Goal: Obtain resource: Download file/media

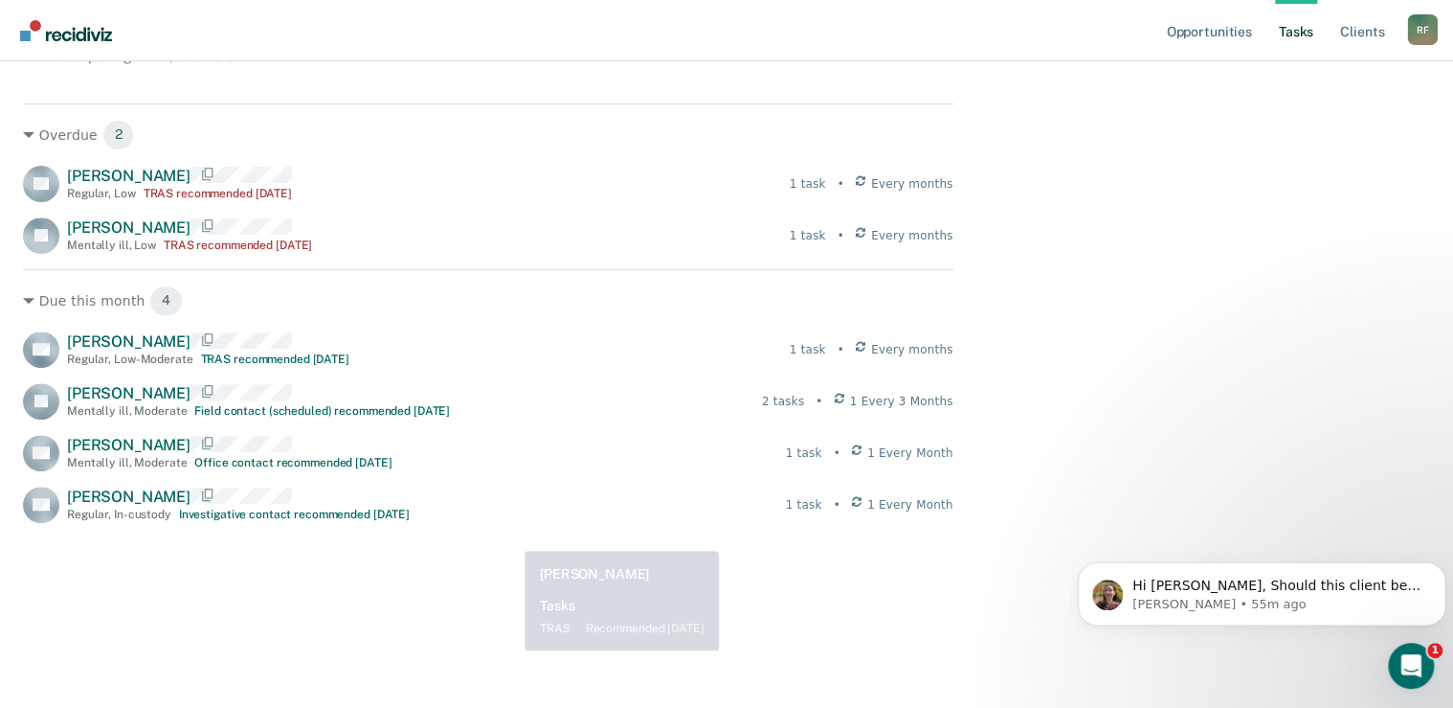
scroll to position [306, 0]
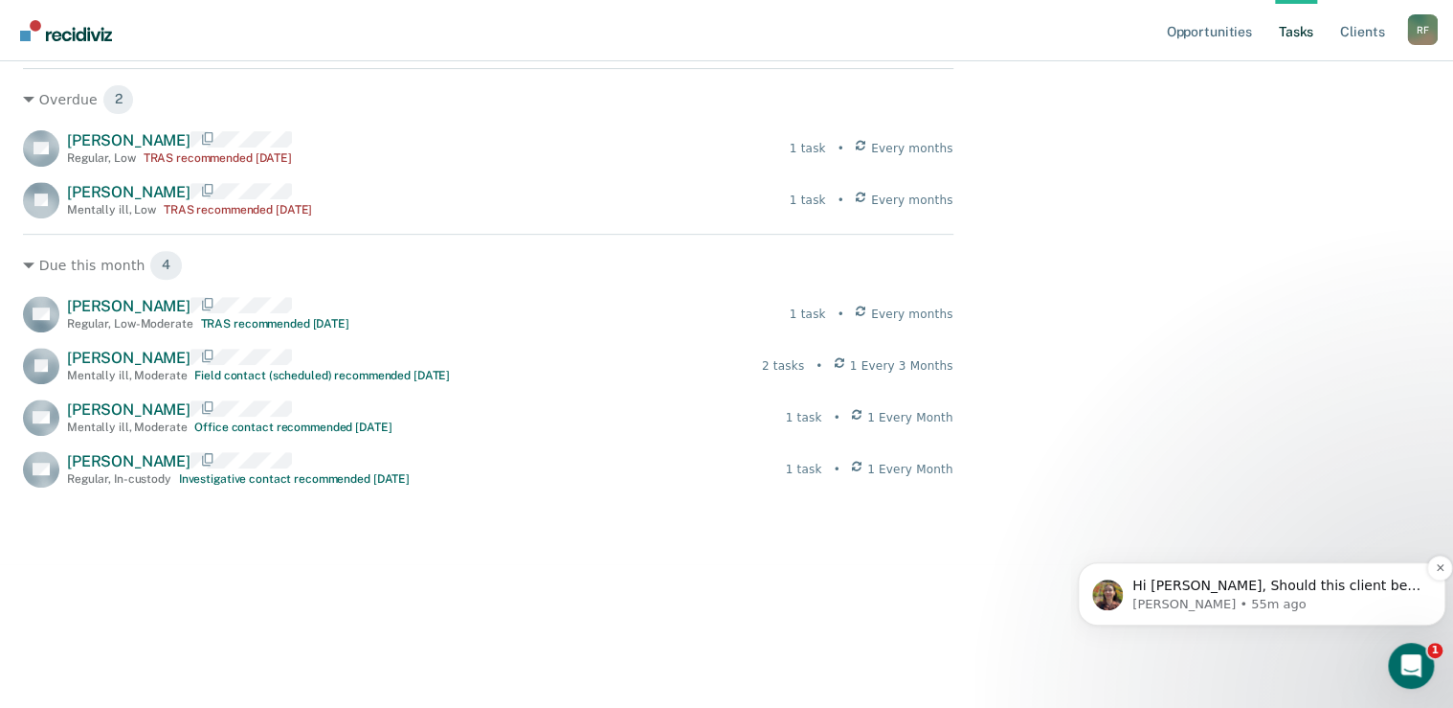
click at [1211, 595] on p "Rajan • 55m ago" at bounding box center [1277, 603] width 289 height 17
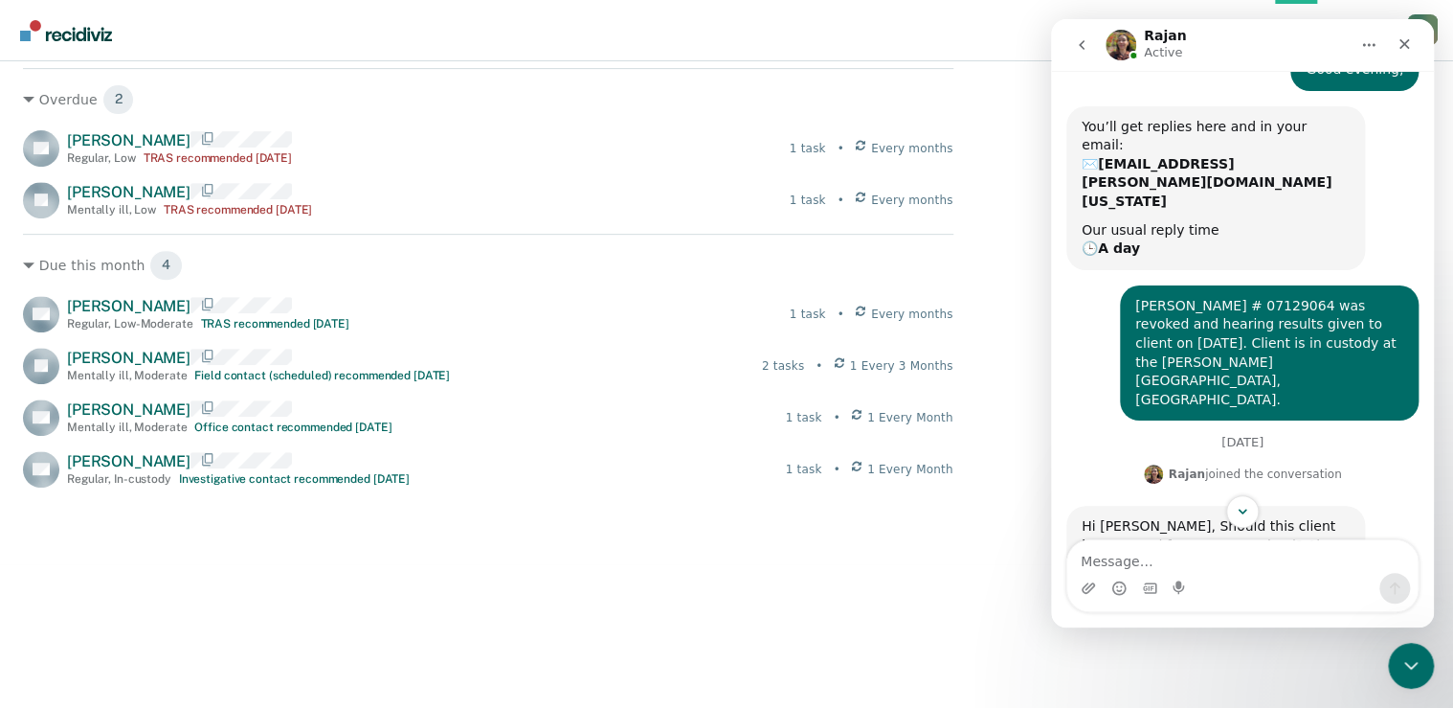
scroll to position [115, 0]
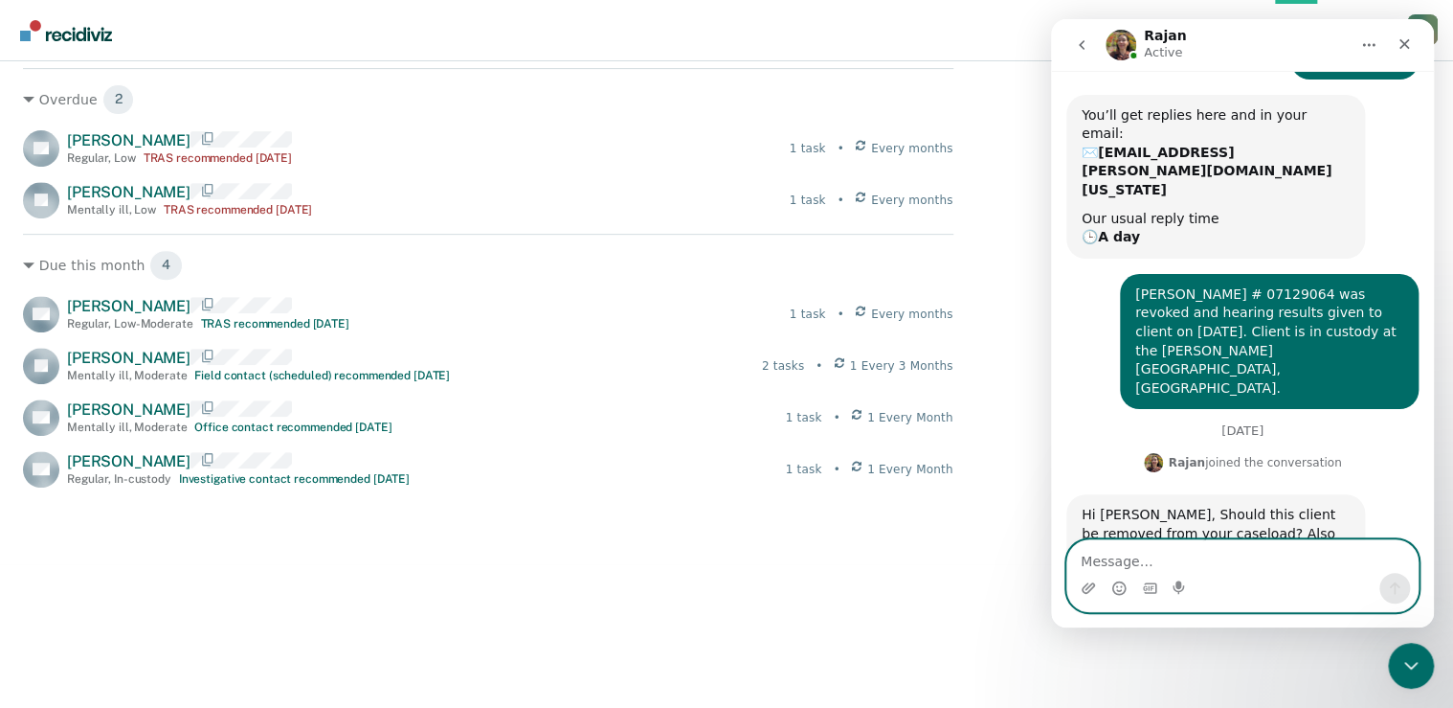
click at [1208, 547] on textarea "Message…" at bounding box center [1242, 556] width 350 height 33
type textarea "Good morning,"
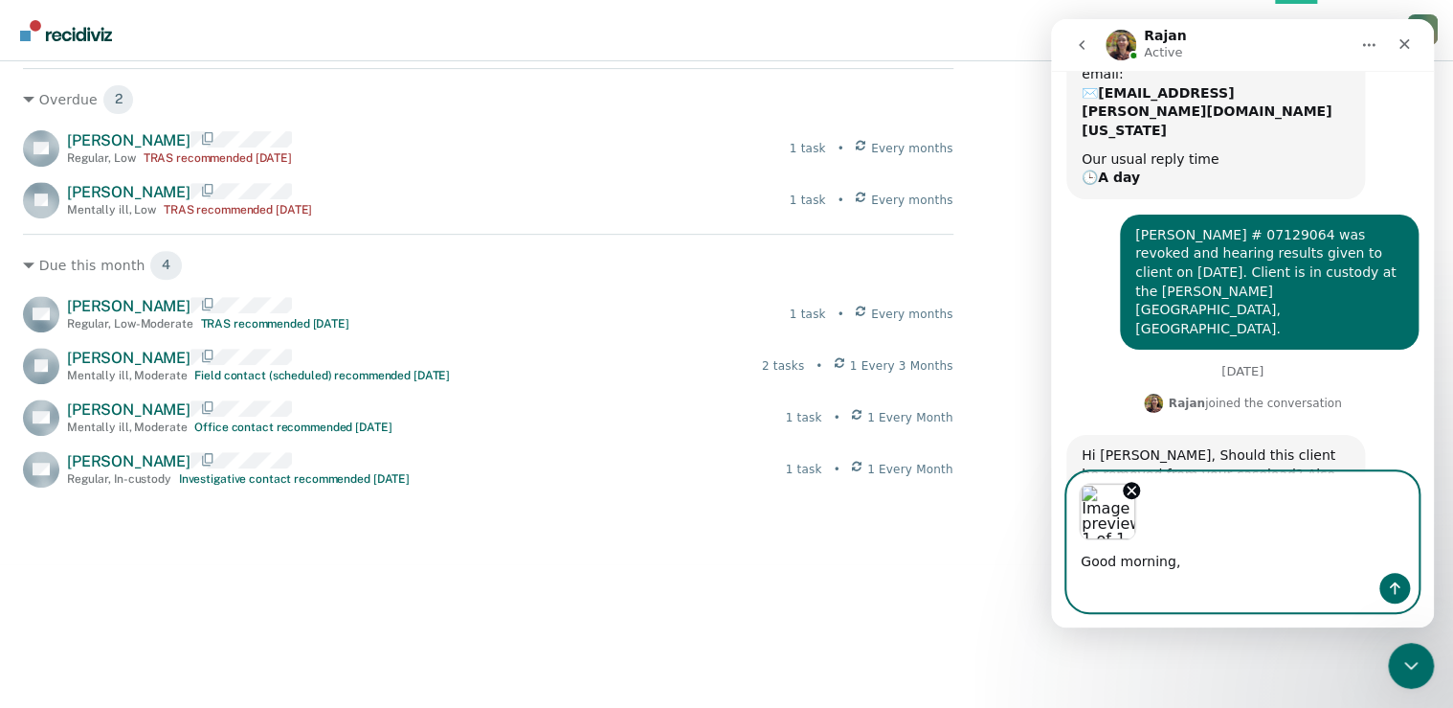
scroll to position [184, 0]
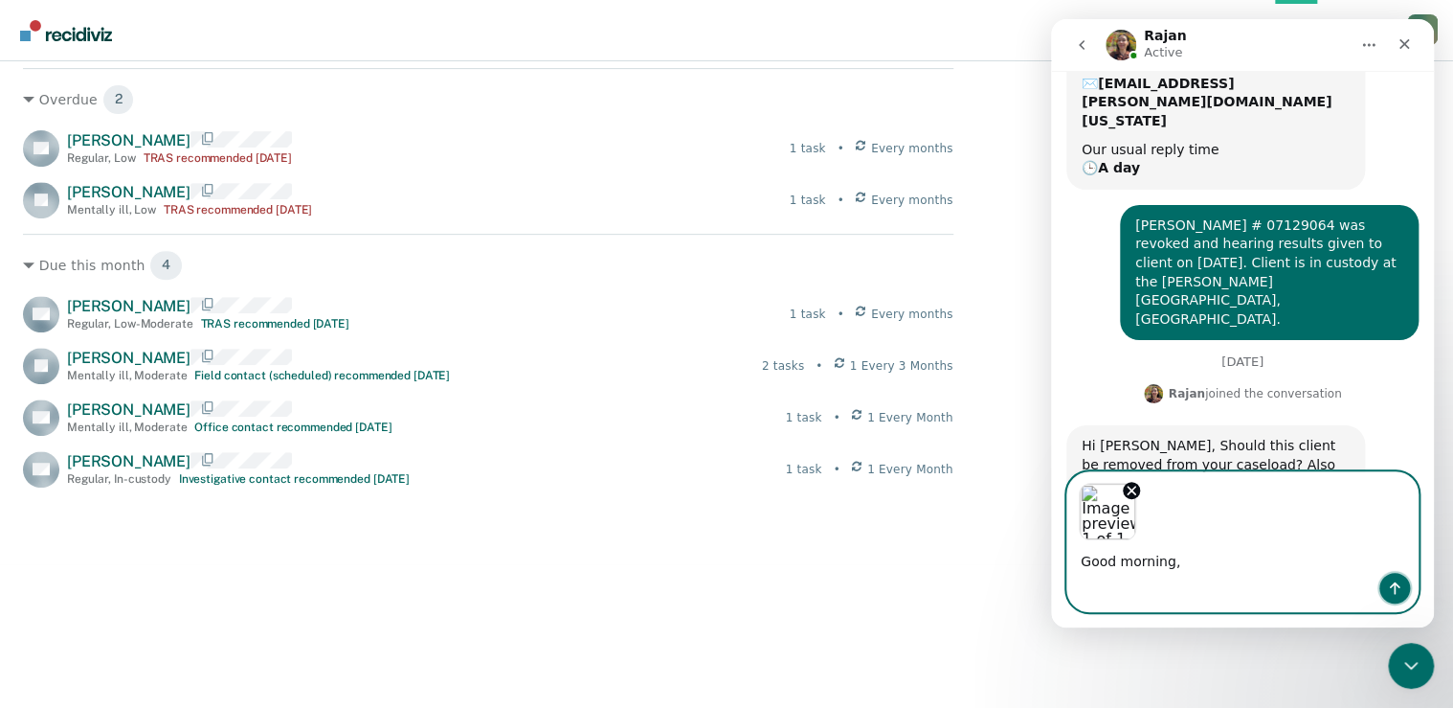
click at [1392, 580] on icon "Send a message…" at bounding box center [1394, 587] width 15 height 15
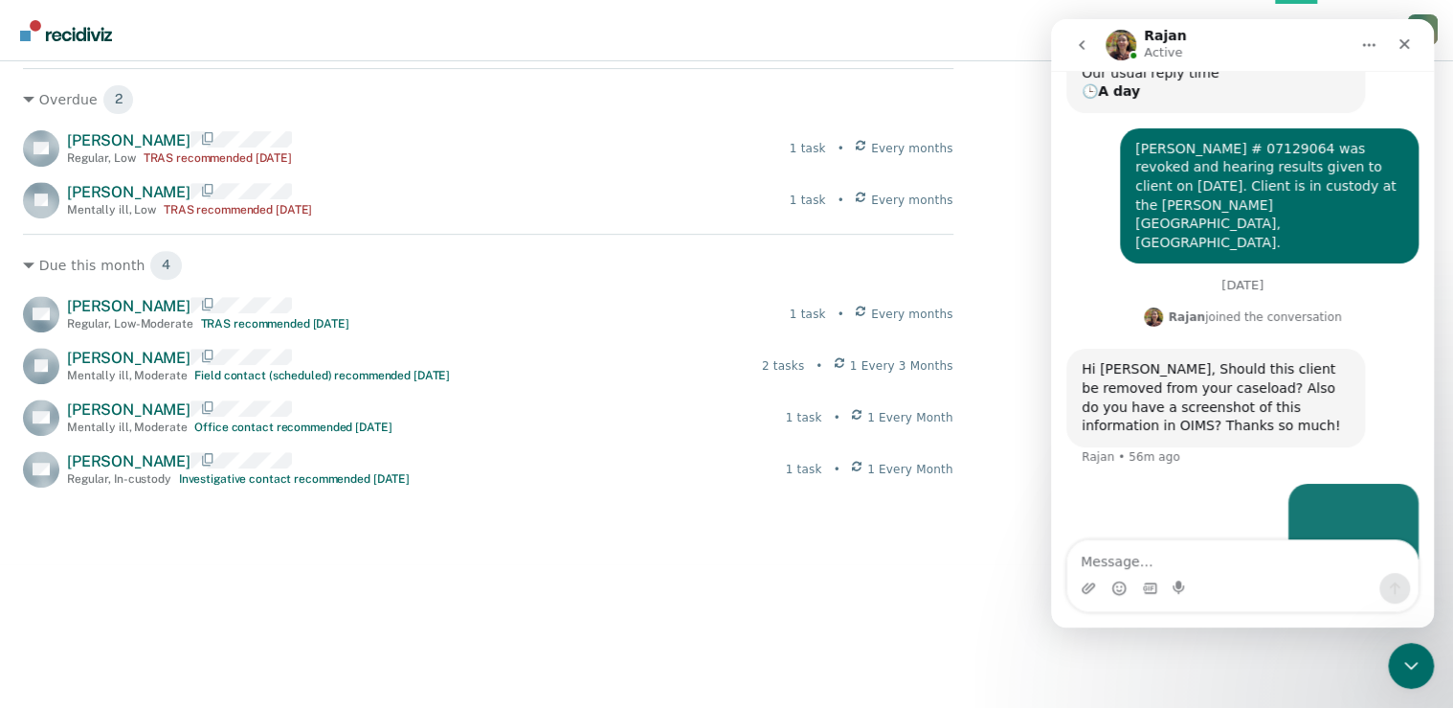
scroll to position [353, 0]
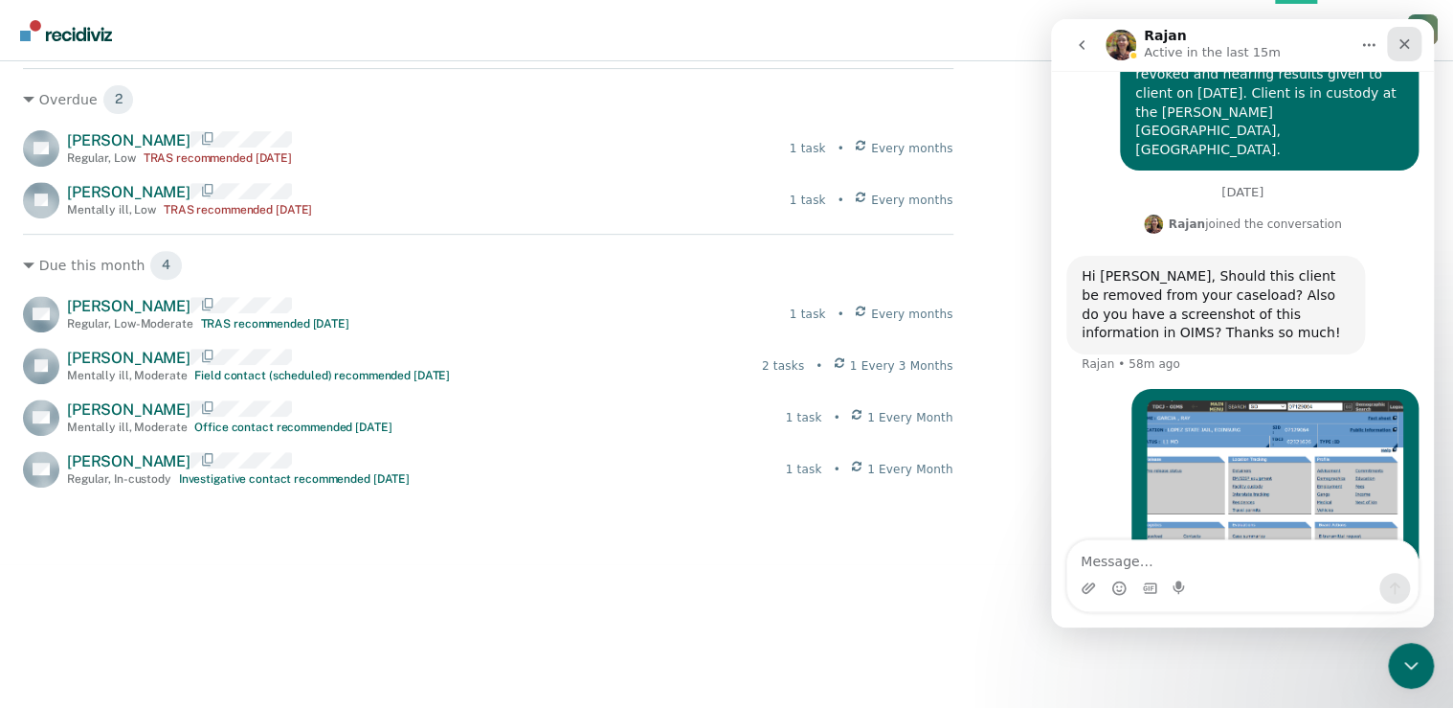
click at [1400, 49] on icon "Close" at bounding box center [1404, 43] width 15 height 15
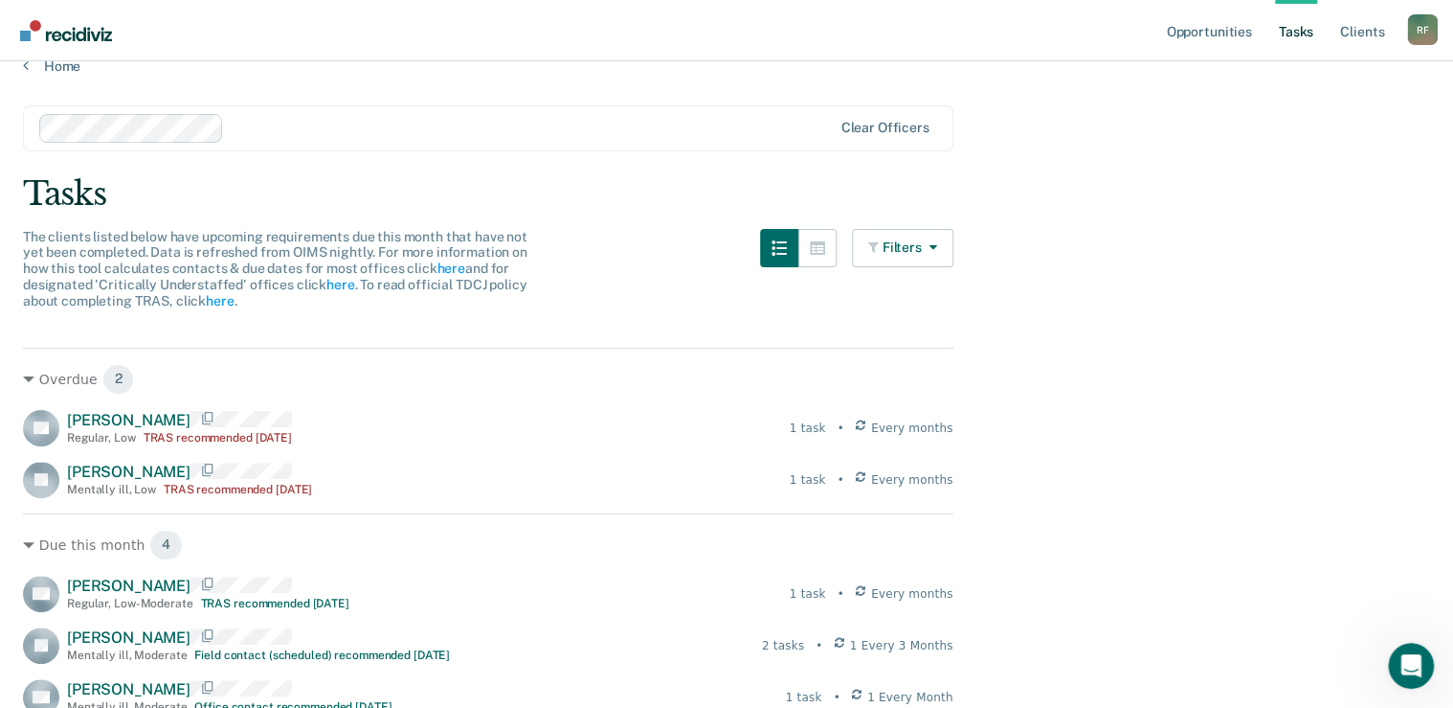
scroll to position [0, 0]
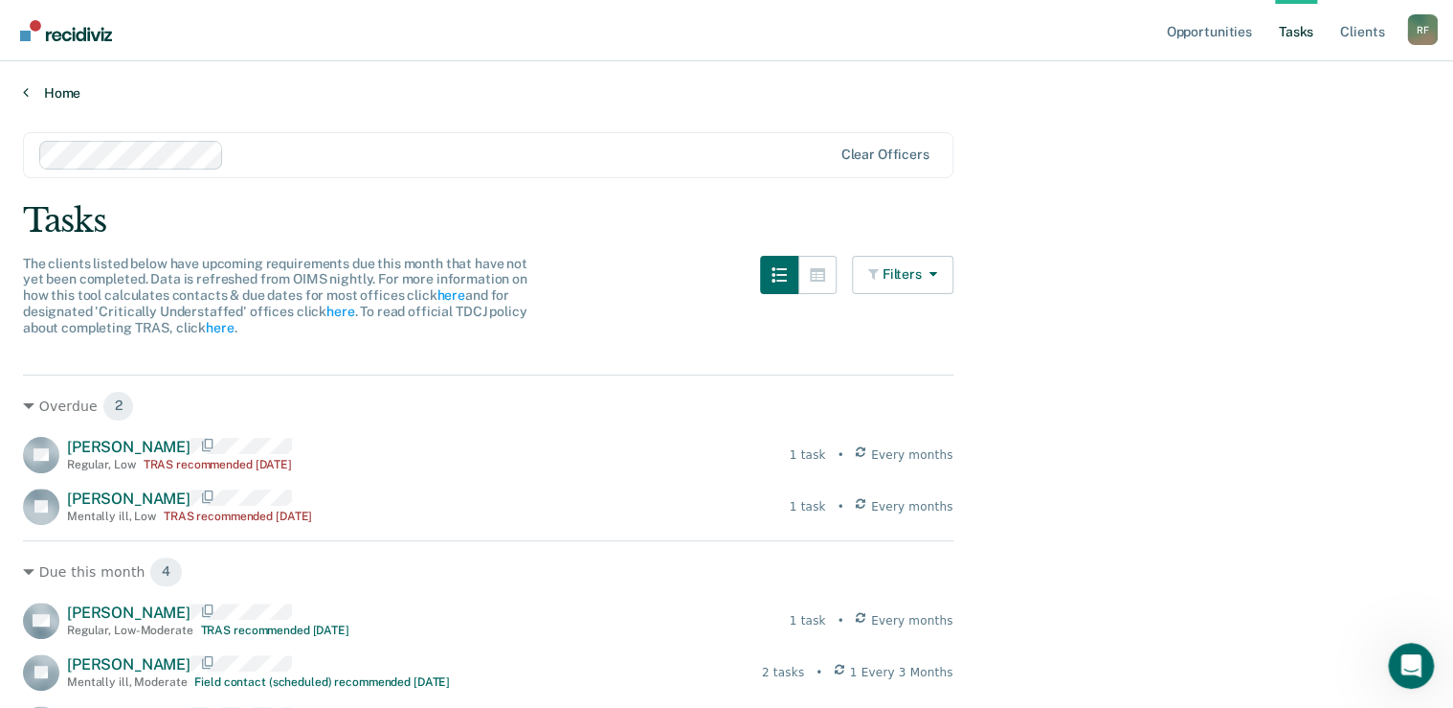
click at [31, 91] on link "Home" at bounding box center [726, 92] width 1407 height 17
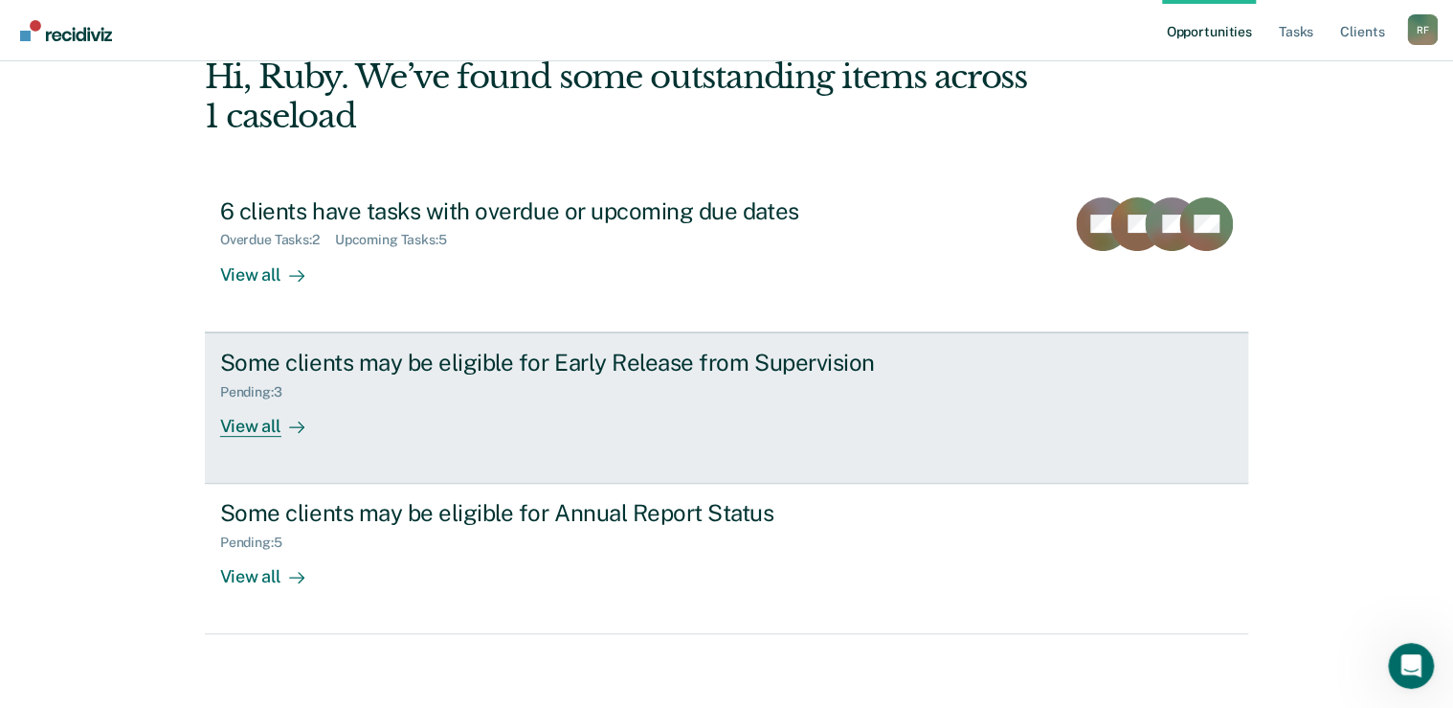
scroll to position [105, 0]
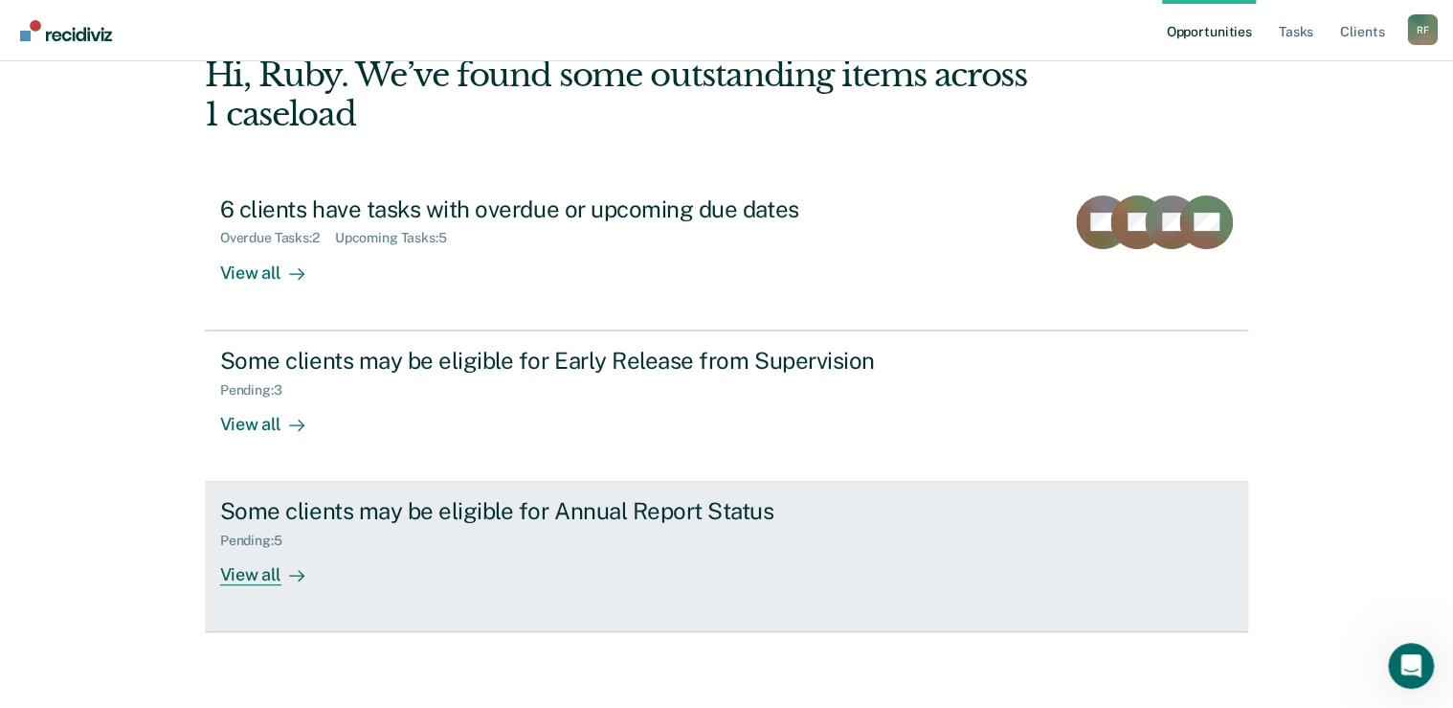
click at [260, 574] on div "View all" at bounding box center [273, 567] width 107 height 37
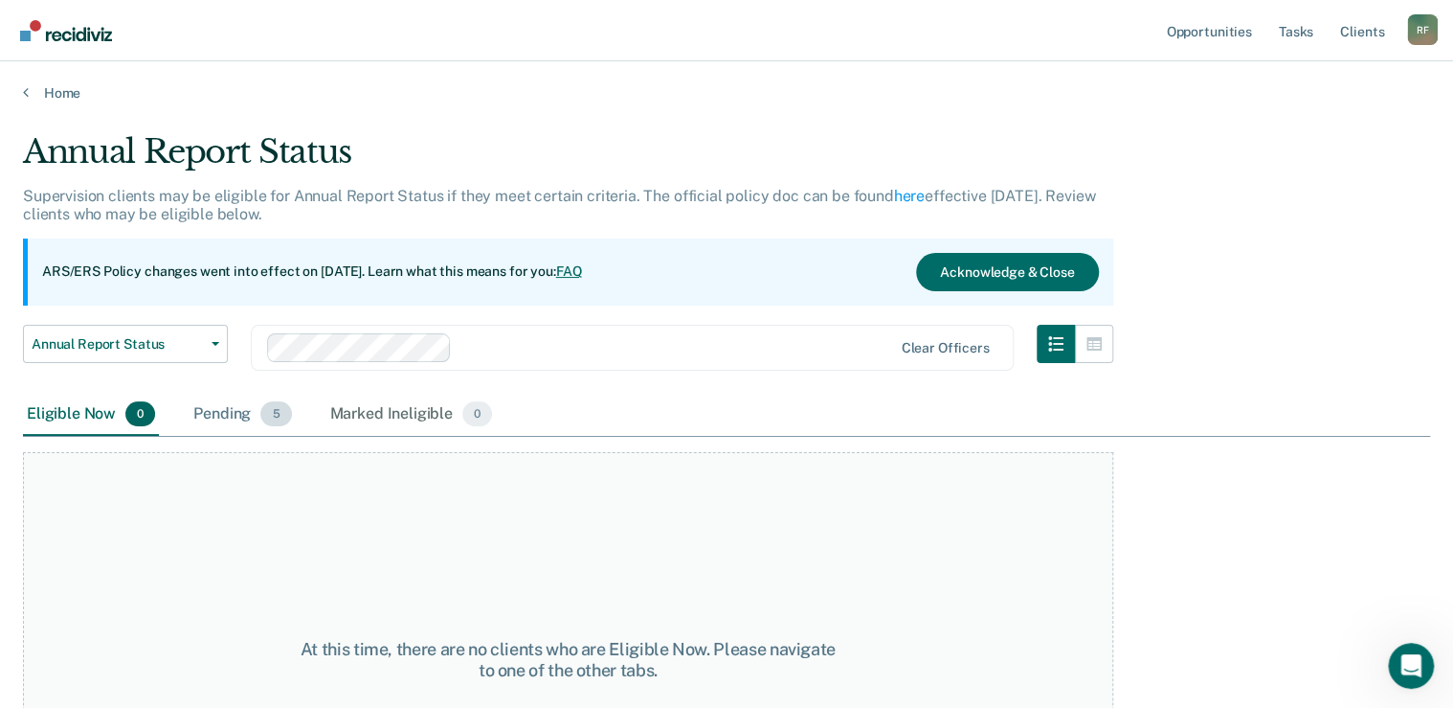
click at [236, 414] on div "Pending 5" at bounding box center [242, 414] width 105 height 42
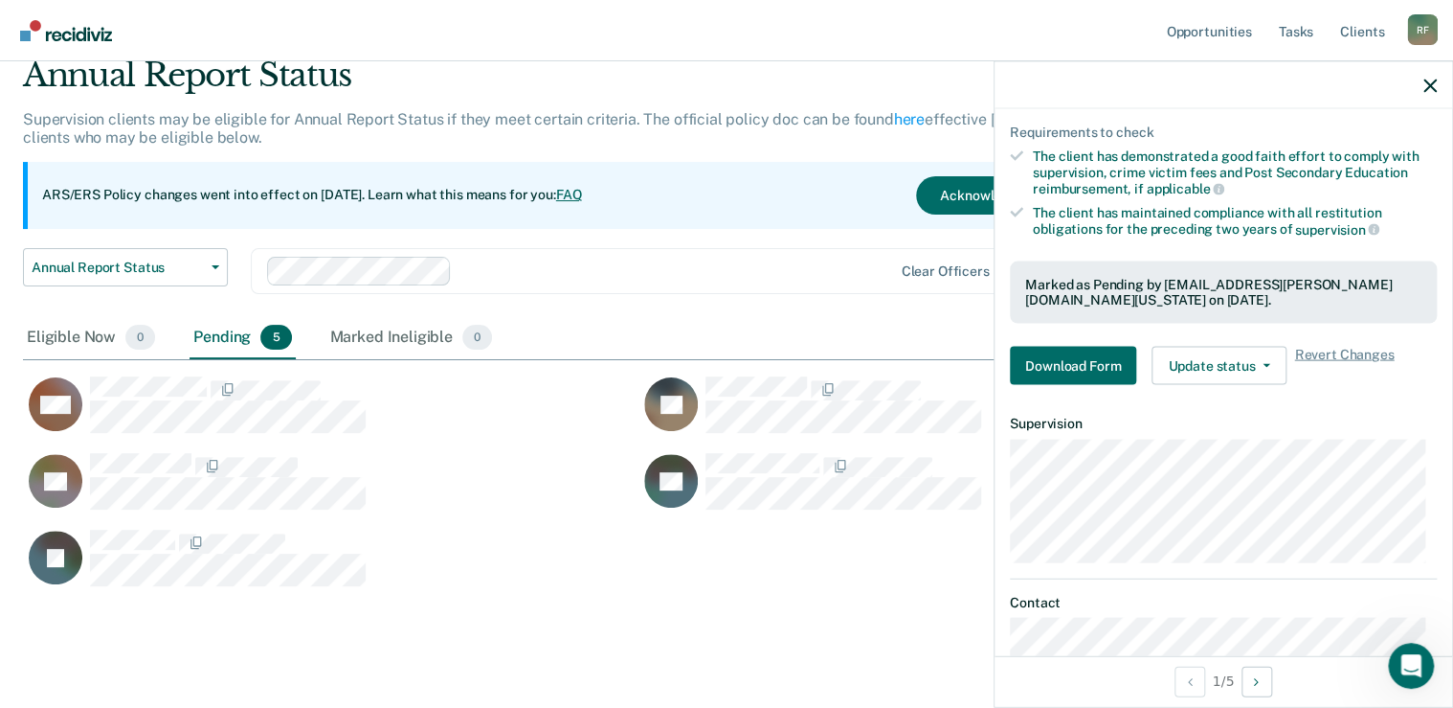
scroll to position [230, 0]
click at [1055, 359] on button "Download Form" at bounding box center [1073, 365] width 126 height 38
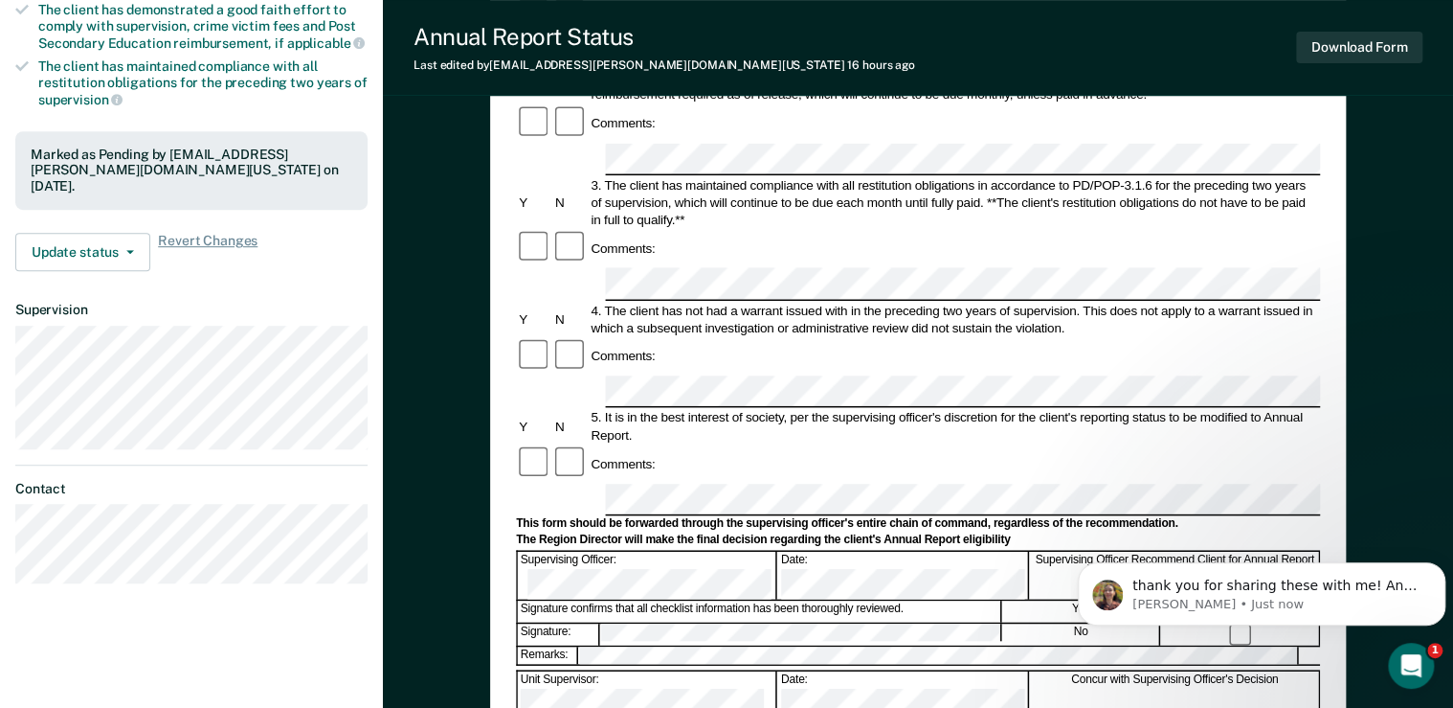
scroll to position [1109, 0]
click at [1416, 673] on div "Open Intercom Messenger" at bounding box center [1408, 662] width 63 height 63
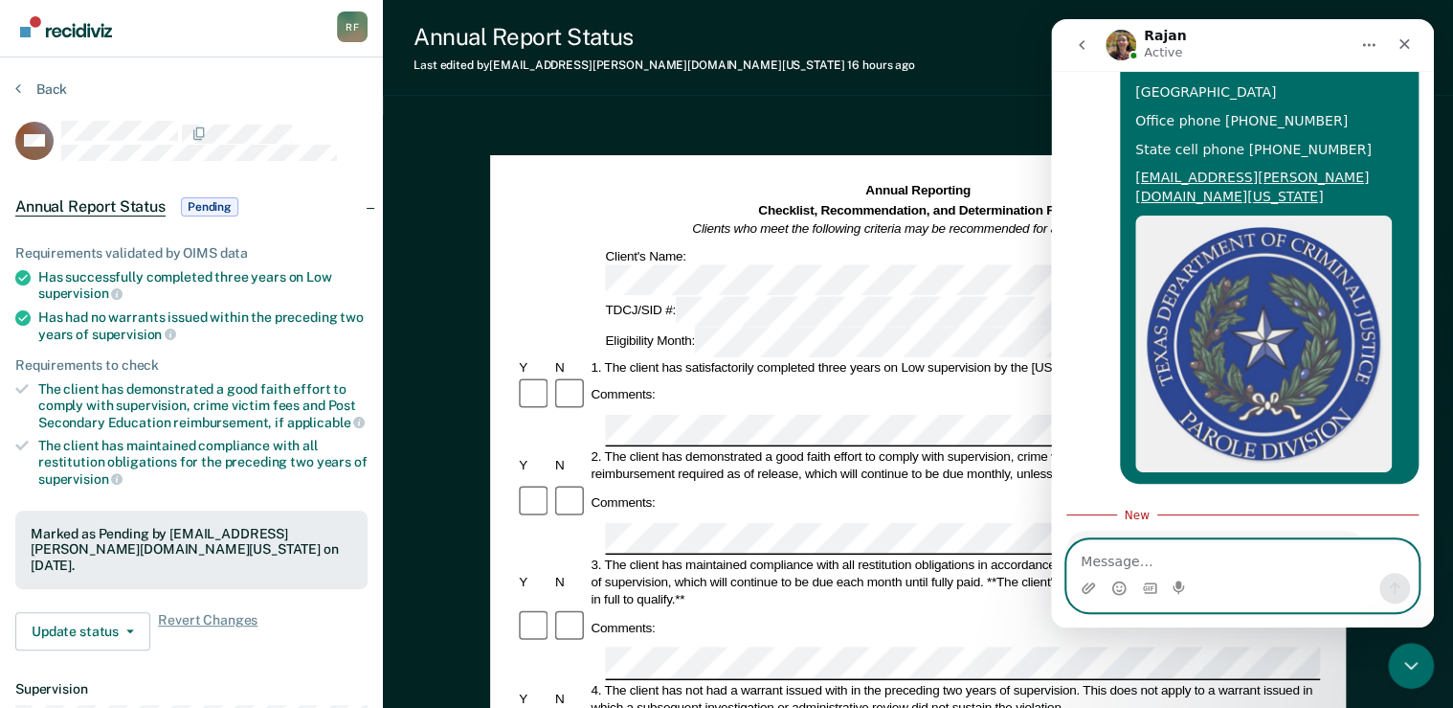
scroll to position [0, 0]
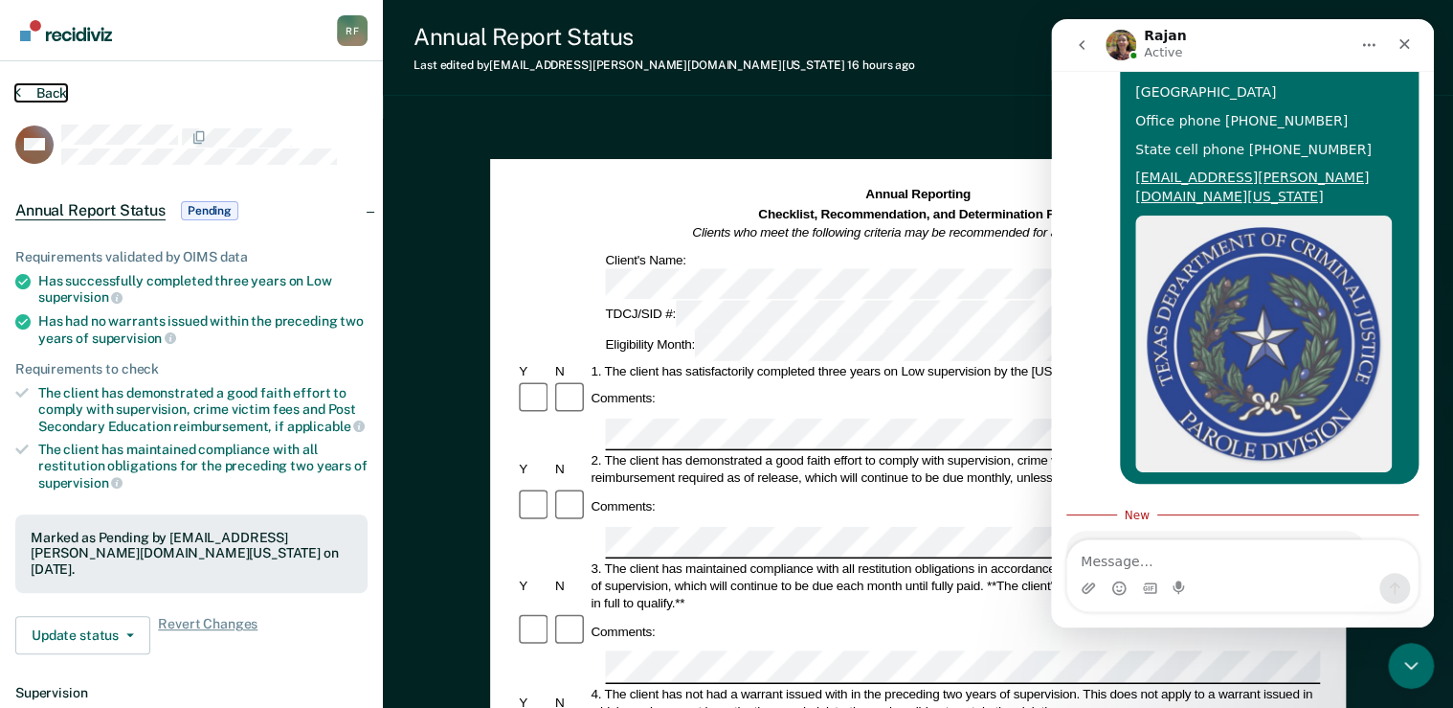
click at [24, 88] on button "Back" at bounding box center [41, 92] width 52 height 17
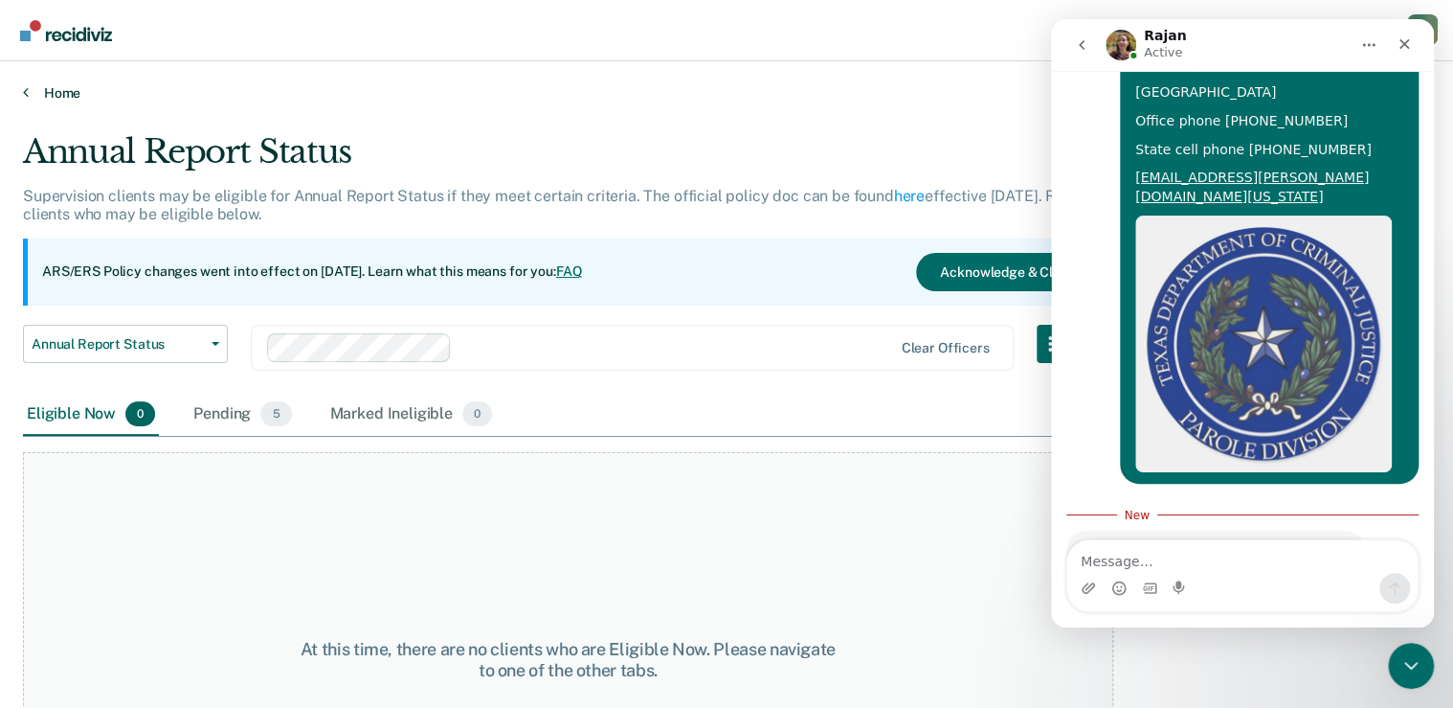
click at [23, 89] on icon at bounding box center [26, 91] width 6 height 15
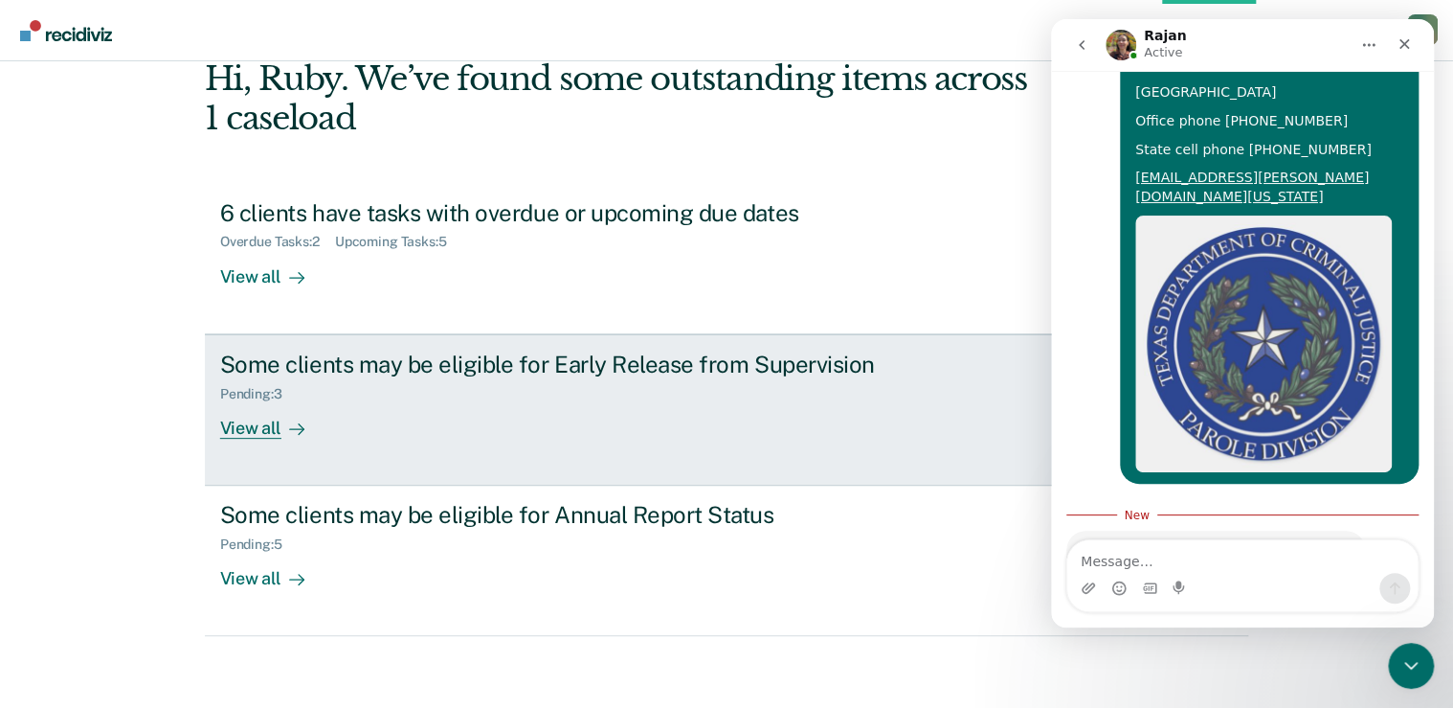
scroll to position [105, 0]
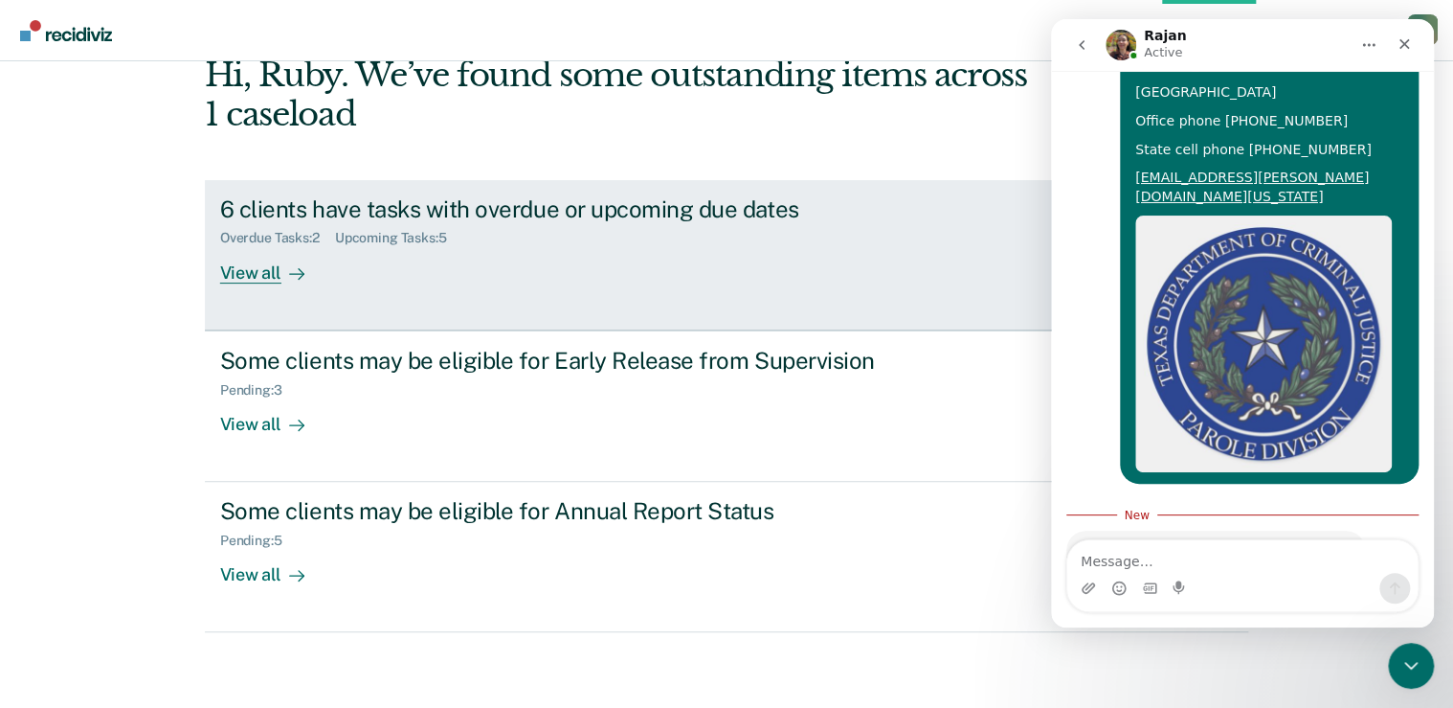
click at [243, 277] on div "View all" at bounding box center [273, 264] width 107 height 37
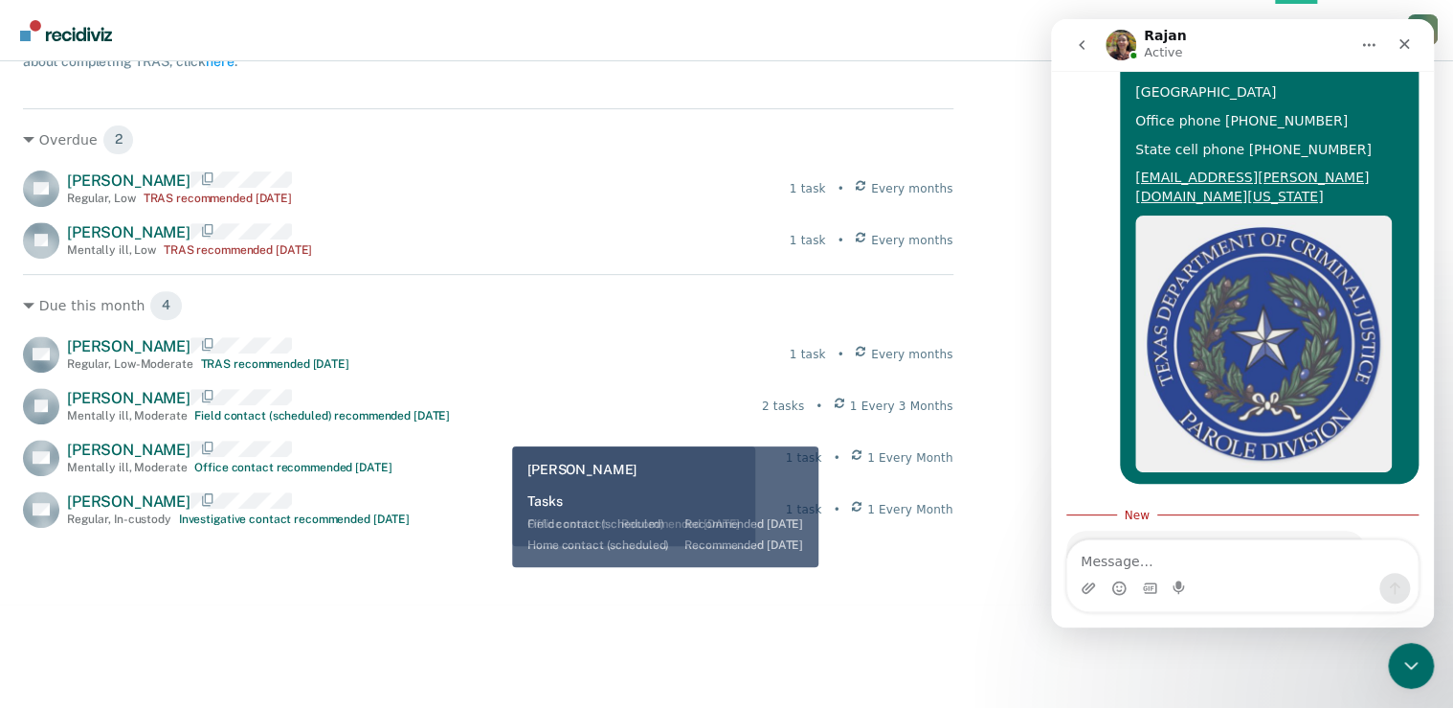
scroll to position [306, 0]
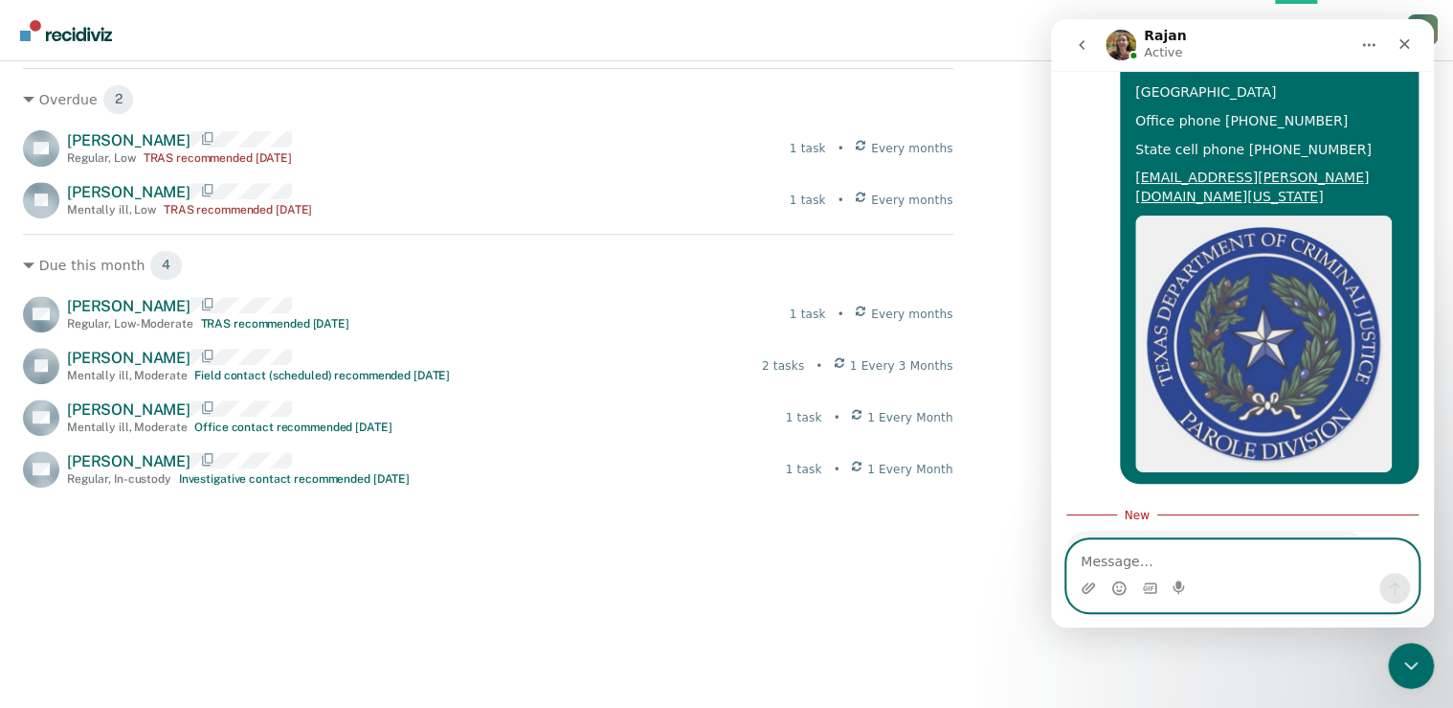
click at [1144, 563] on textarea "Message…" at bounding box center [1242, 556] width 350 height 33
type textarea "ok thank you"
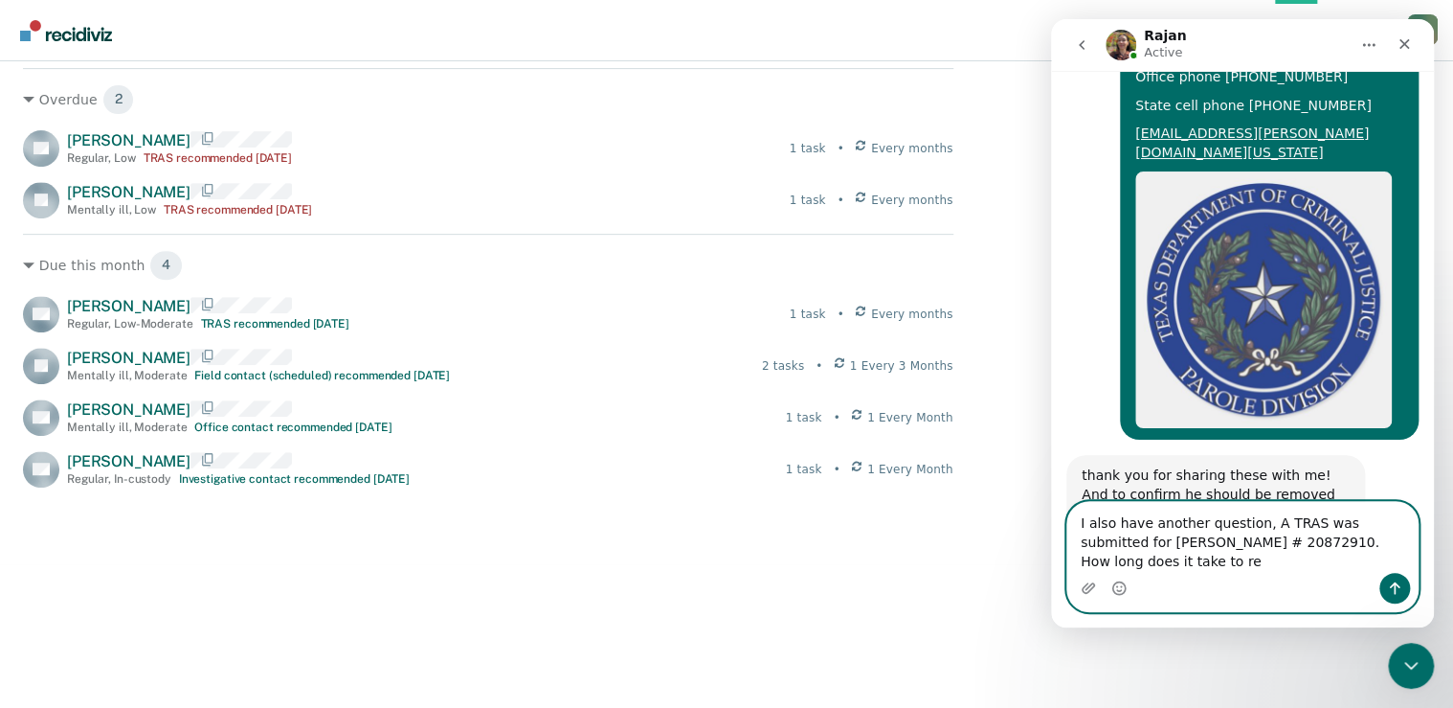
scroll to position [1204, 0]
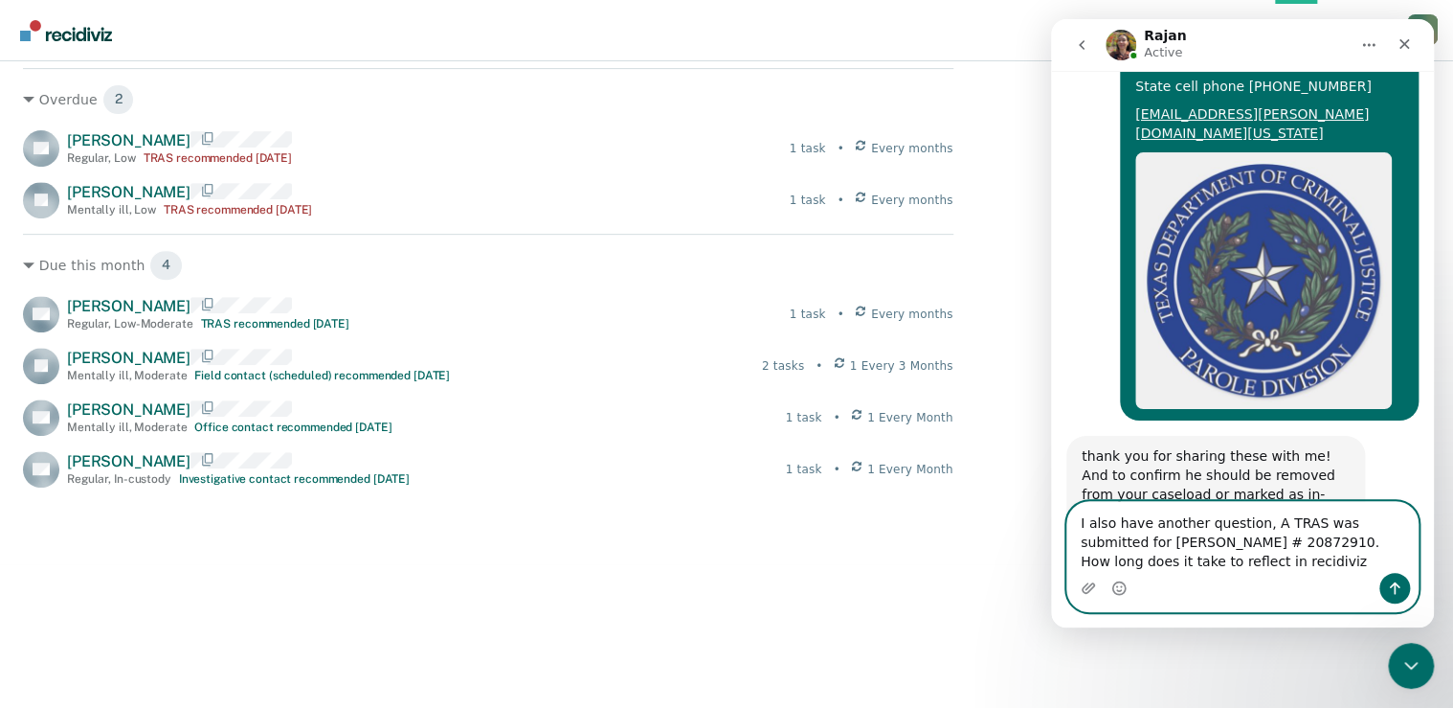
type textarea "I also have another question, A TRAS was submitted for Eduardo Barrera # 208729…"
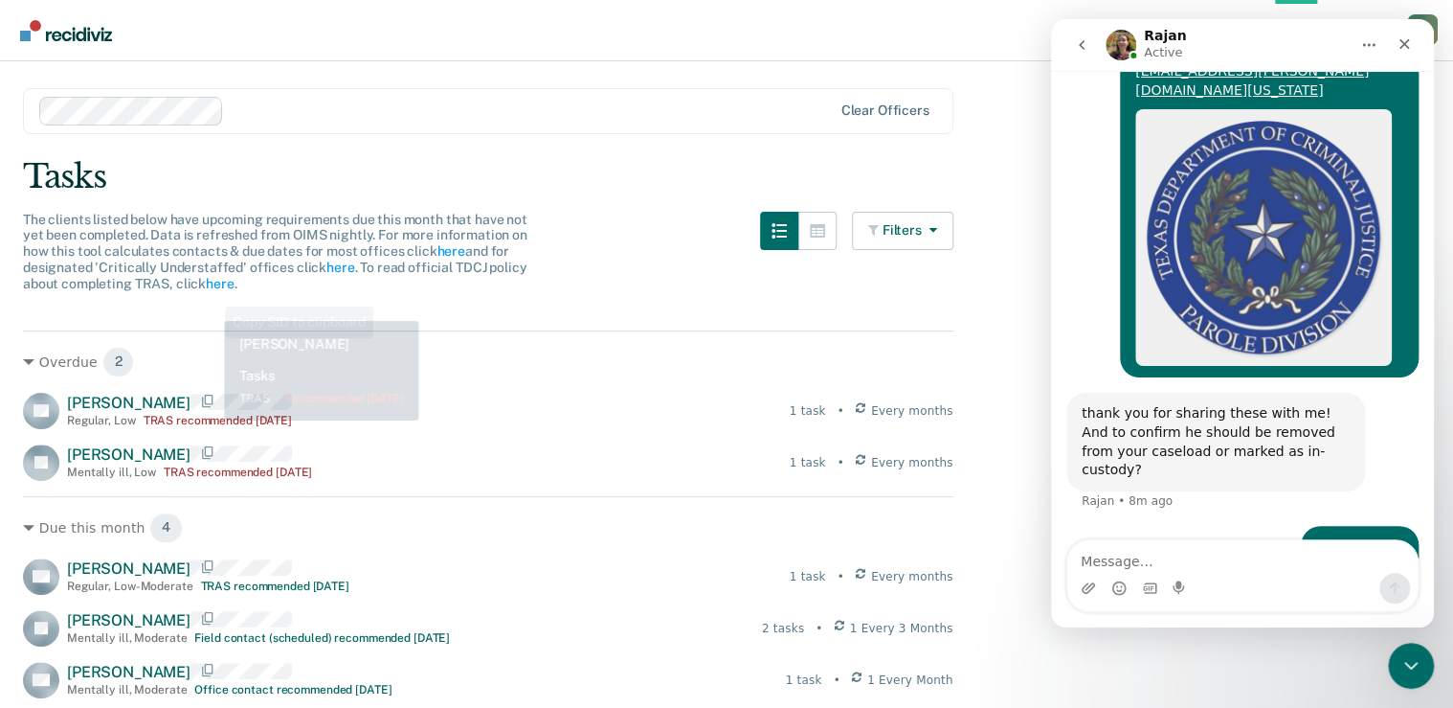
scroll to position [0, 0]
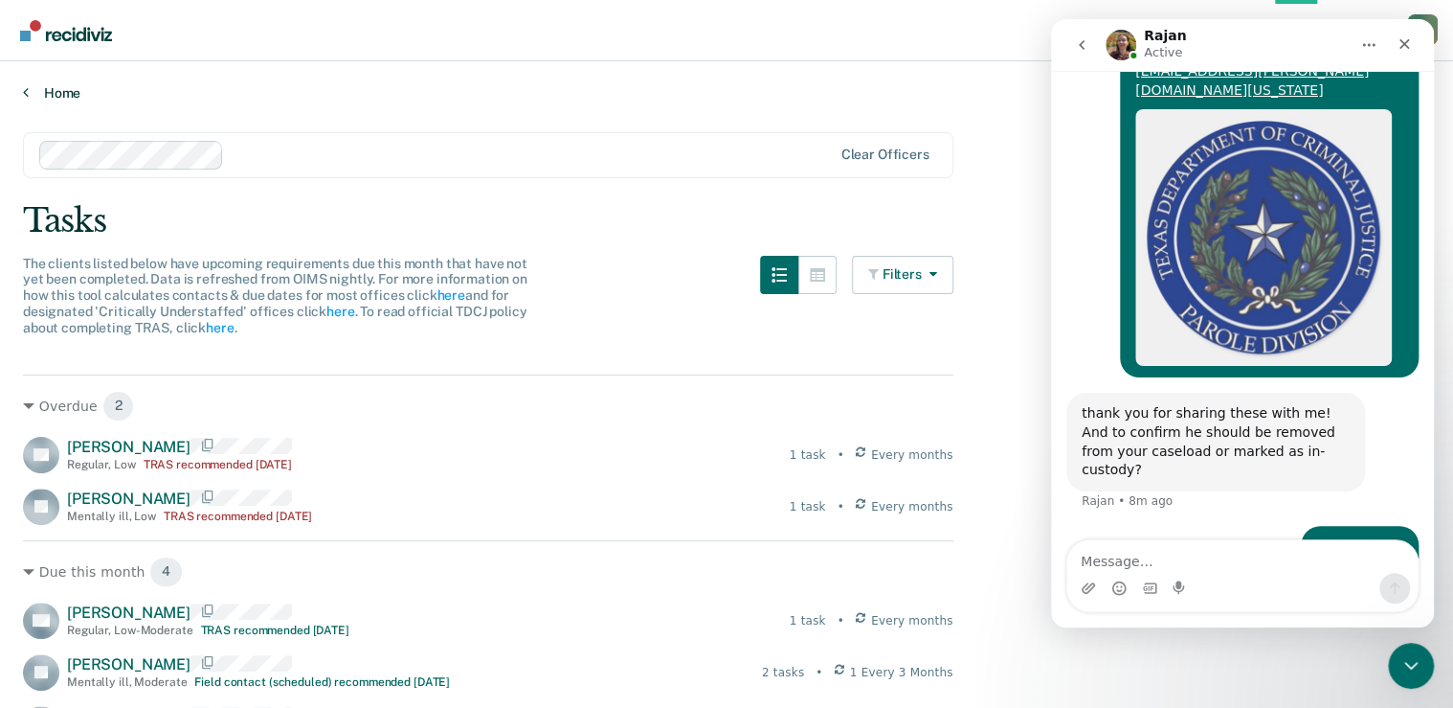
click at [25, 90] on icon at bounding box center [26, 91] width 6 height 15
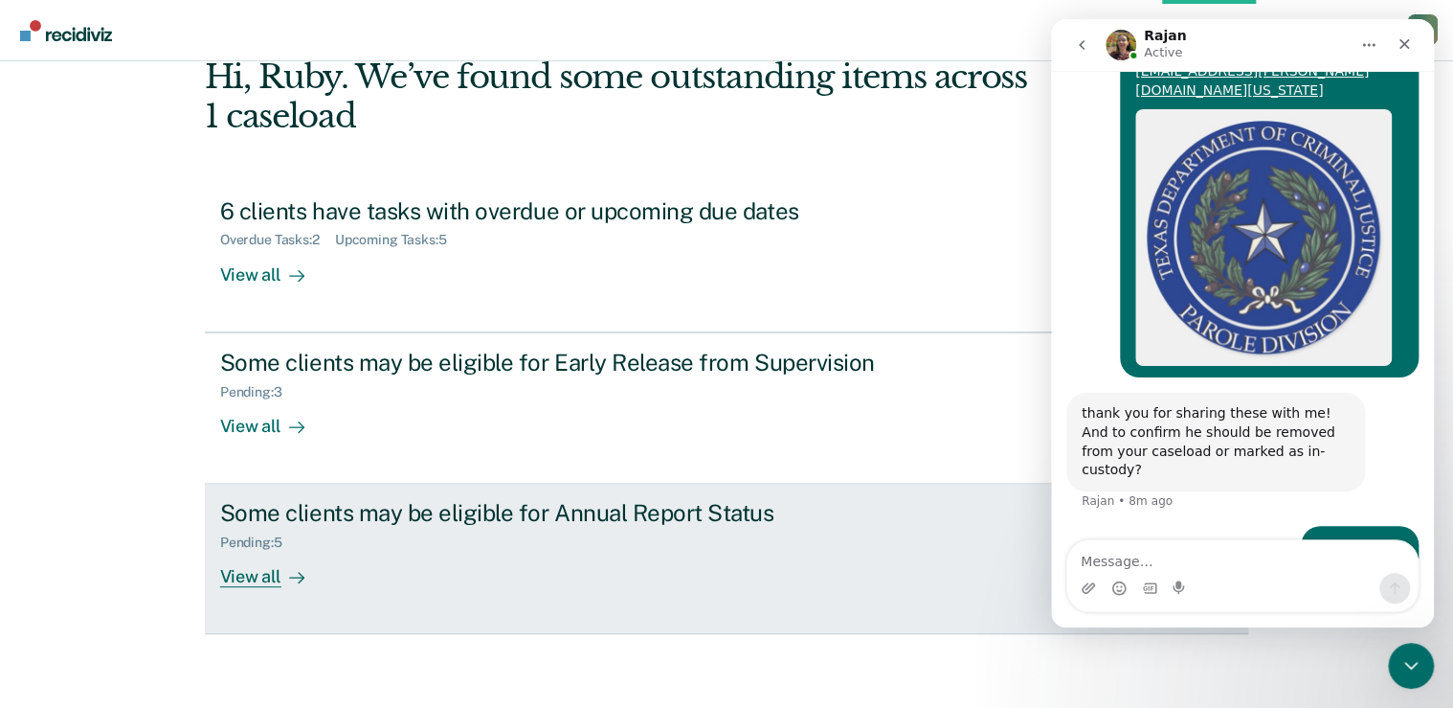
scroll to position [105, 0]
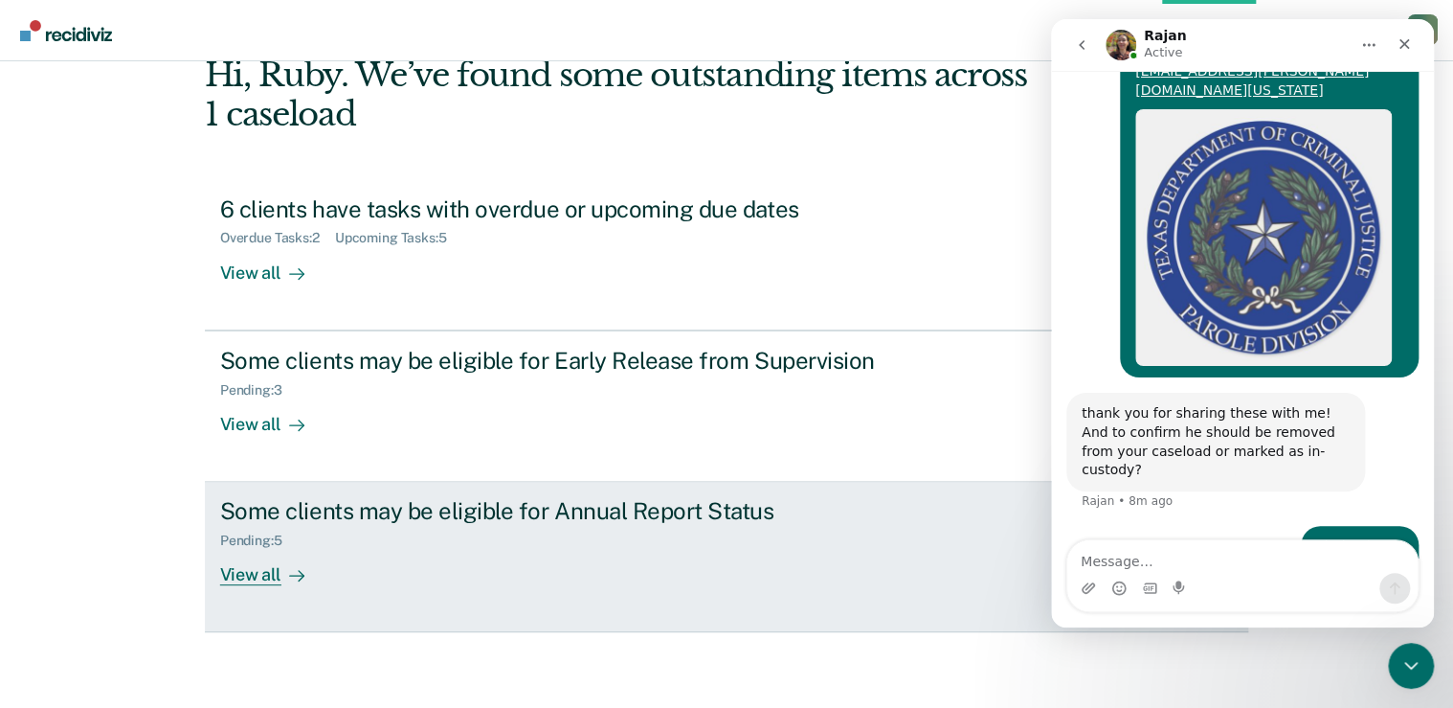
click at [264, 575] on div "View all" at bounding box center [273, 567] width 107 height 37
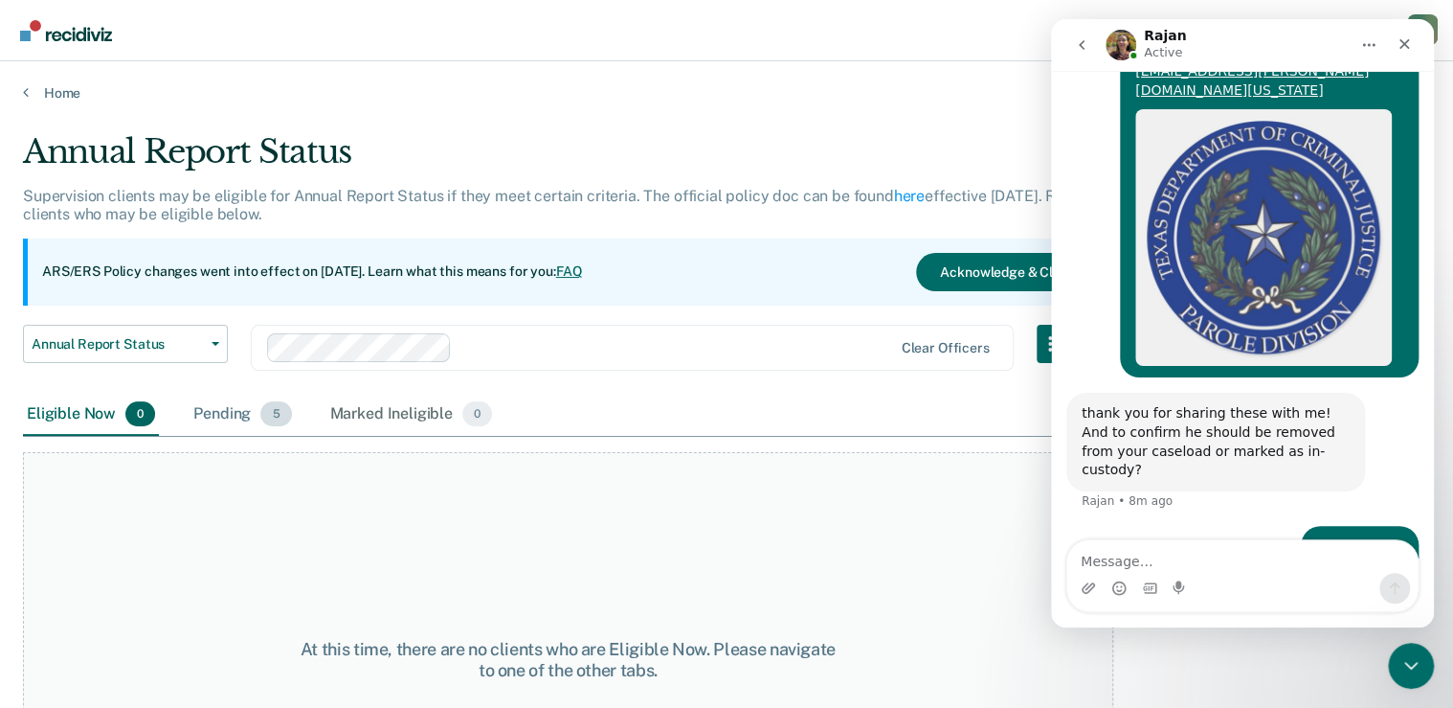
click at [273, 414] on span "5" at bounding box center [275, 413] width 31 height 25
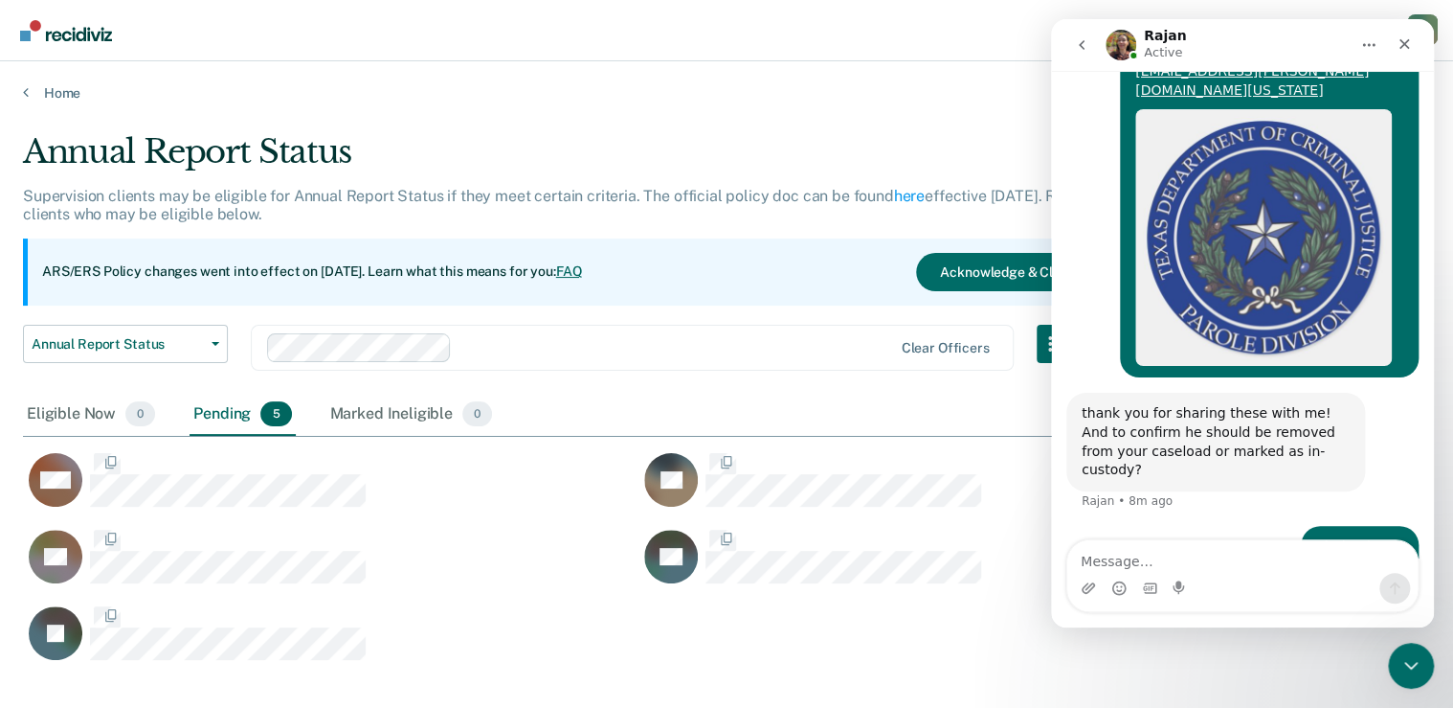
scroll to position [529, 1395]
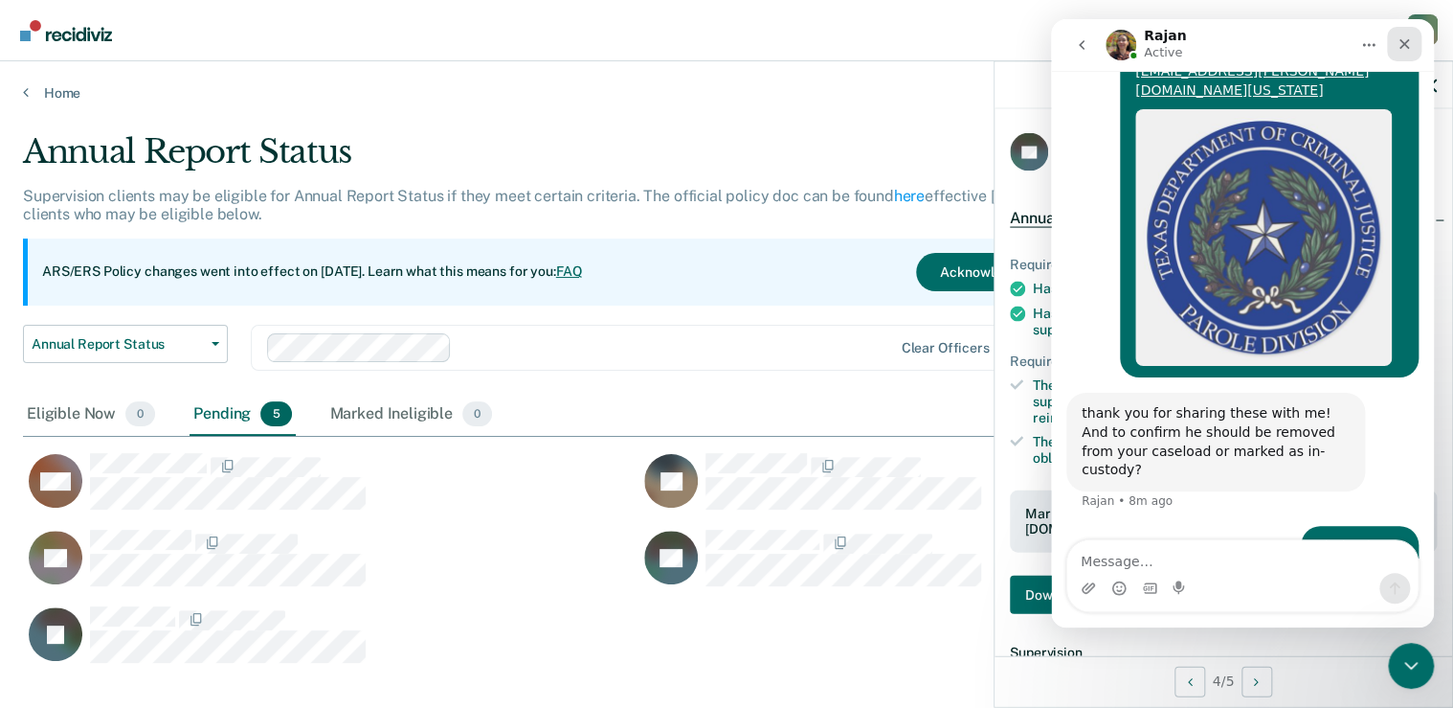
drag, startPoint x: 1404, startPoint y: 41, endPoint x: 2371, endPoint y: 219, distance: 984.2
click at [1404, 41] on icon "Close" at bounding box center [1404, 43] width 15 height 15
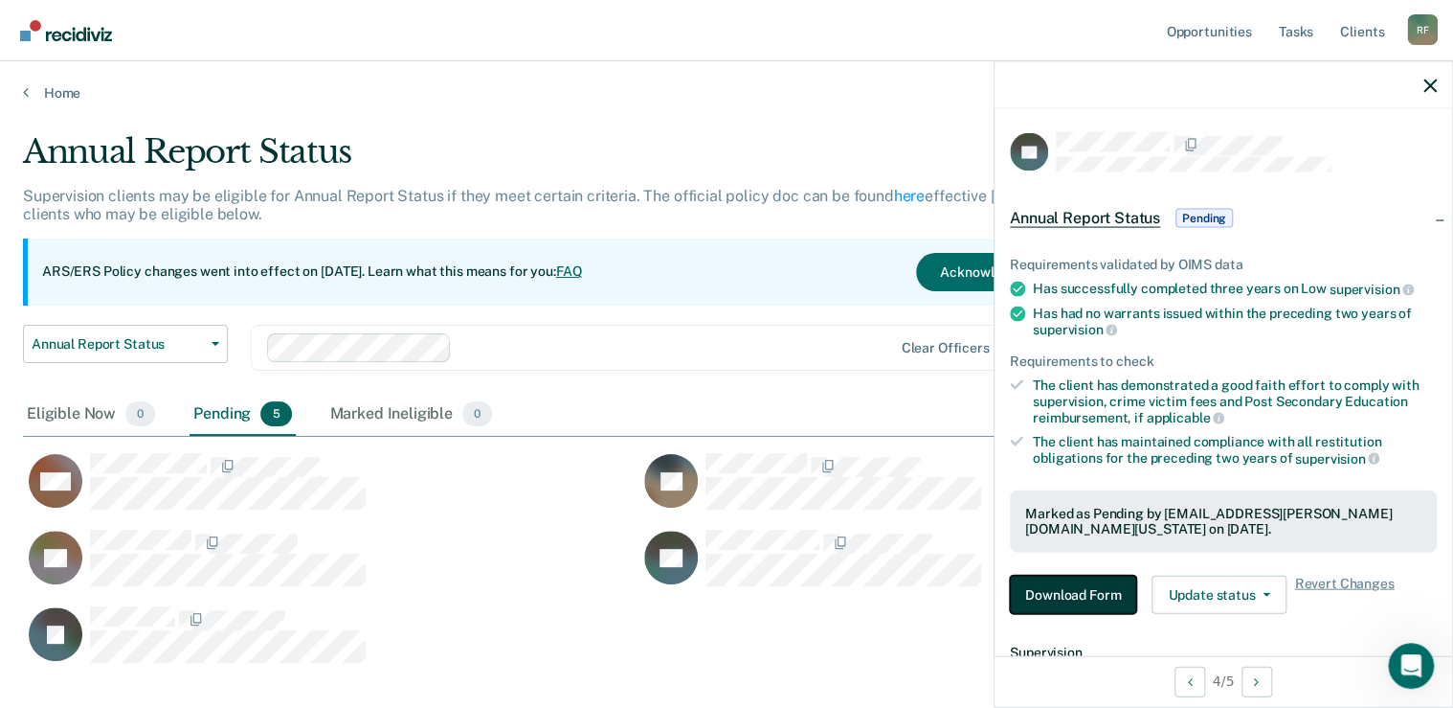
click at [1095, 591] on button "Download Form" at bounding box center [1073, 594] width 126 height 38
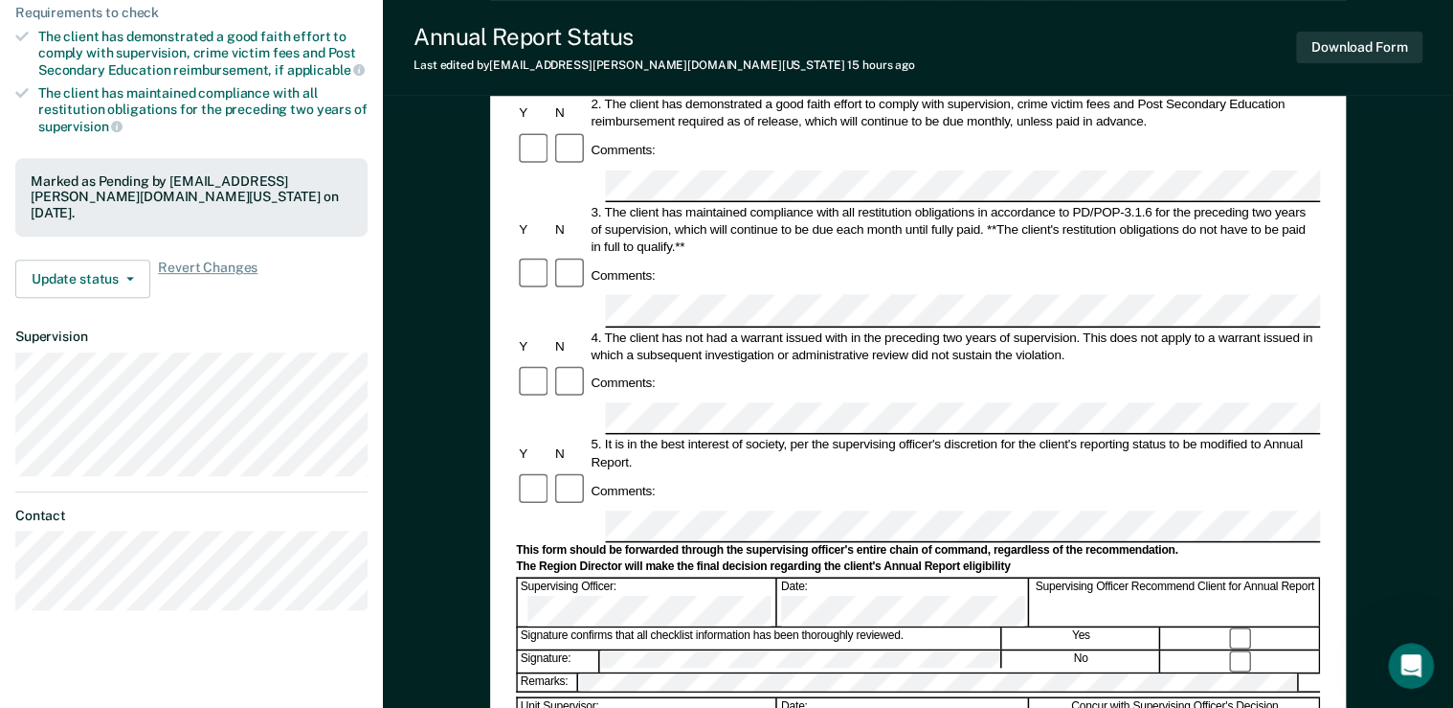
scroll to position [383, 0]
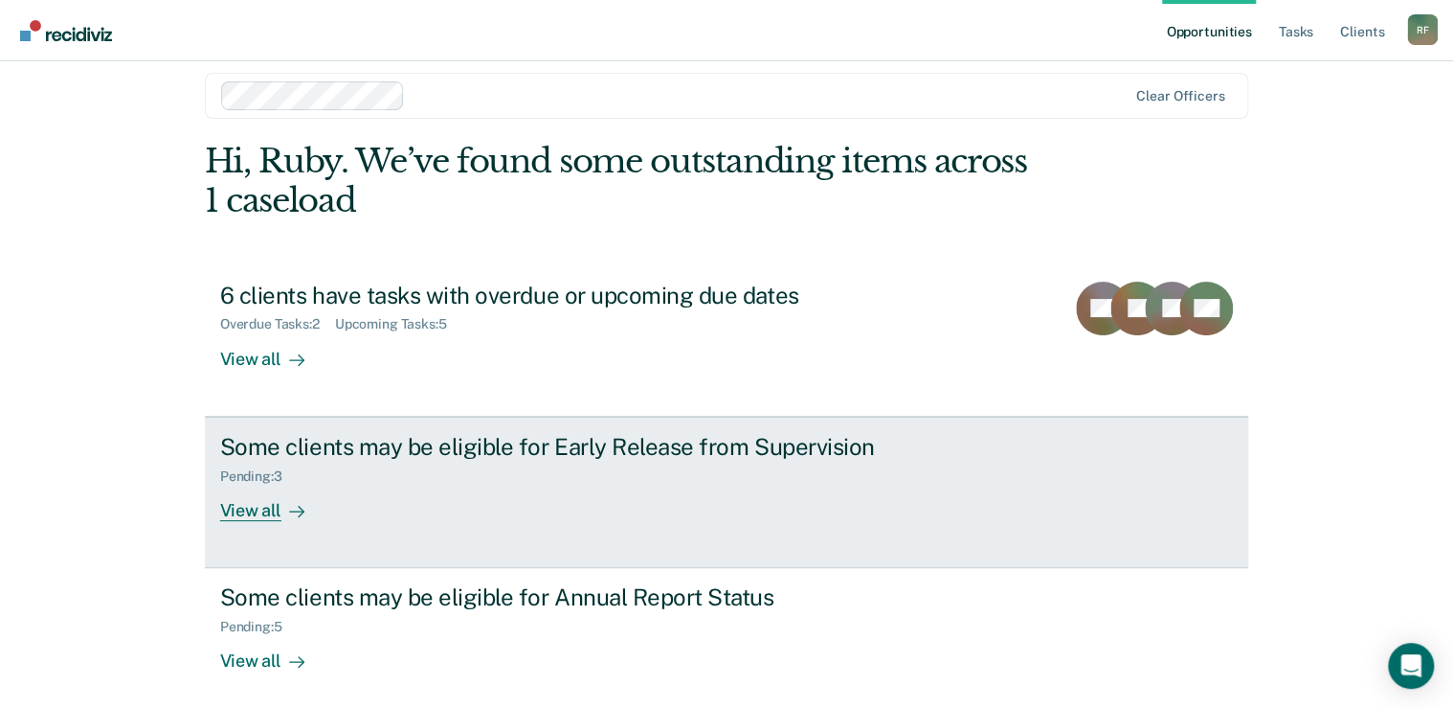
scroll to position [29, 0]
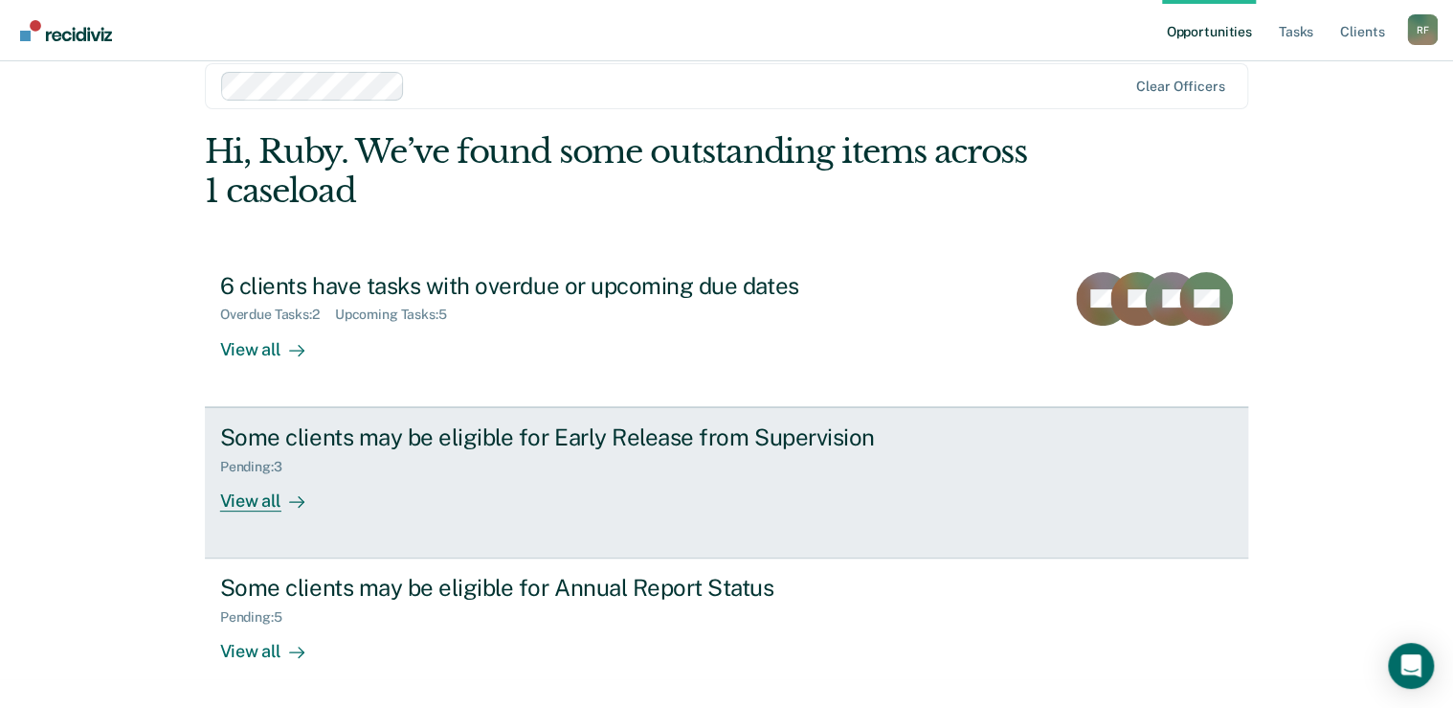
click at [260, 499] on div "View all" at bounding box center [273, 492] width 107 height 37
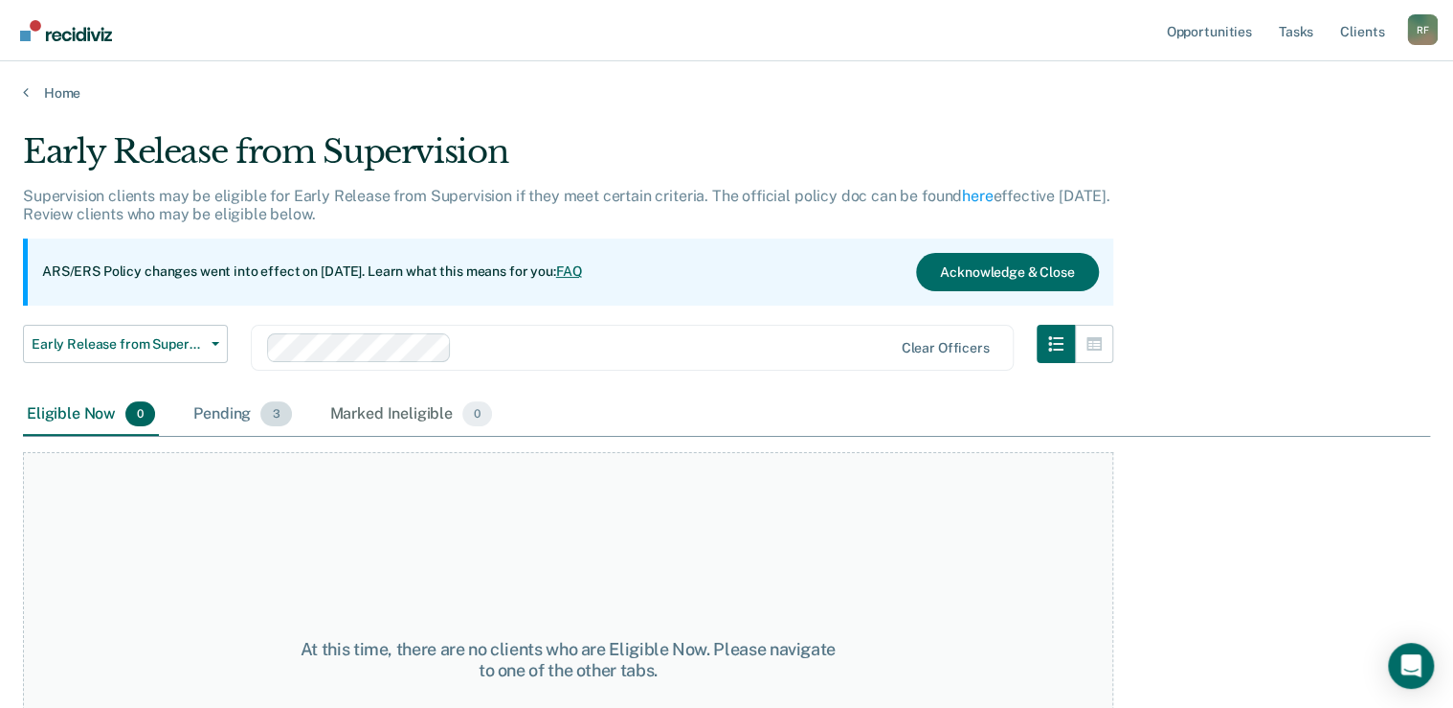
click at [262, 410] on span "3" at bounding box center [275, 413] width 31 height 25
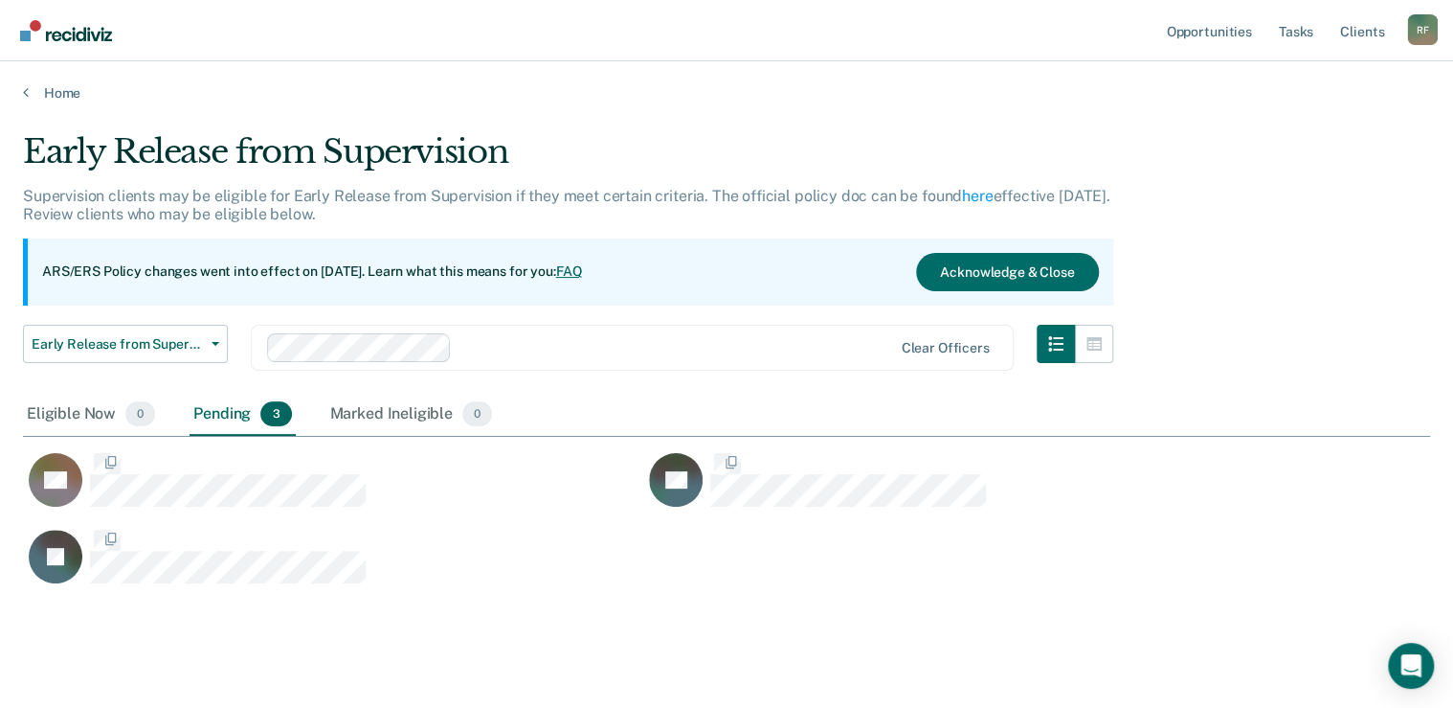
scroll to position [453, 1395]
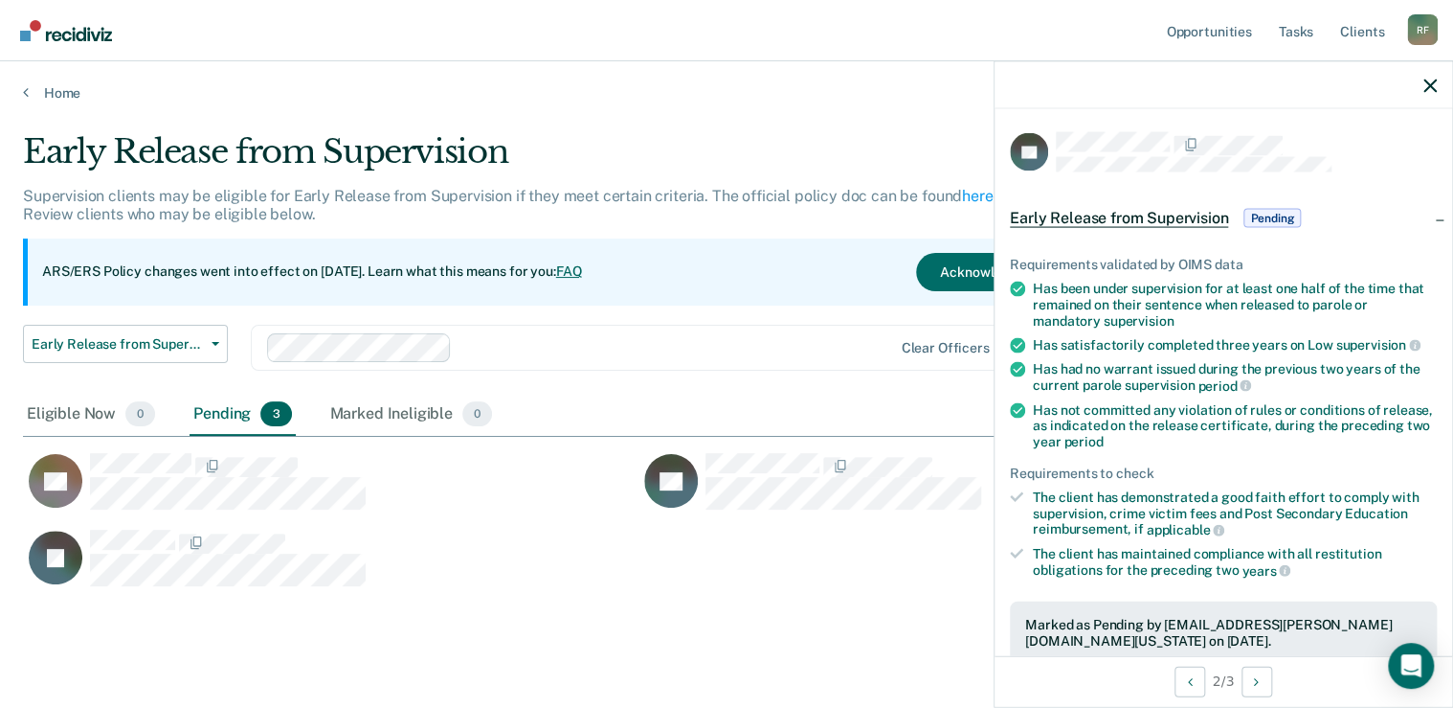
click at [1169, 217] on span "Early Release from Supervision" at bounding box center [1119, 218] width 218 height 19
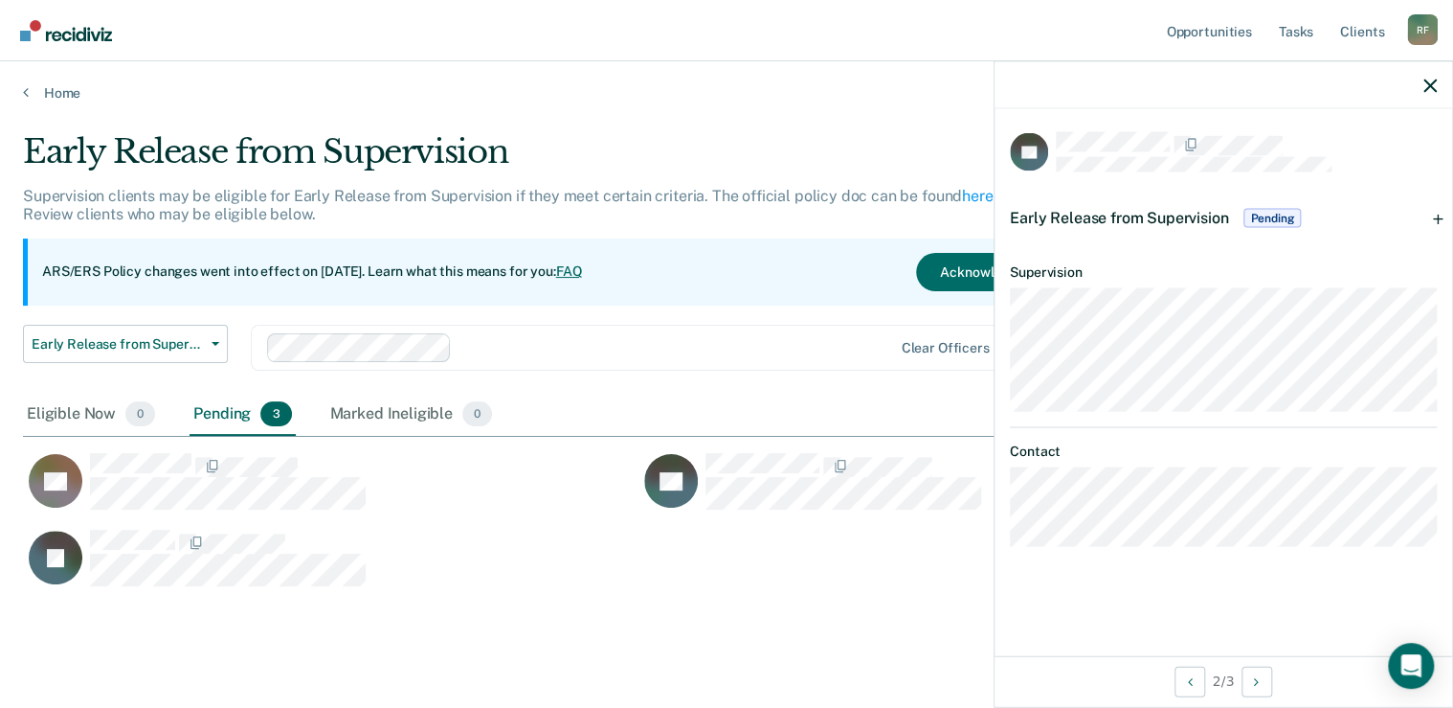
click at [1256, 215] on span "Pending" at bounding box center [1272, 218] width 57 height 19
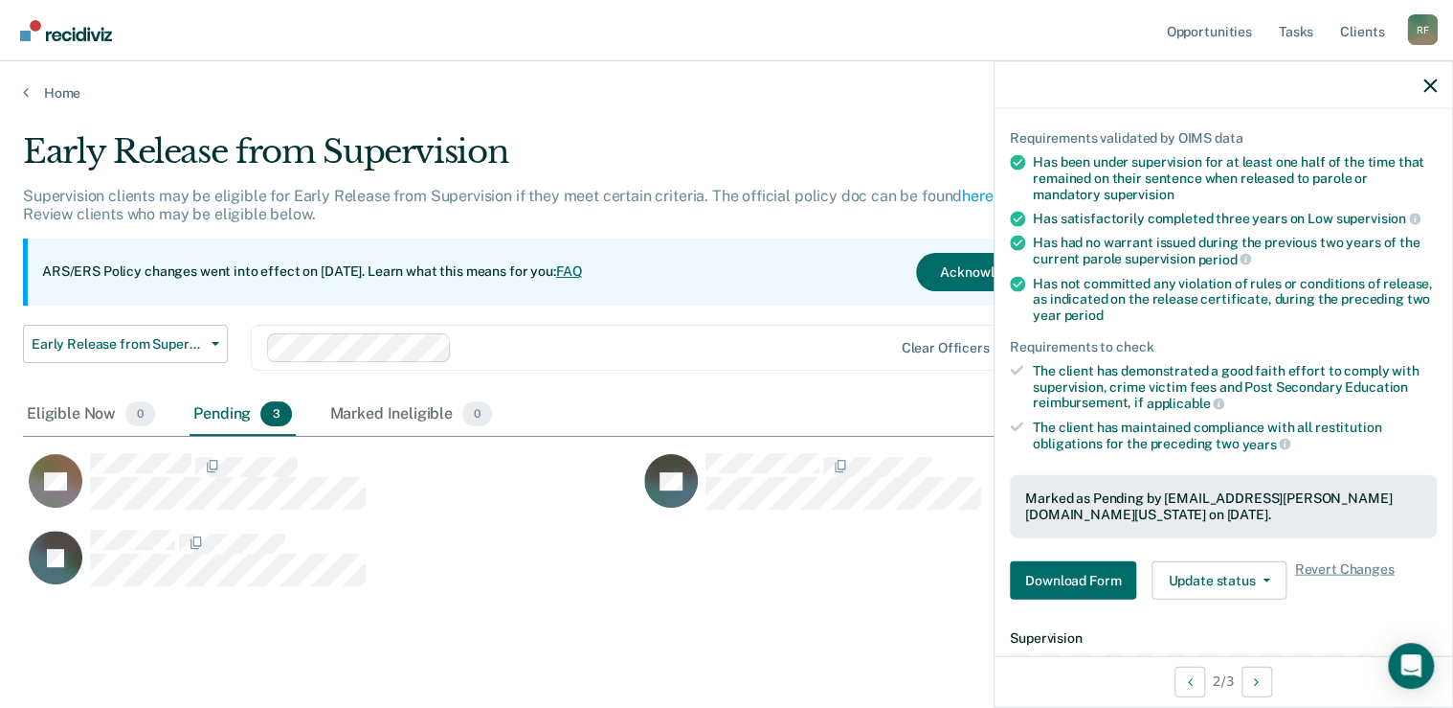
scroll to position [306, 0]
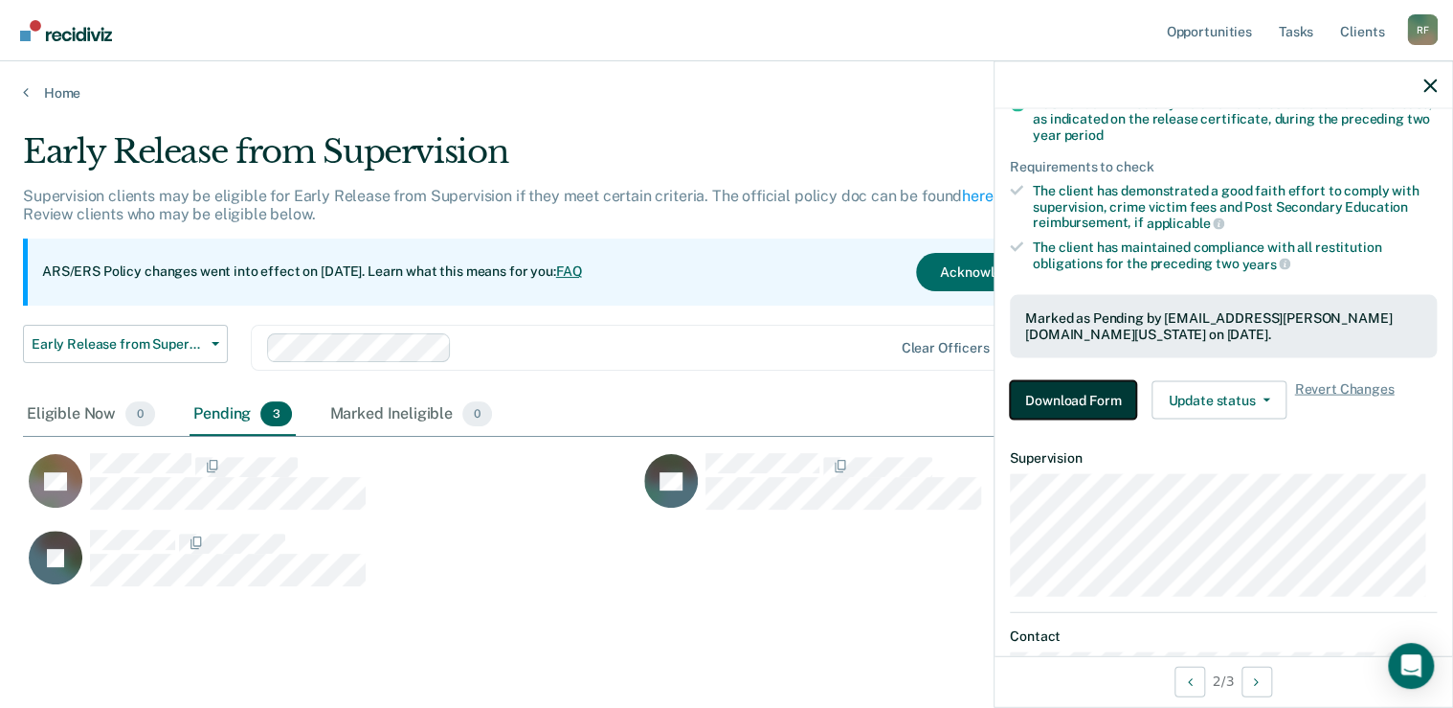
click at [1071, 400] on button "Download Form" at bounding box center [1073, 399] width 126 height 38
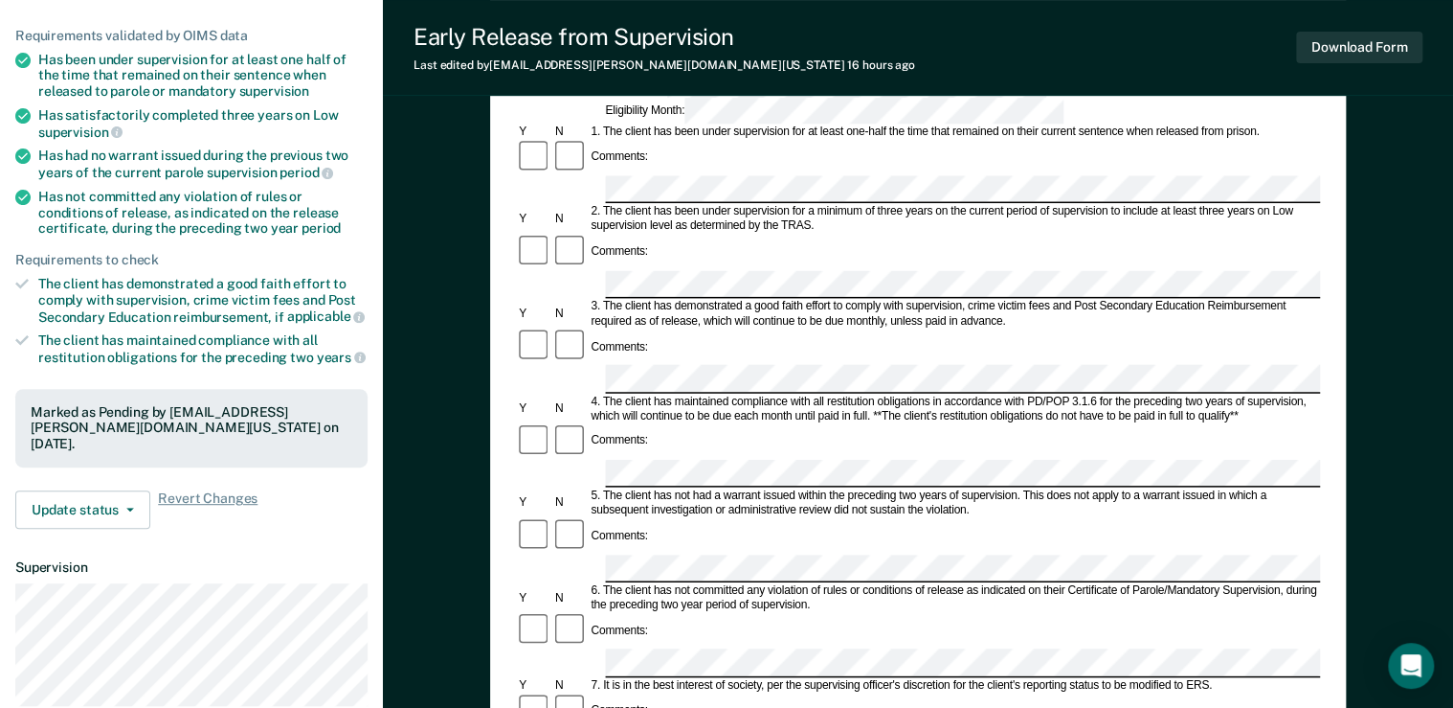
scroll to position [306, 0]
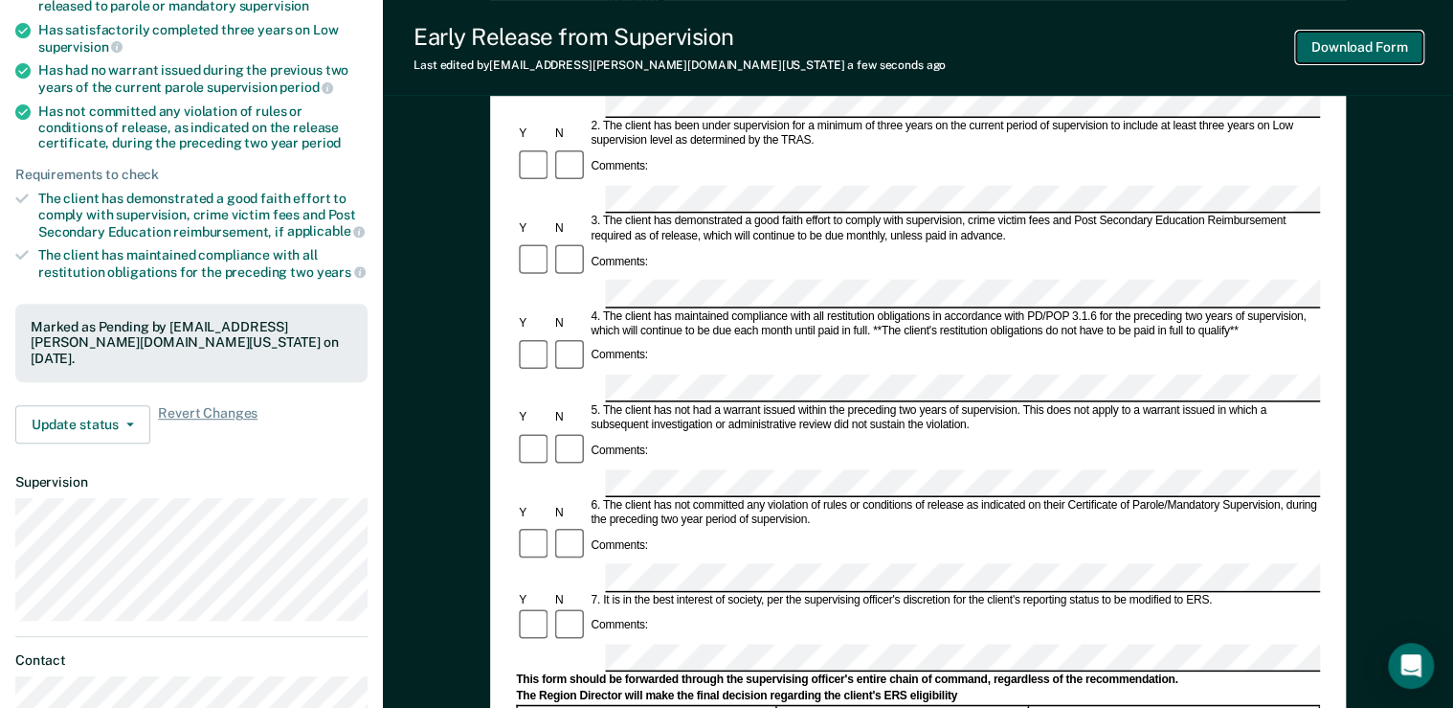
click at [1371, 47] on button "Download Form" at bounding box center [1359, 48] width 126 height 32
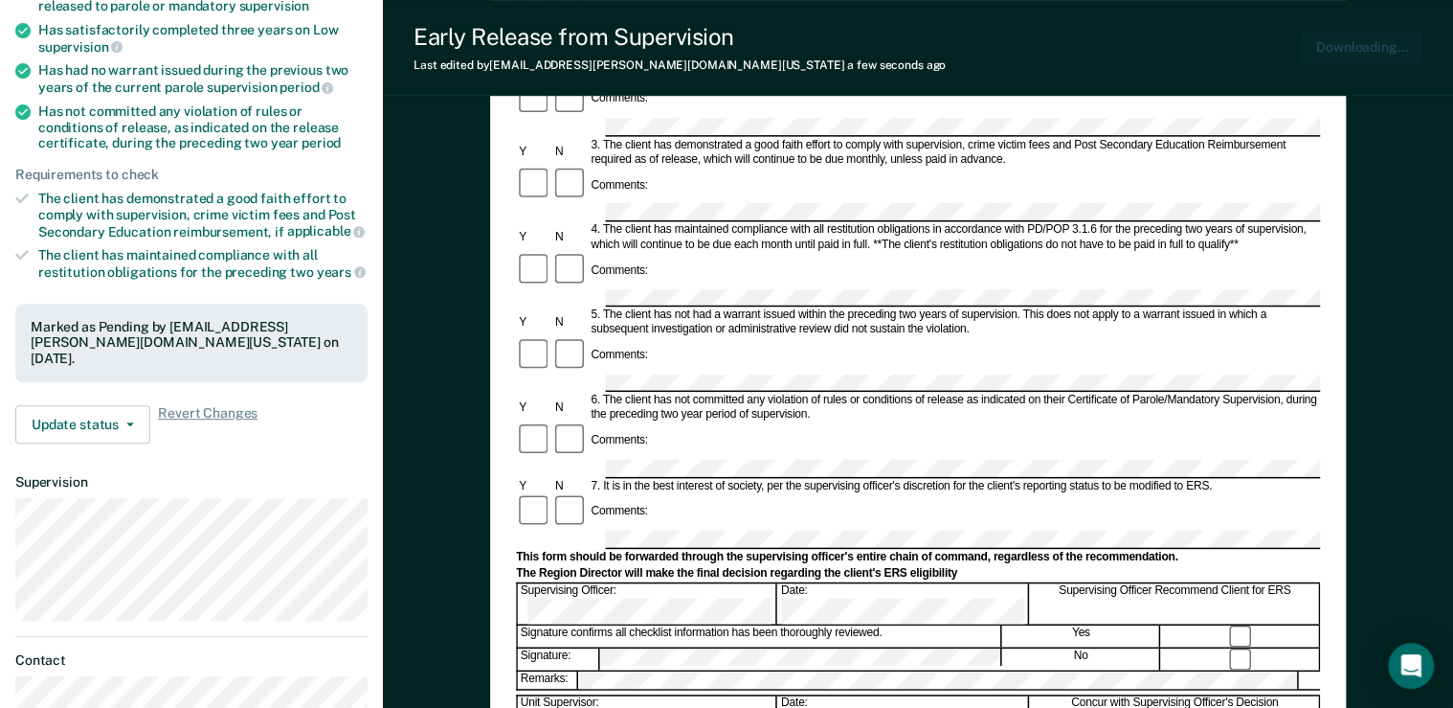
scroll to position [0, 0]
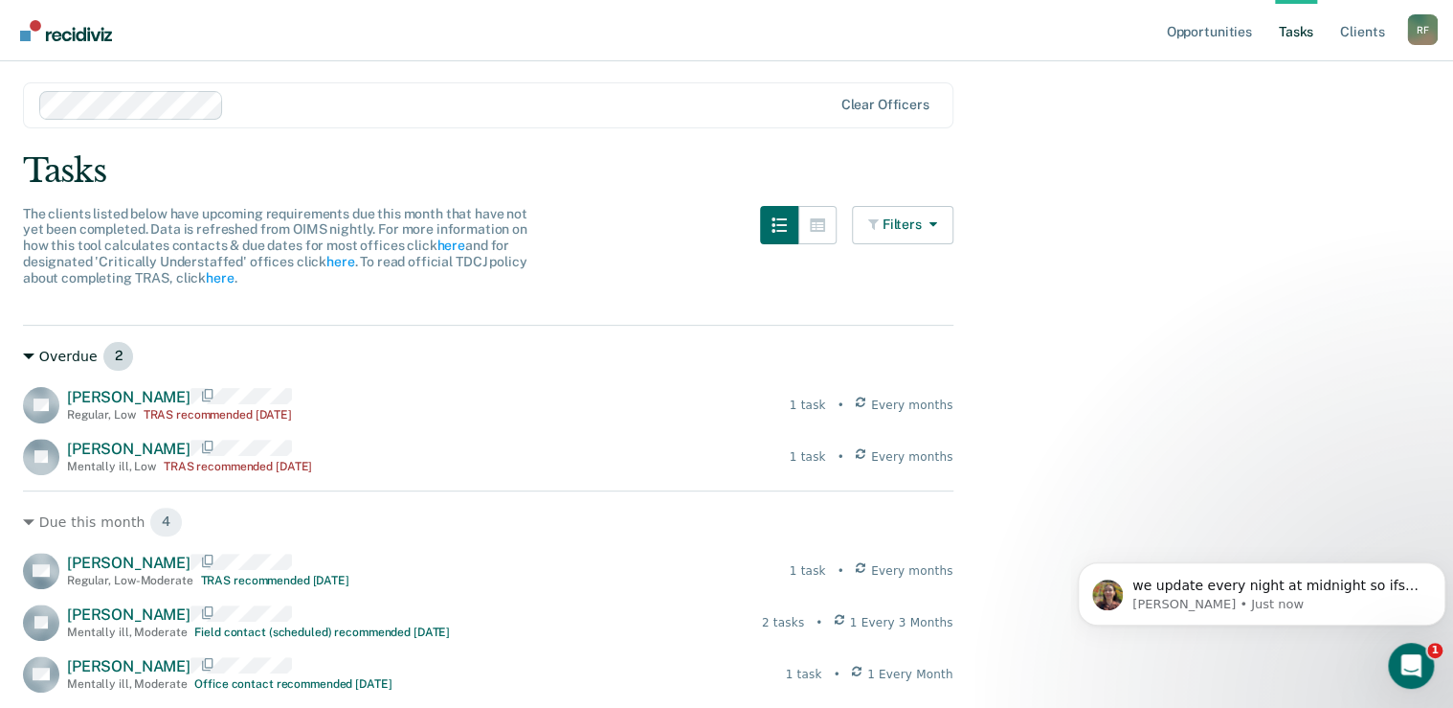
scroll to position [153, 0]
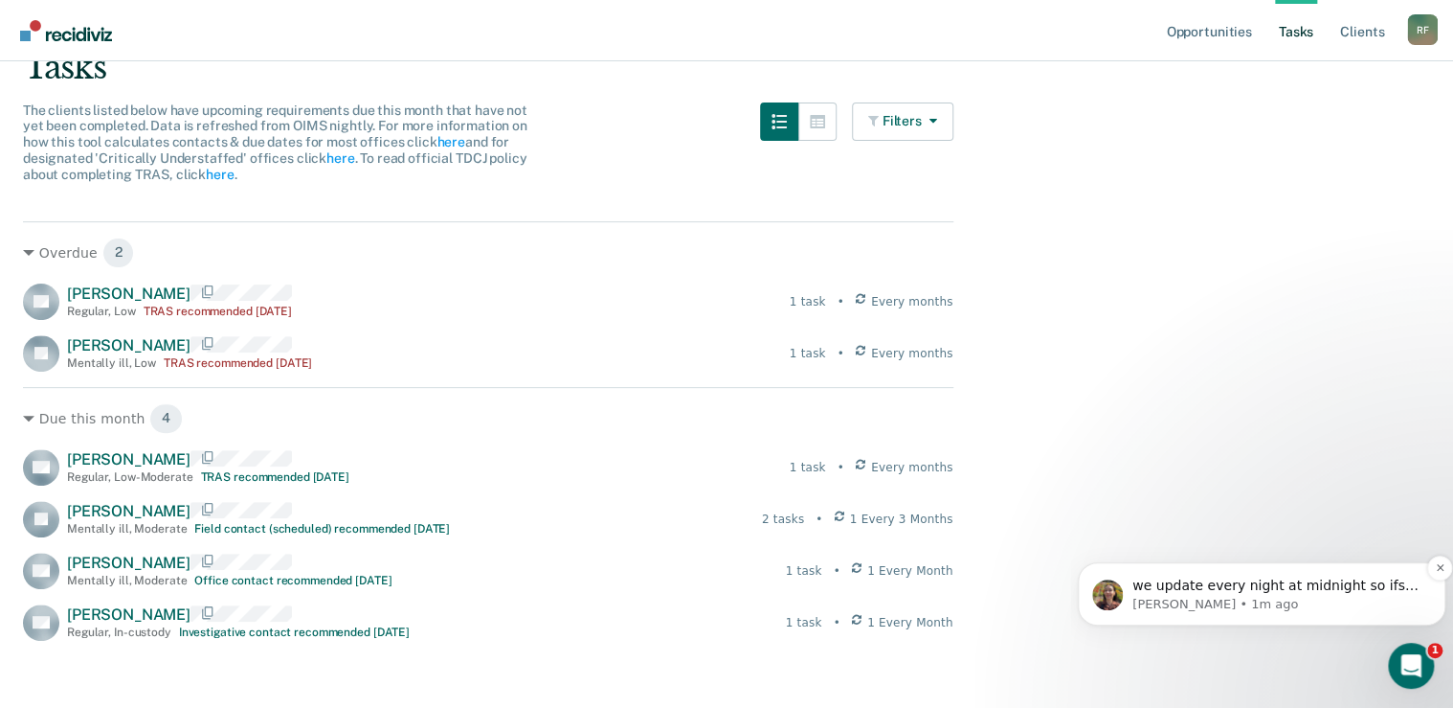
click at [1221, 588] on span "we update every night at midnight so ifs entered as complete in OIMS today it w…" at bounding box center [1276, 651] width 287 height 148
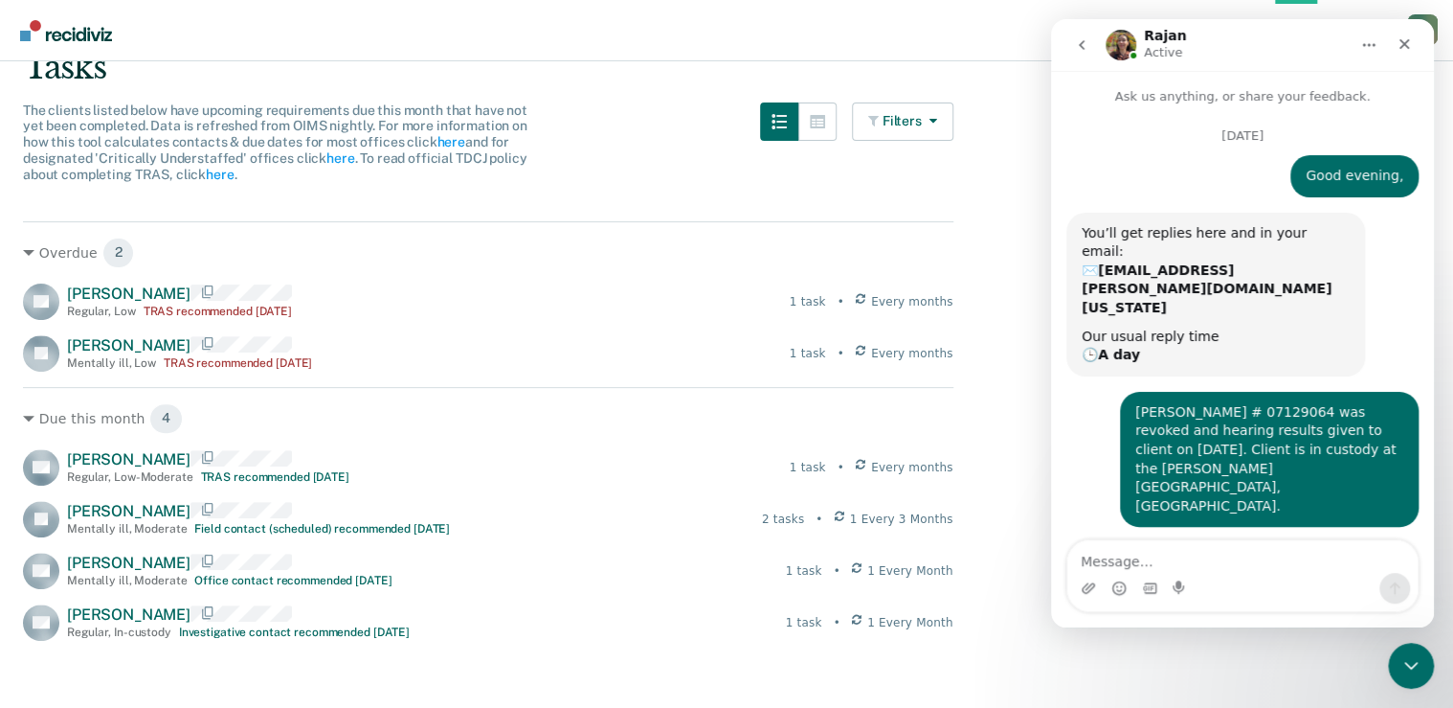
scroll to position [83, 0]
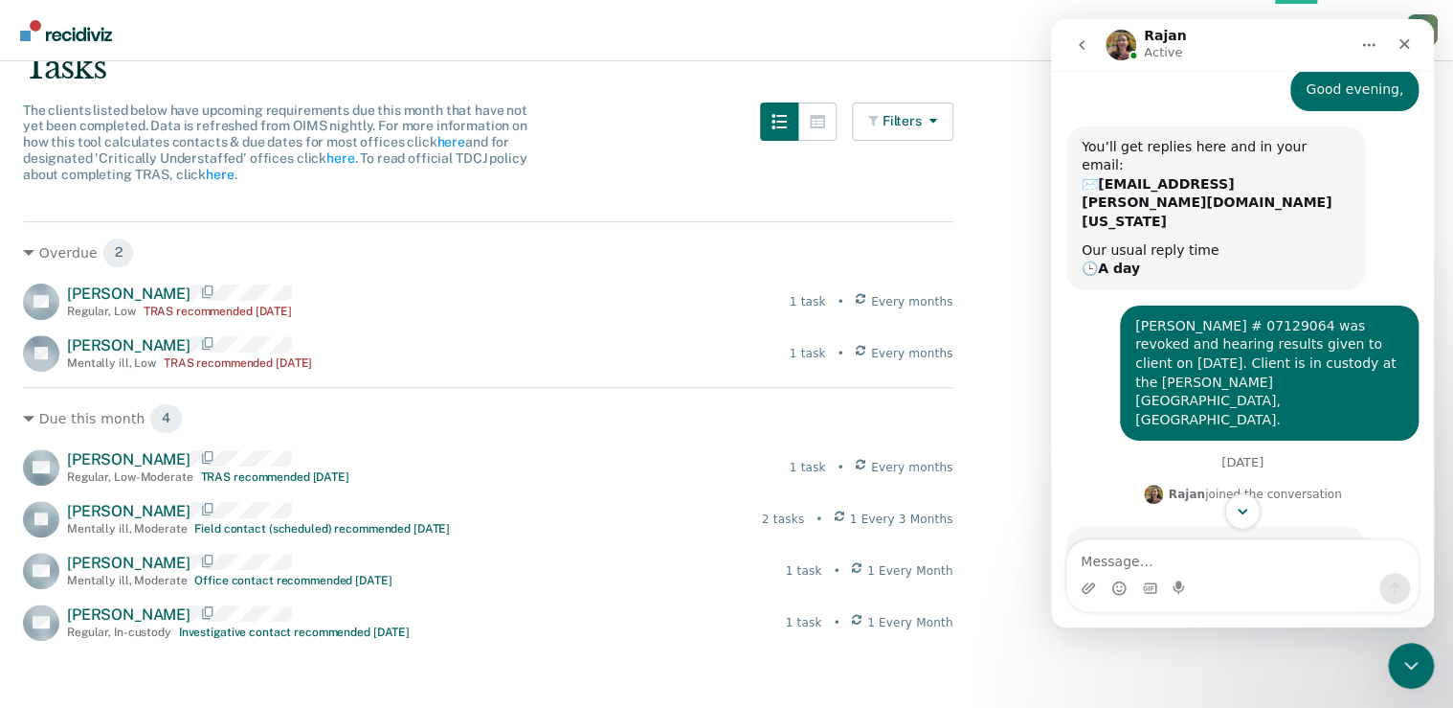
click at [1244, 513] on icon "Scroll to bottom" at bounding box center [1243, 511] width 10 height 6
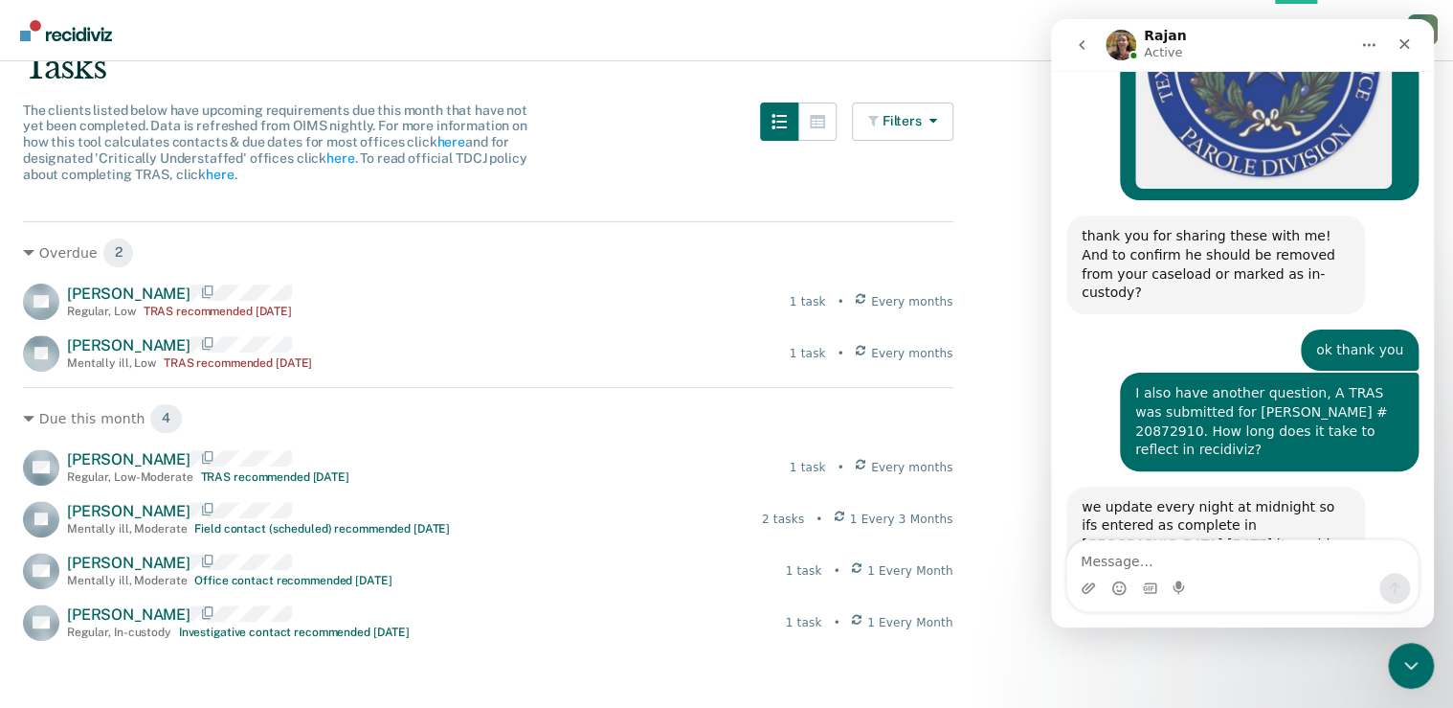
scroll to position [1426, 0]
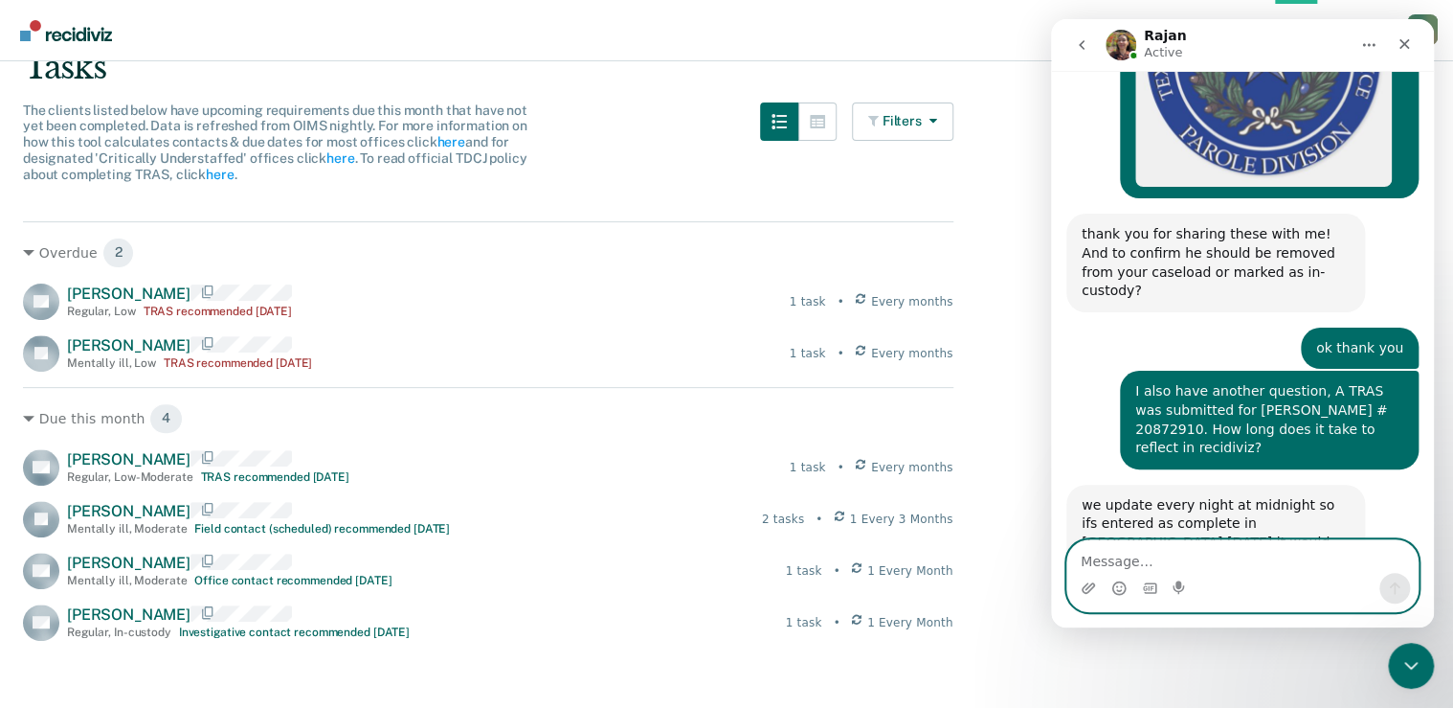
click at [1120, 566] on textarea "Message…" at bounding box center [1242, 556] width 350 height 33
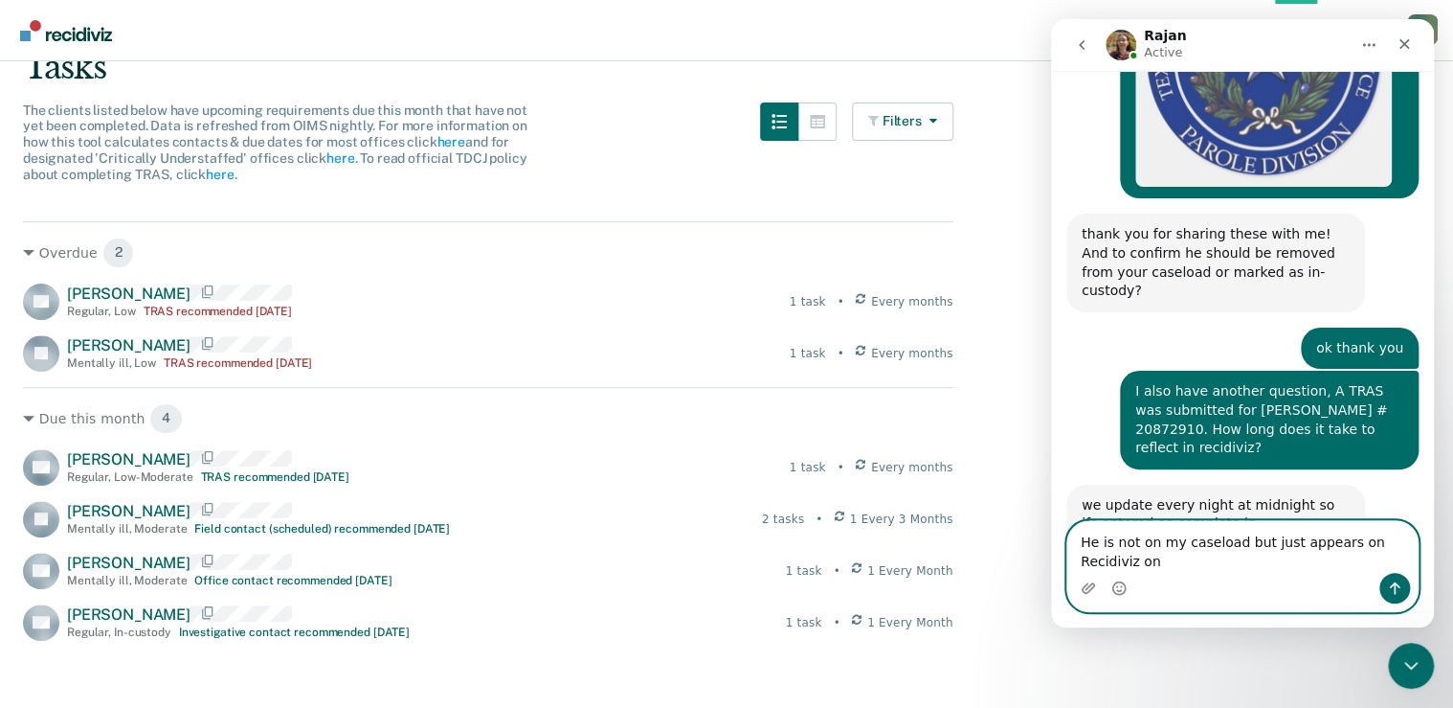
scroll to position [1446, 0]
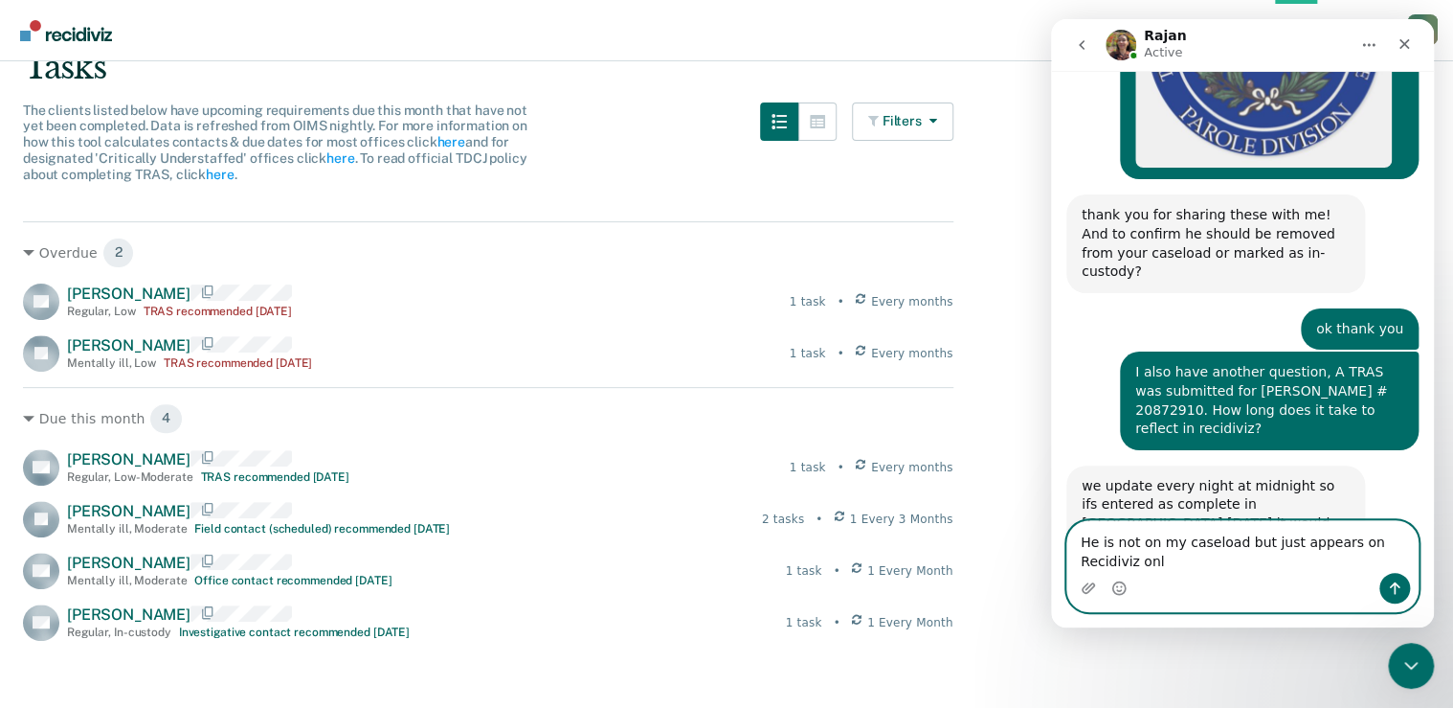
type textarea "He is not on my caseload but just appears on Recidiviz only"
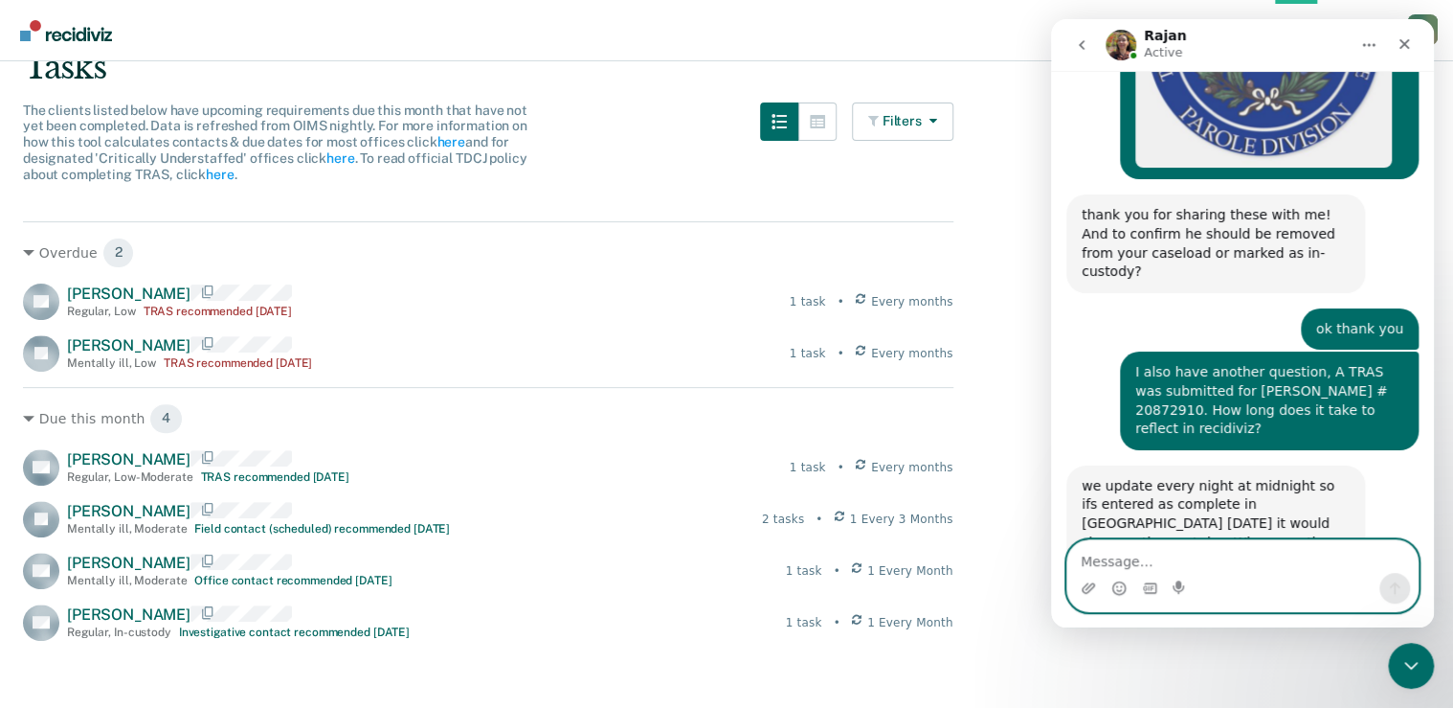
scroll to position [1502, 0]
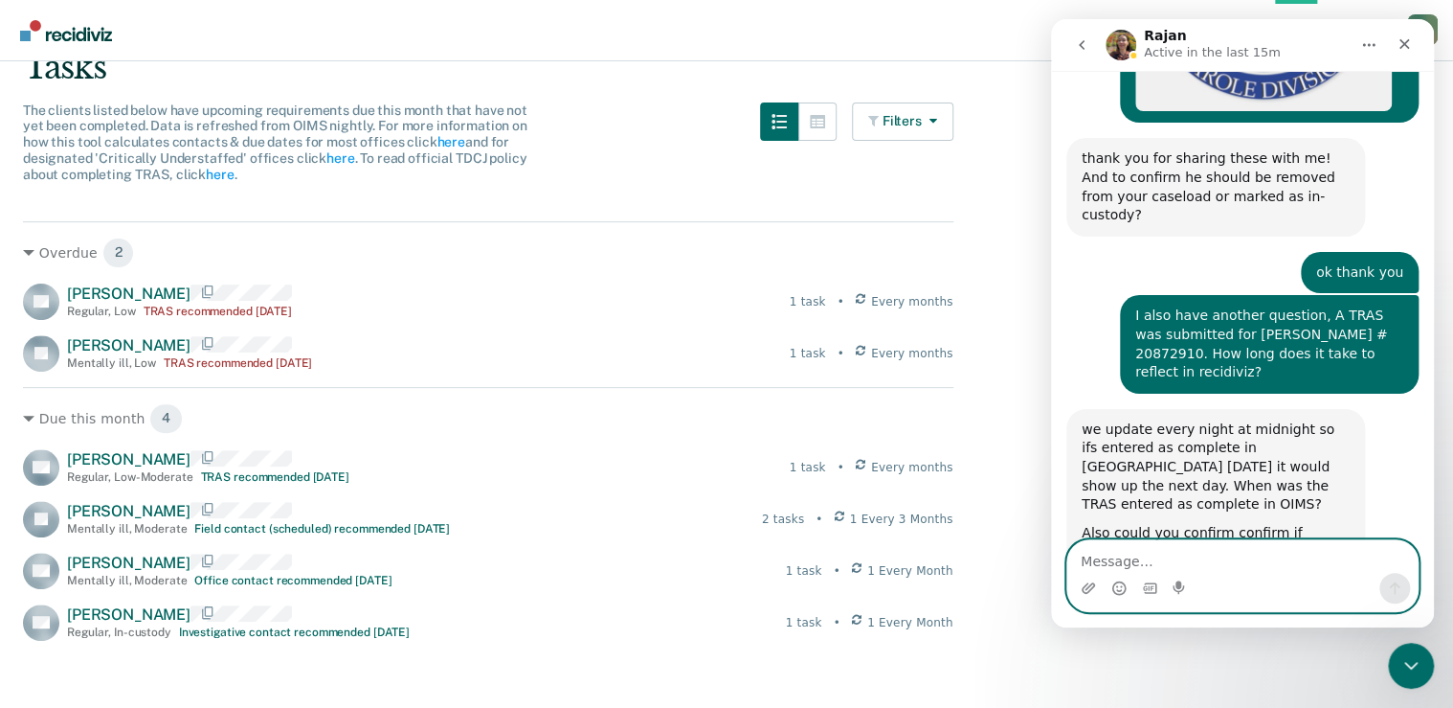
click at [1166, 563] on textarea "Message…" at bounding box center [1242, 556] width 350 height 33
type textarea "submitted yesterday and approved today in OIMS"
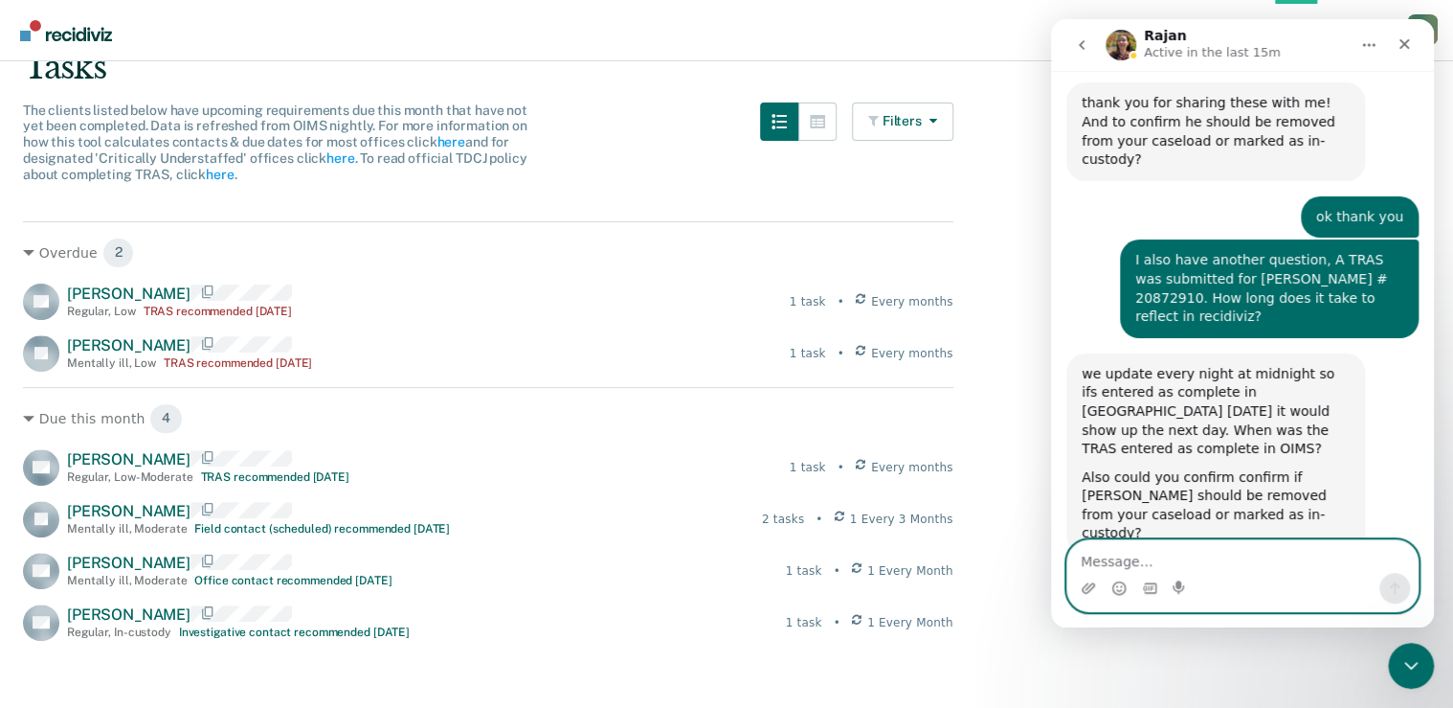
scroll to position [1565, 0]
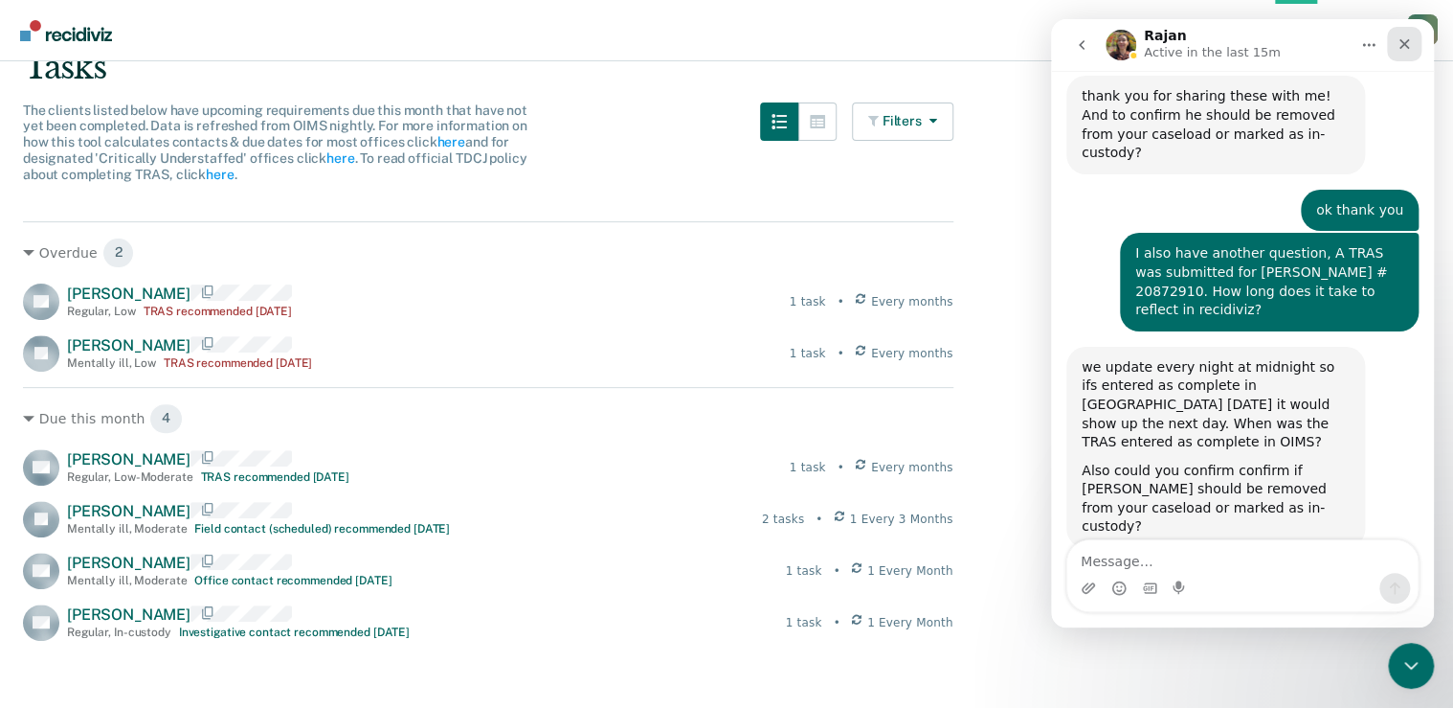
click at [1397, 43] on icon "Close" at bounding box center [1404, 43] width 15 height 15
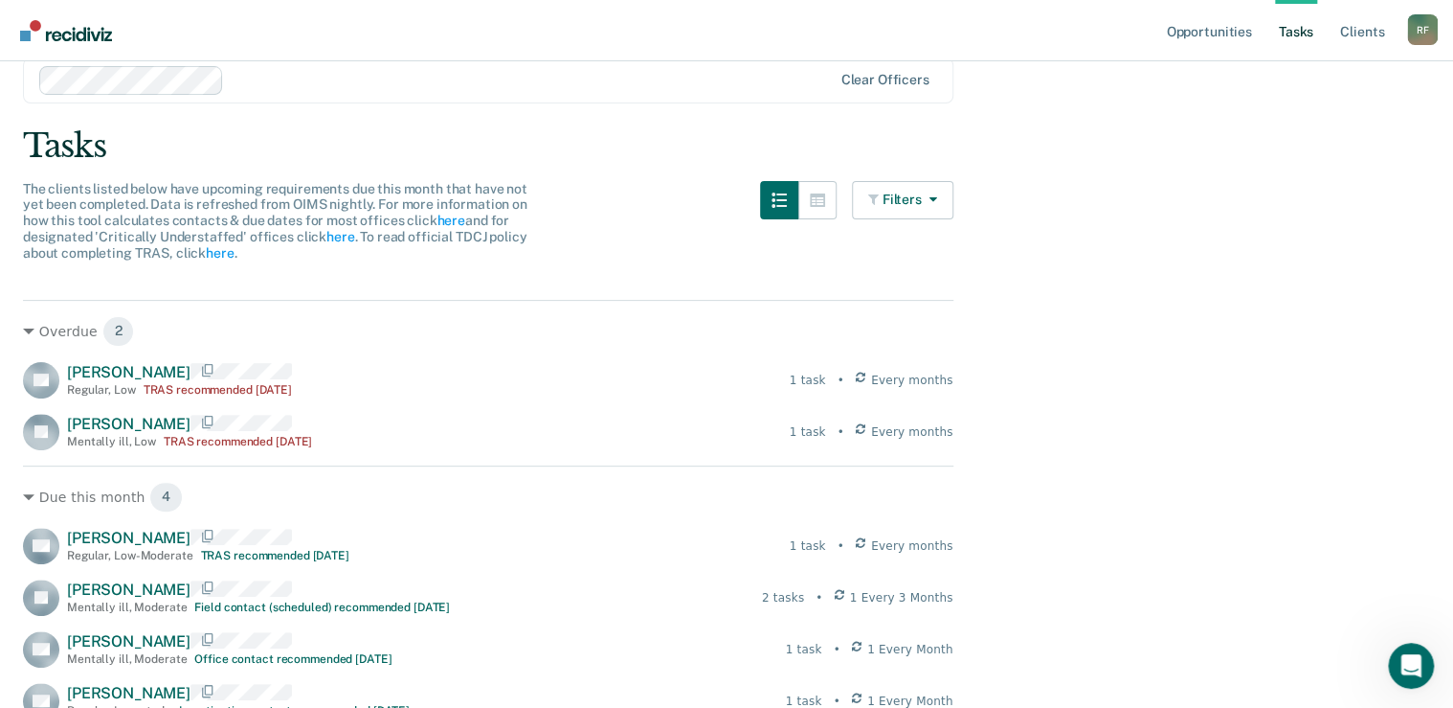
scroll to position [0, 0]
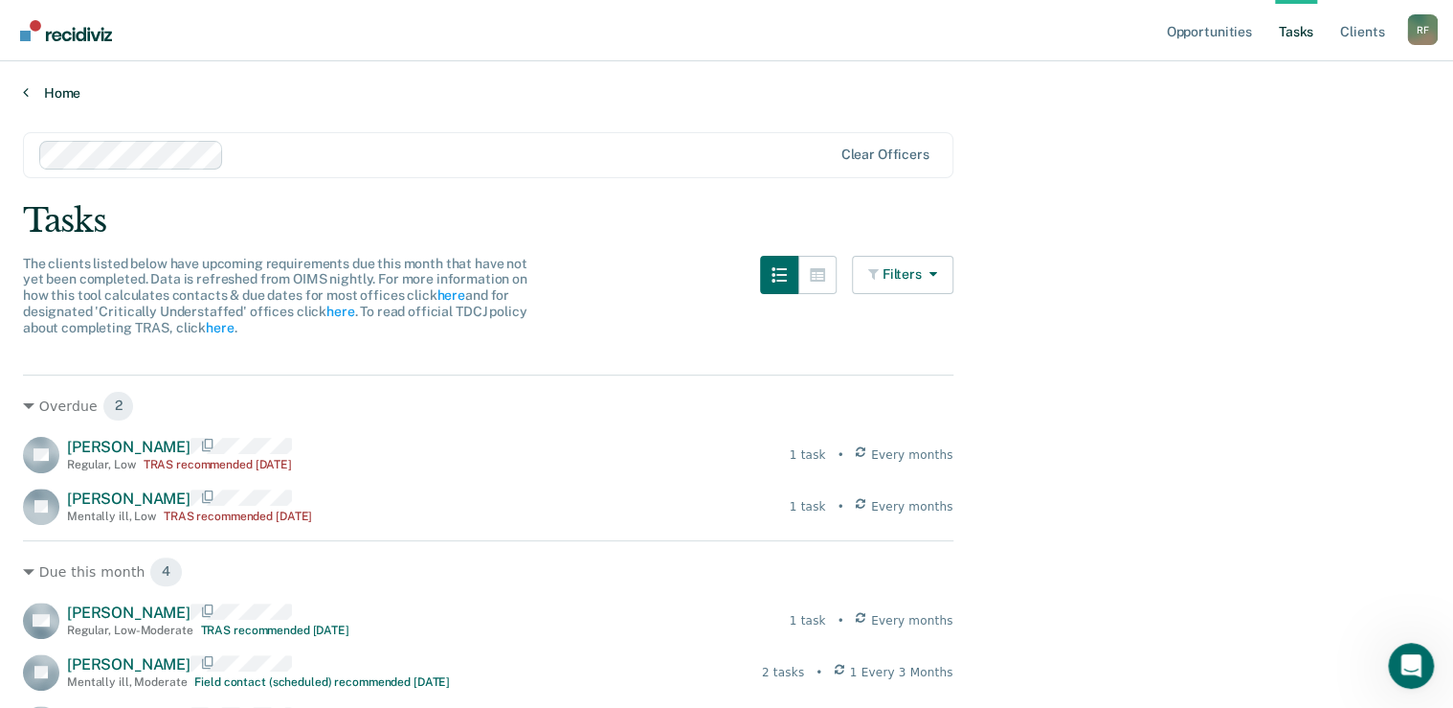
click at [31, 93] on link "Home" at bounding box center [726, 92] width 1407 height 17
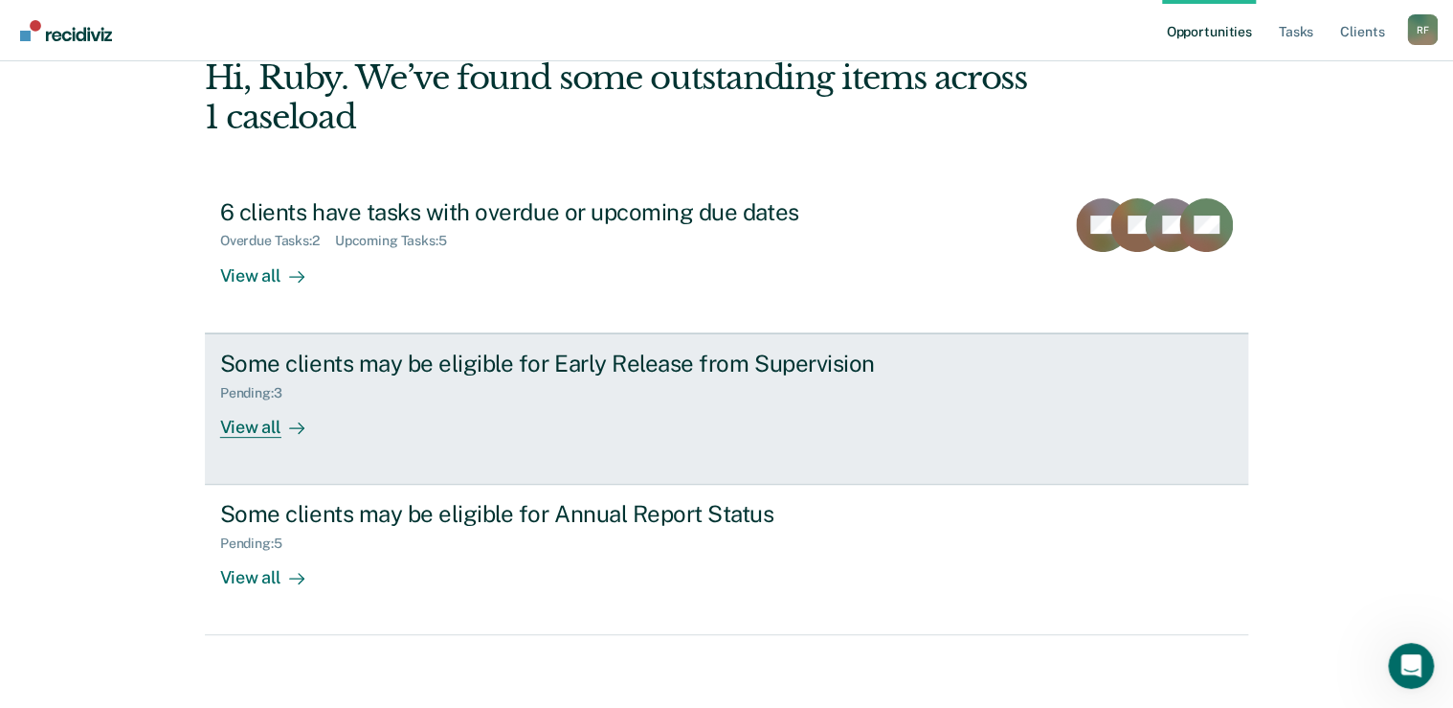
scroll to position [105, 0]
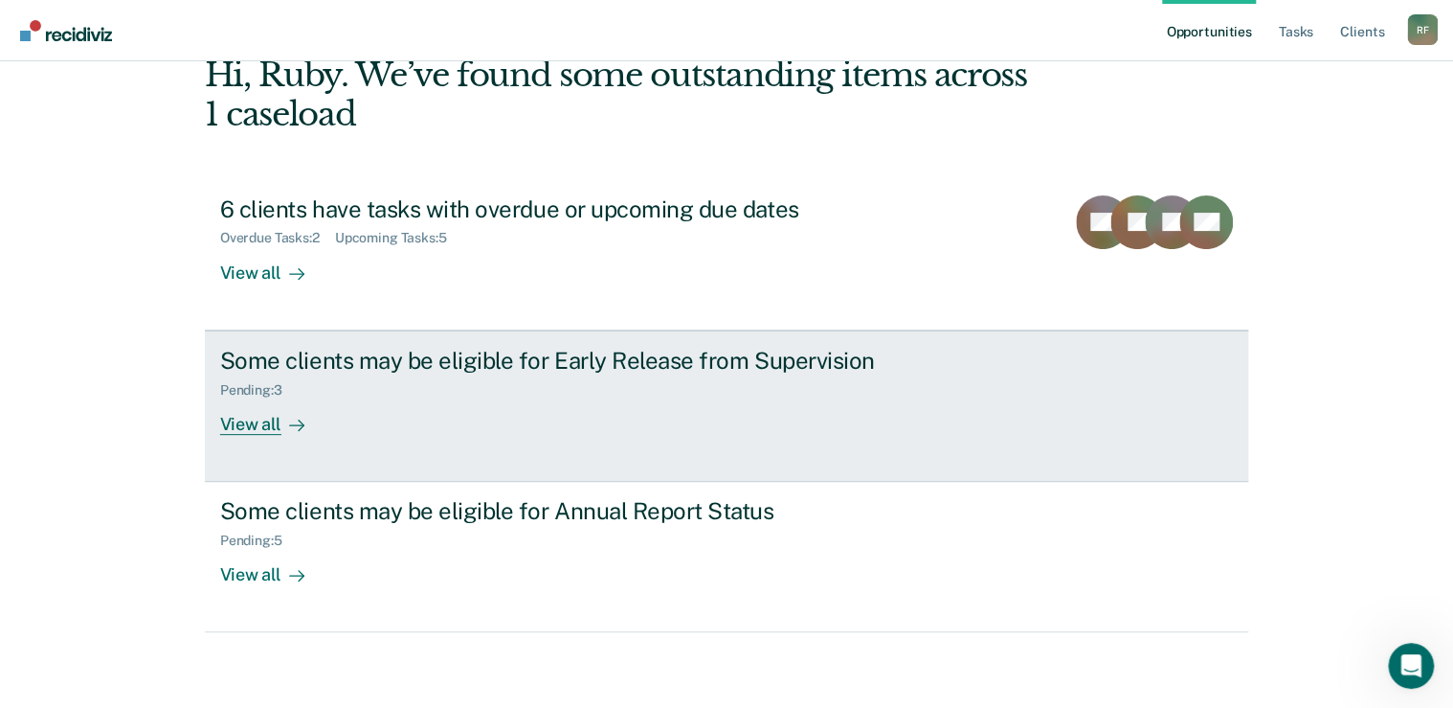
click at [253, 420] on div "View all" at bounding box center [273, 415] width 107 height 37
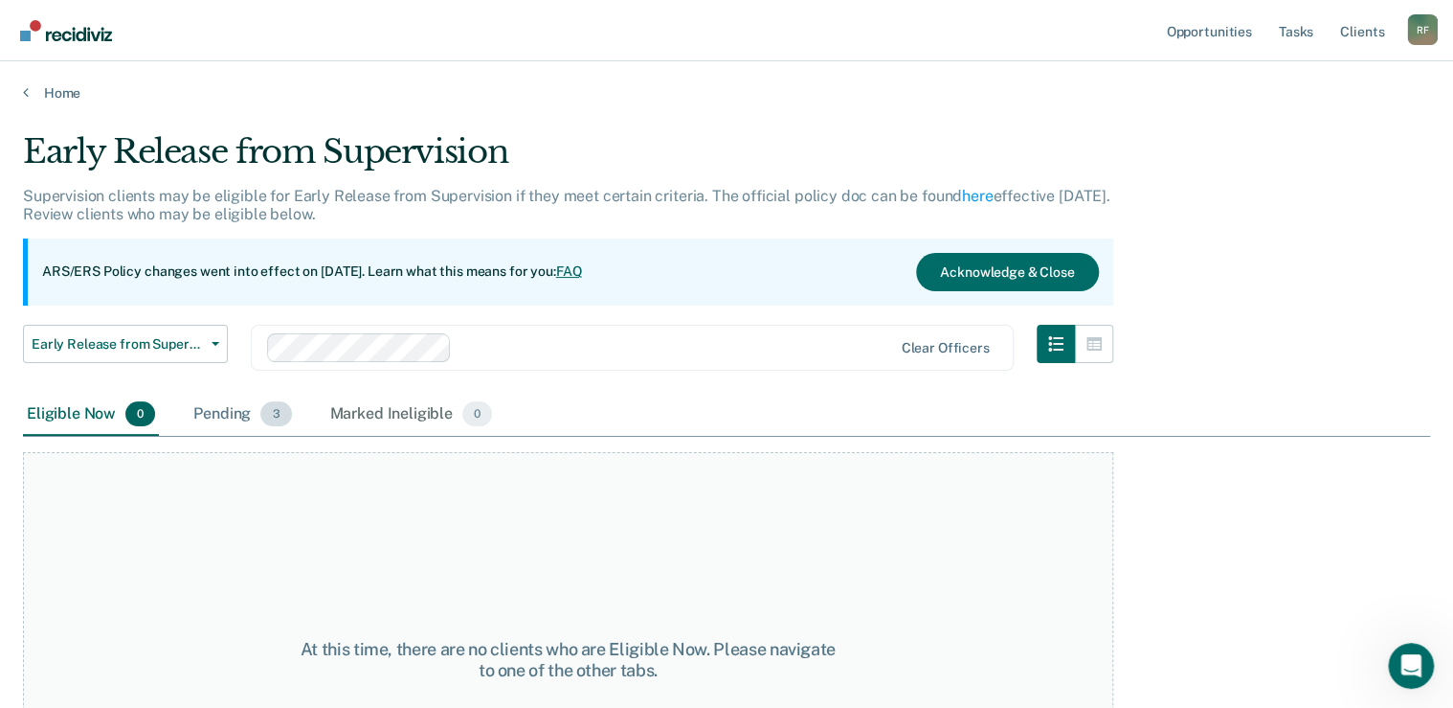
click at [273, 416] on span "3" at bounding box center [275, 413] width 31 height 25
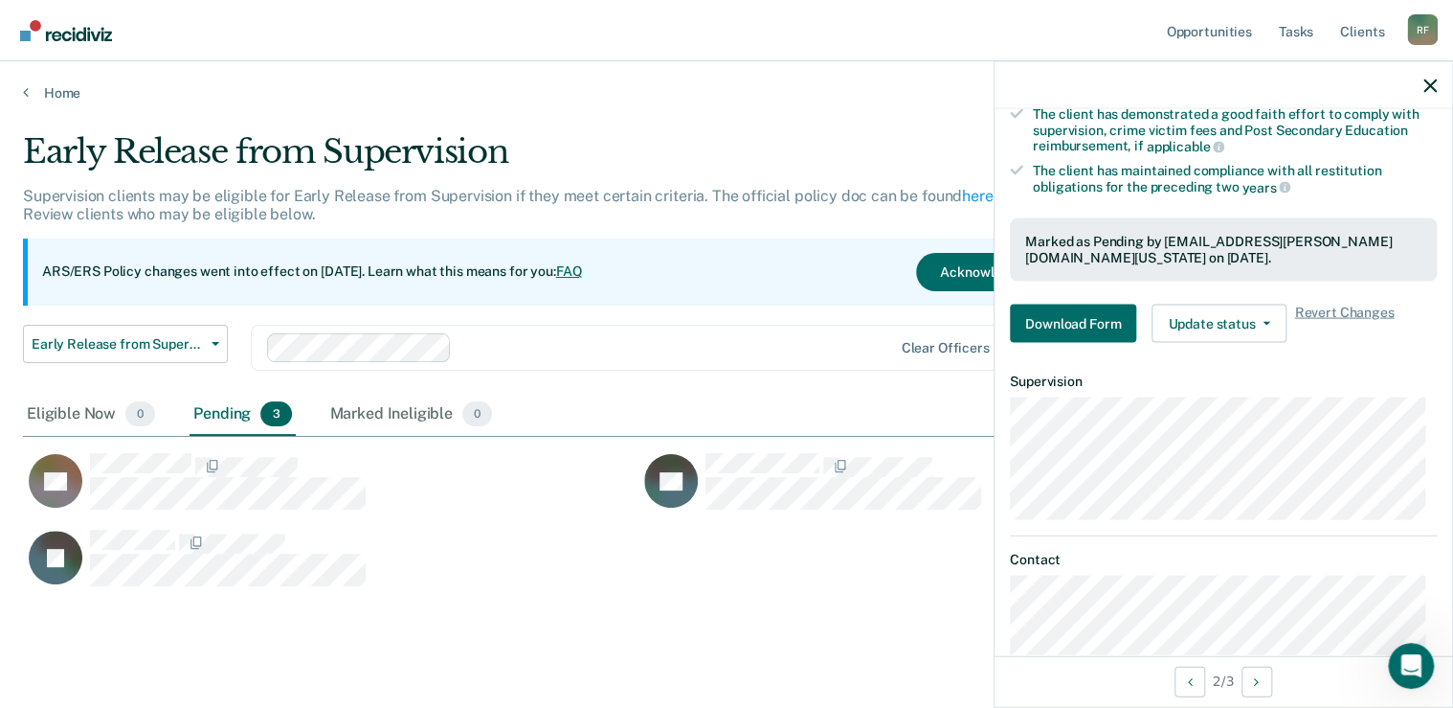
scroll to position [415, 0]
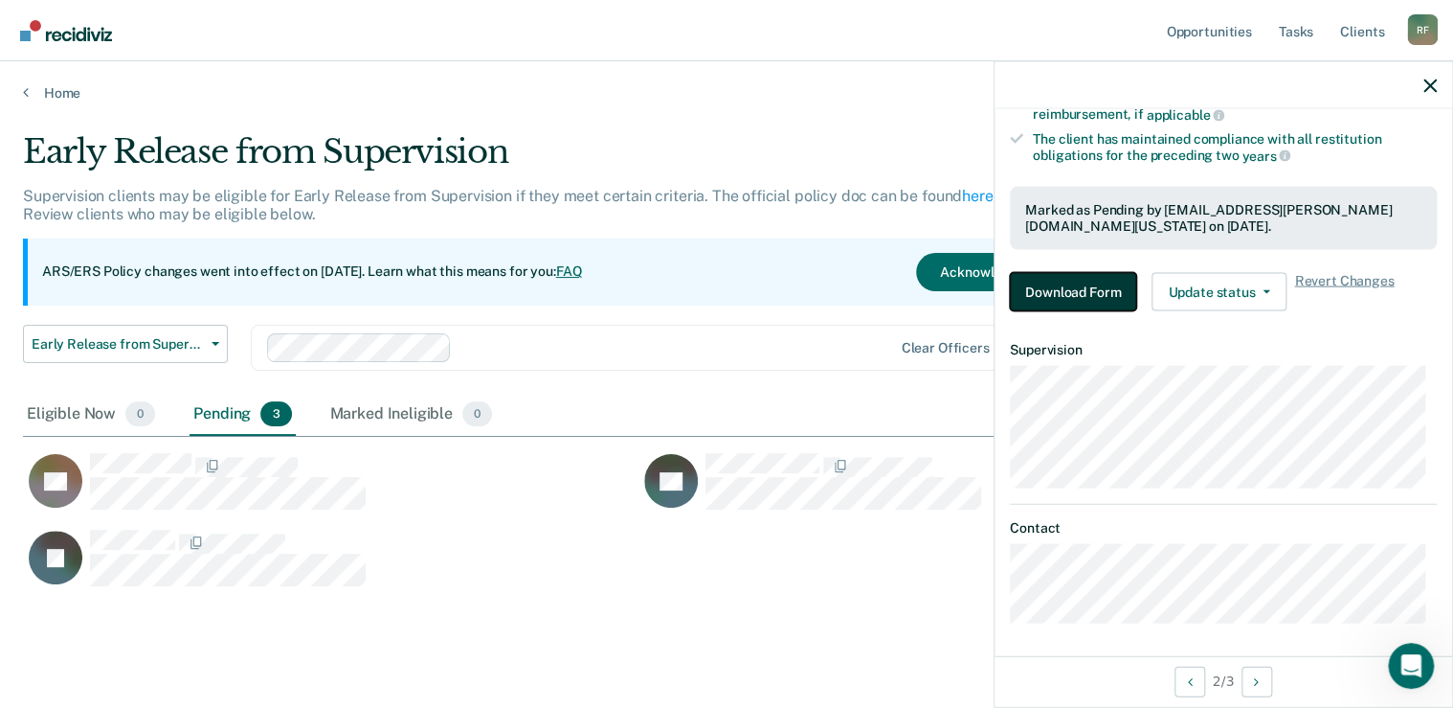
click at [1080, 292] on button "Download Form" at bounding box center [1073, 291] width 126 height 38
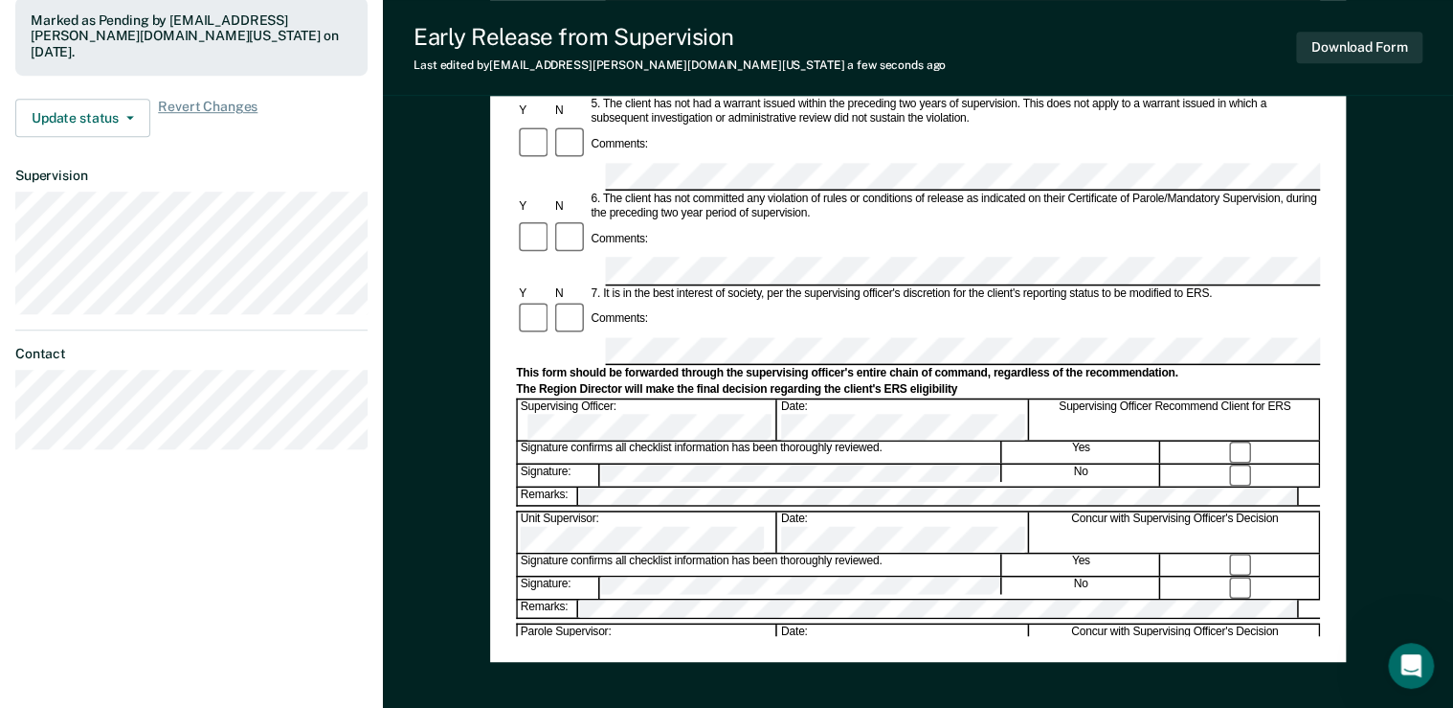
scroll to position [716, 0]
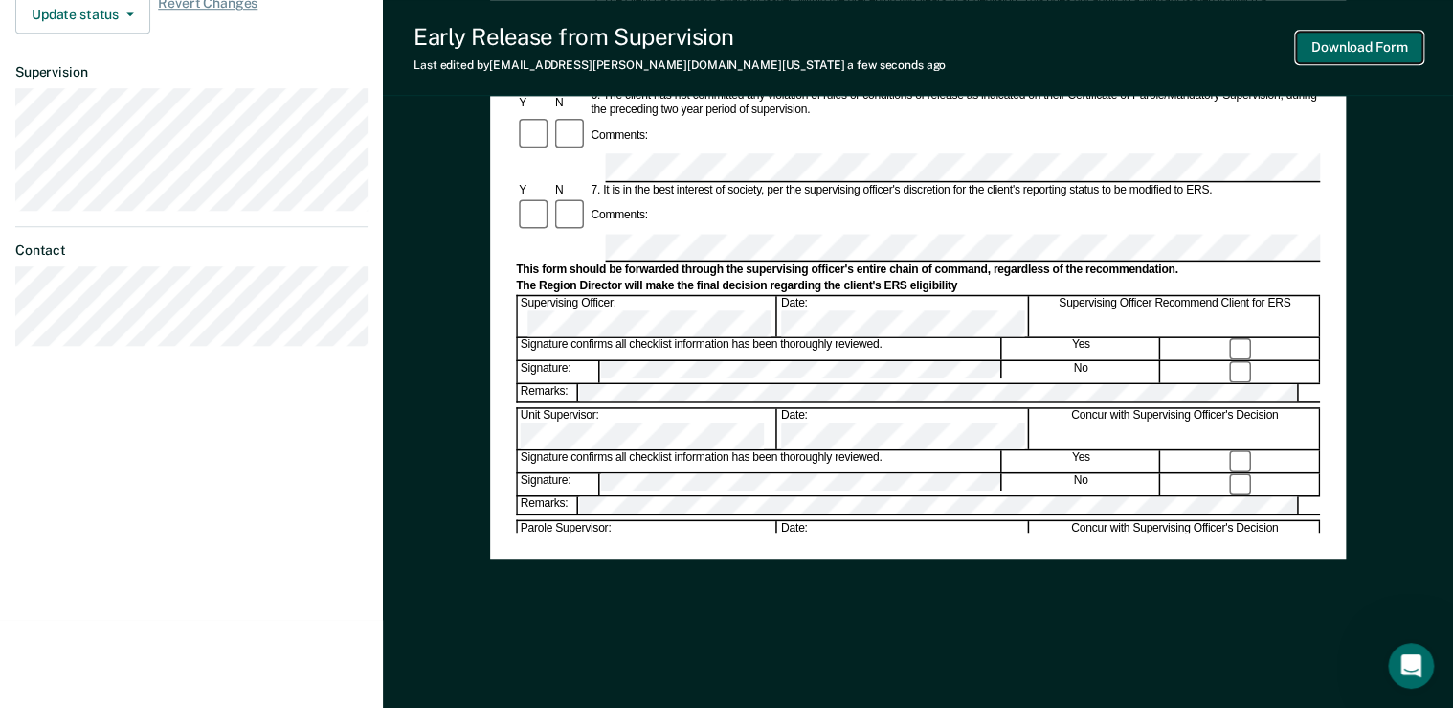
click at [1381, 48] on button "Download Form" at bounding box center [1359, 48] width 126 height 32
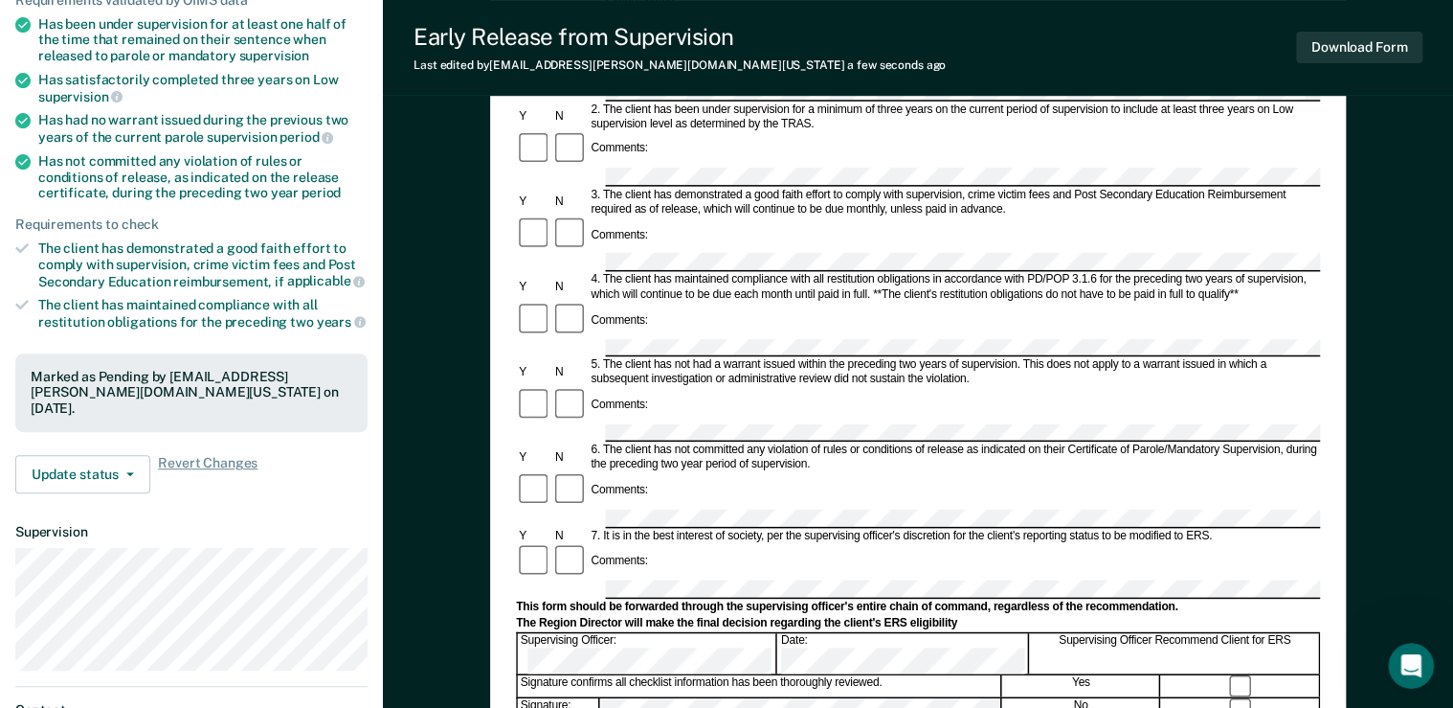
scroll to position [0, 0]
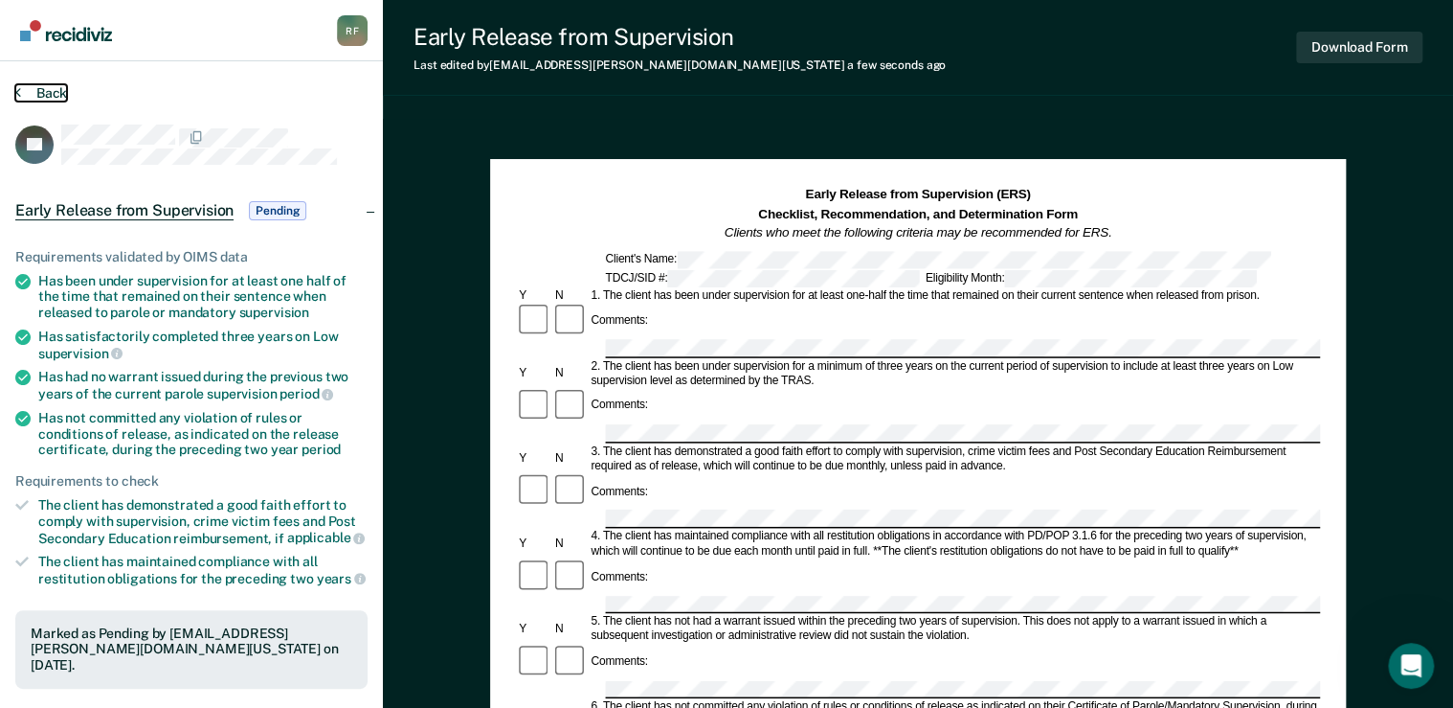
click at [18, 89] on icon at bounding box center [18, 91] width 6 height 15
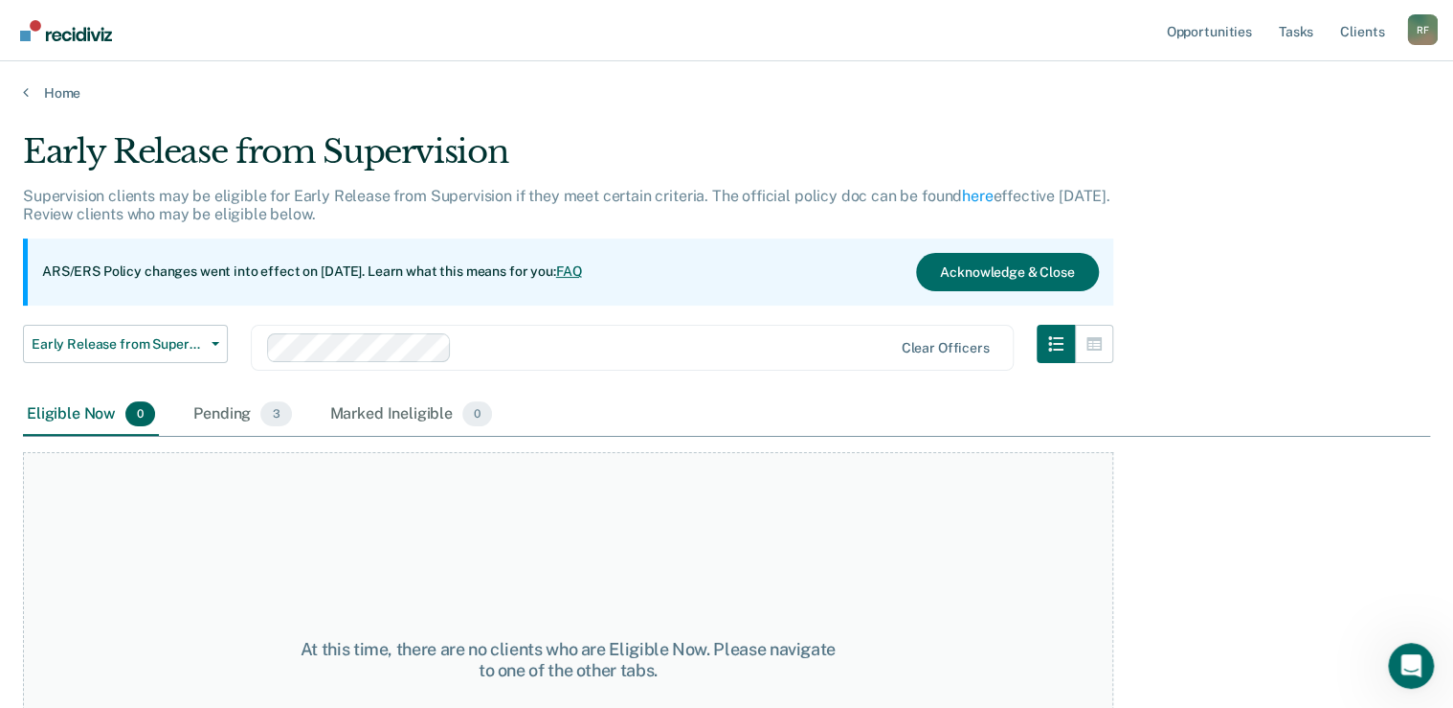
click at [29, 101] on main "Early Release from Supervision Supervision clients may be eligible for Early Re…" at bounding box center [726, 401] width 1453 height 600
click at [32, 92] on link "Home" at bounding box center [726, 92] width 1407 height 17
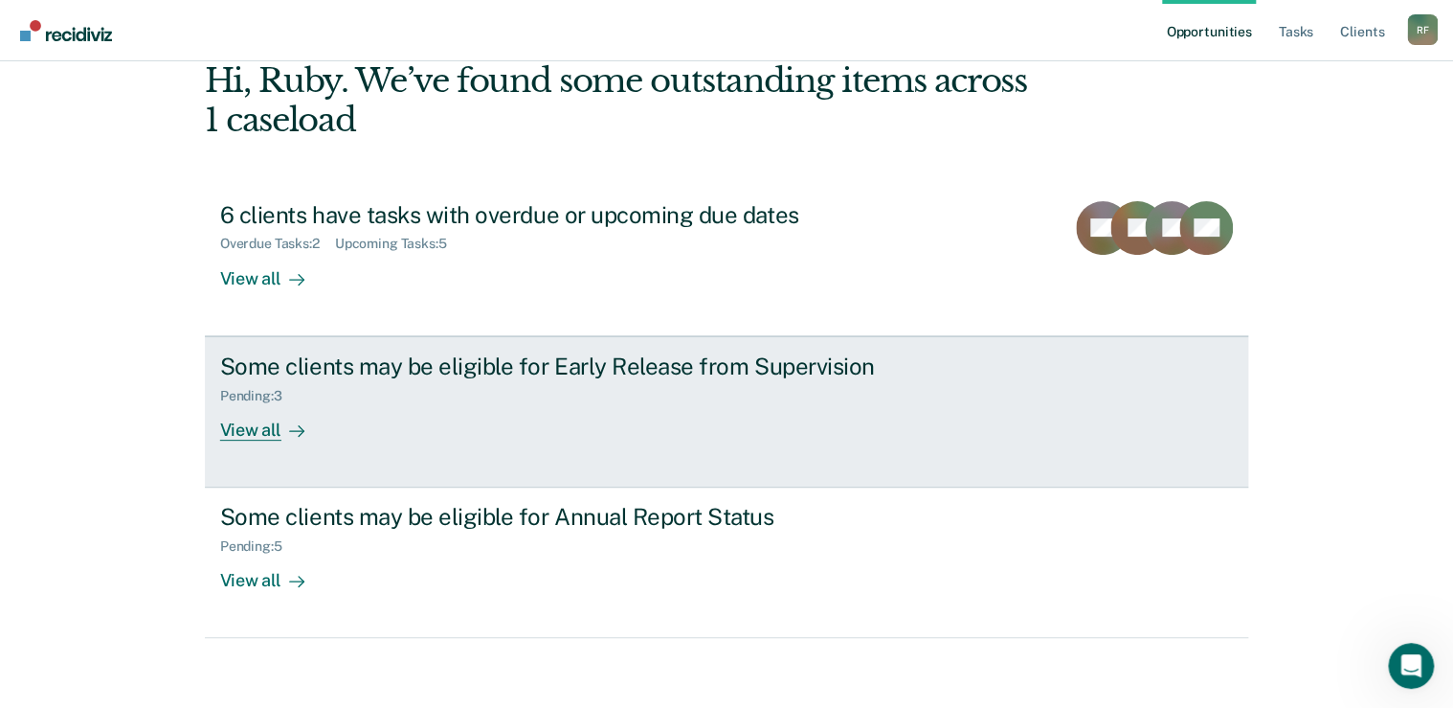
scroll to position [105, 0]
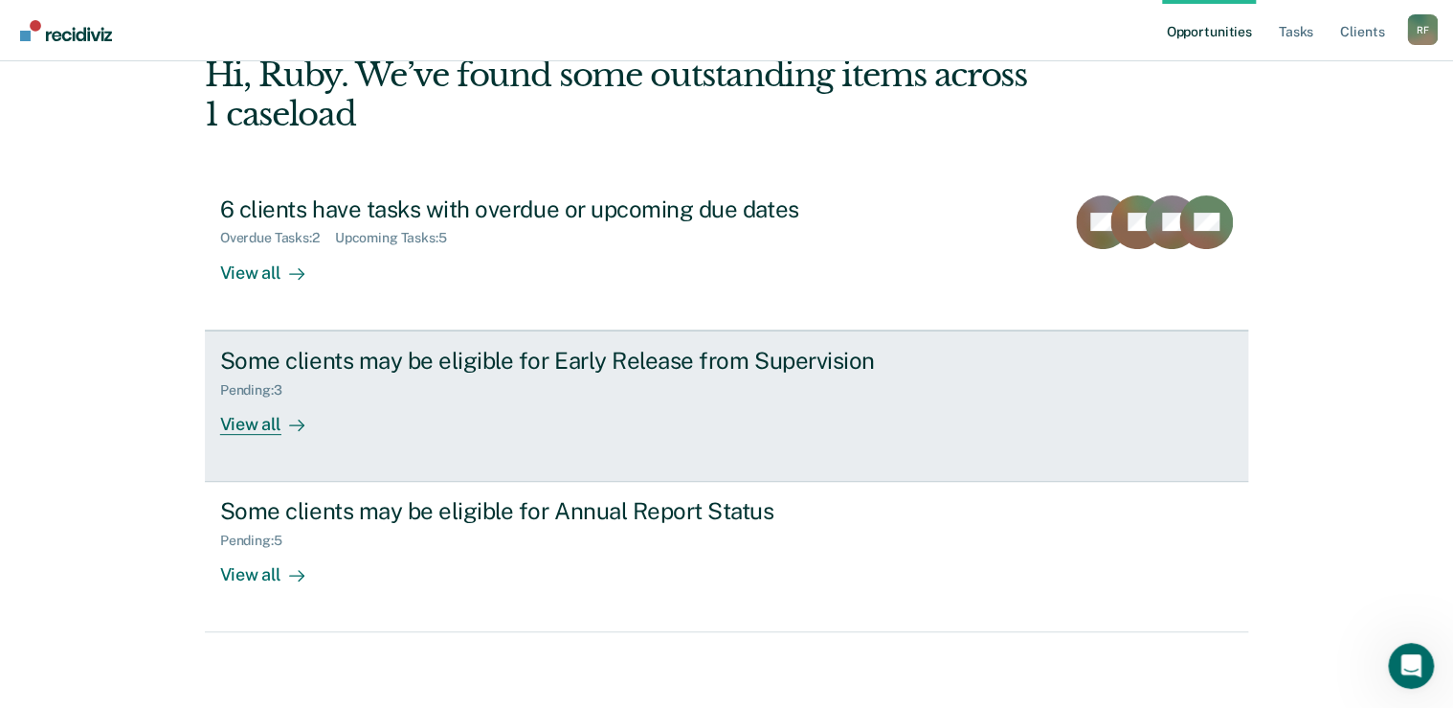
click at [264, 425] on div "View all" at bounding box center [273, 415] width 107 height 37
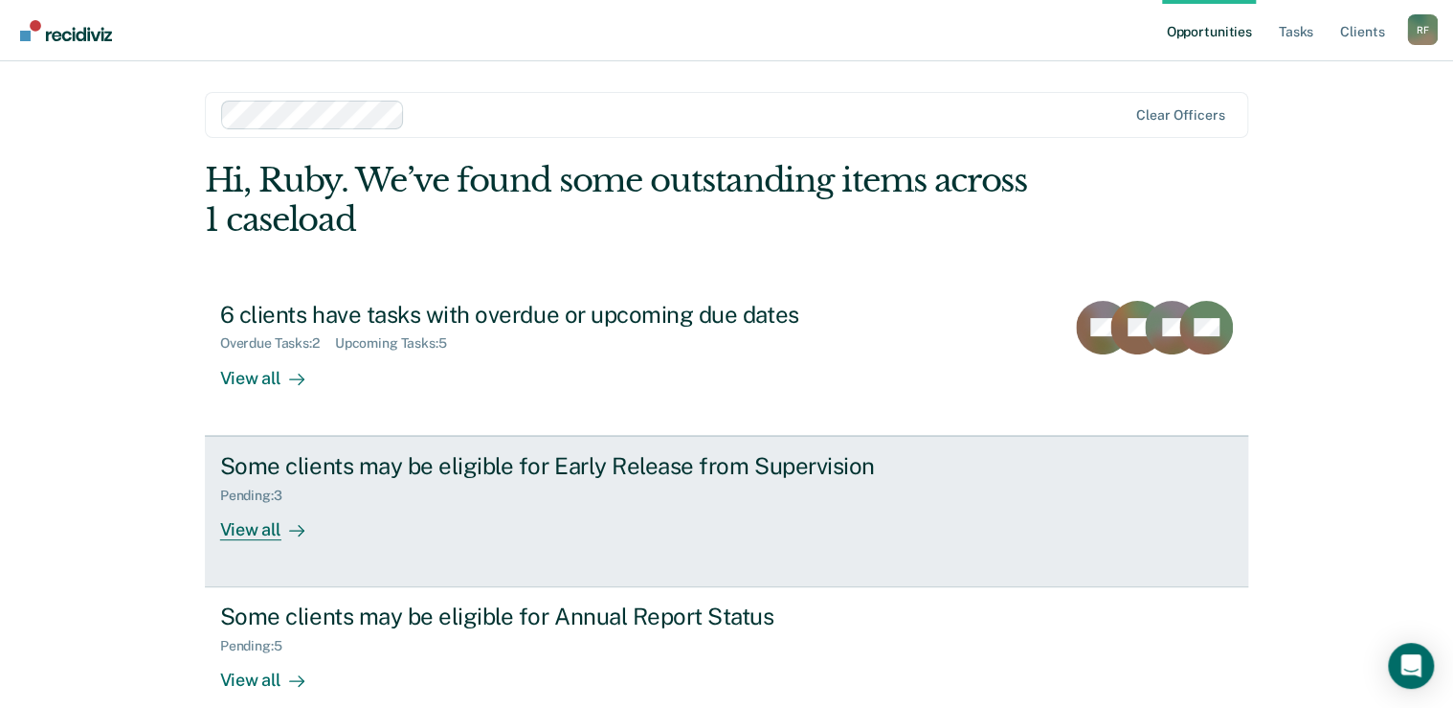
click at [247, 538] on div "View all" at bounding box center [273, 521] width 107 height 37
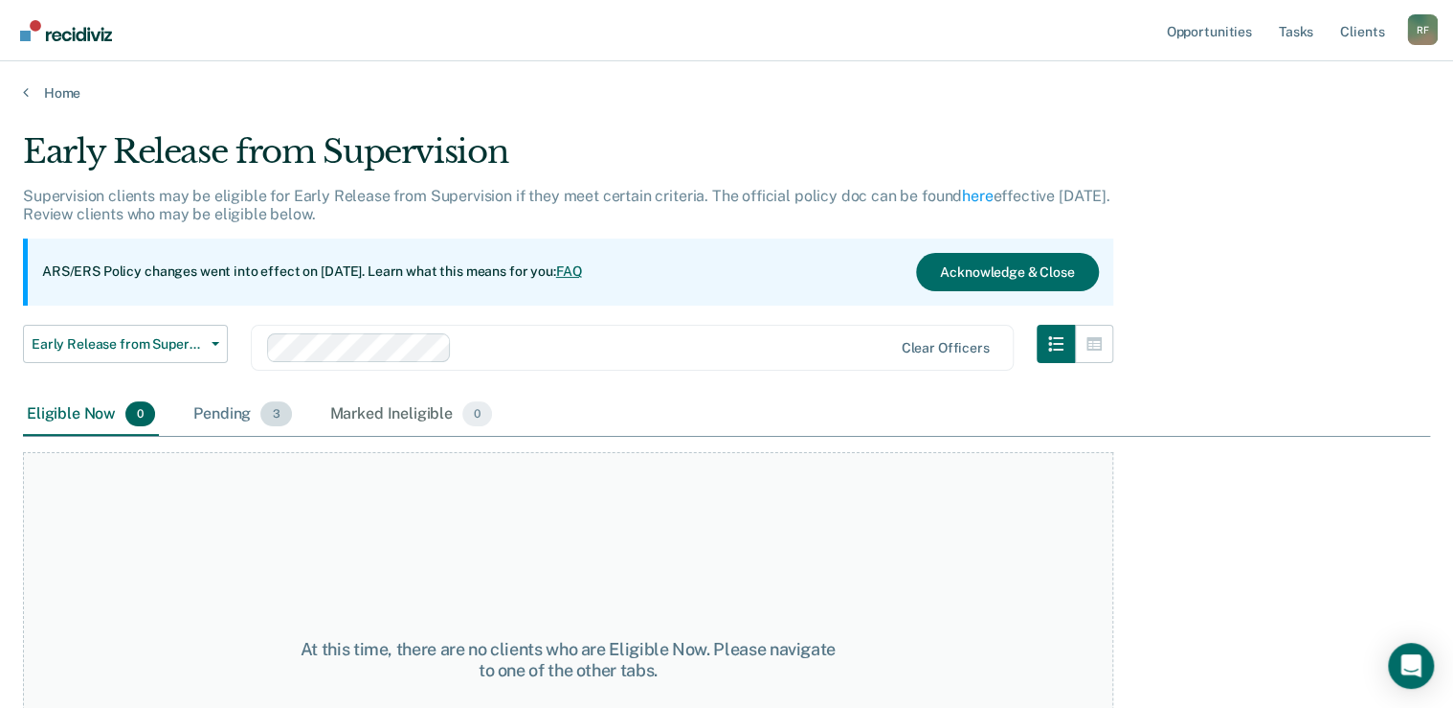
click at [265, 414] on span "3" at bounding box center [275, 413] width 31 height 25
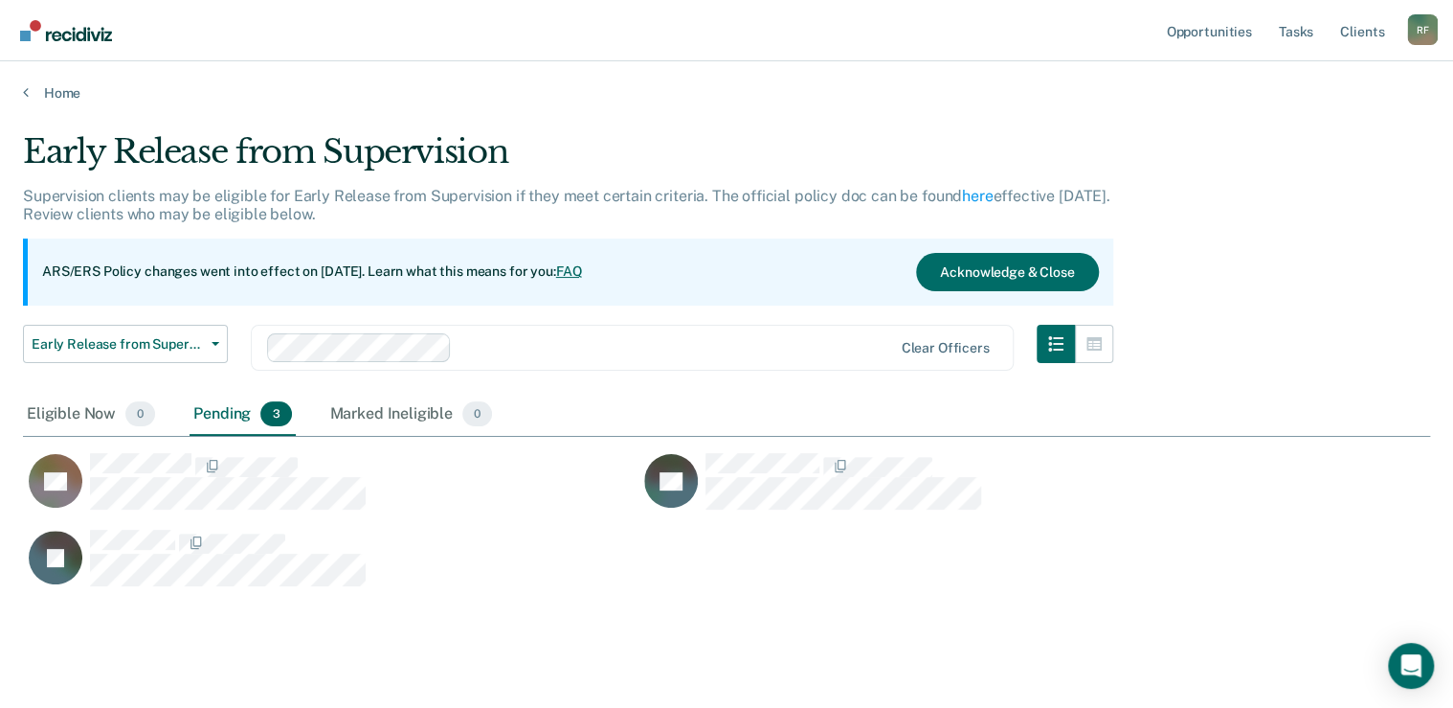
scroll to position [453, 1395]
click at [29, 90] on link "Home" at bounding box center [726, 92] width 1407 height 17
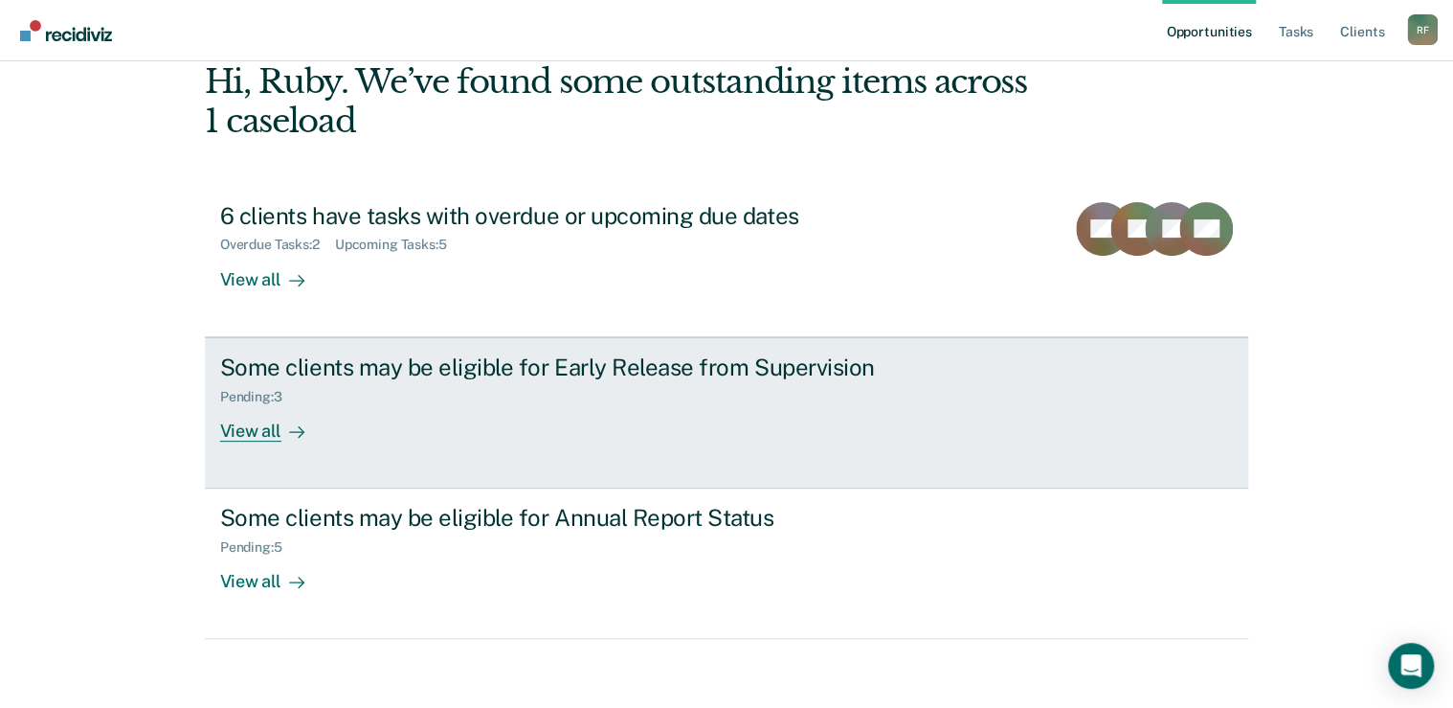
scroll to position [105, 0]
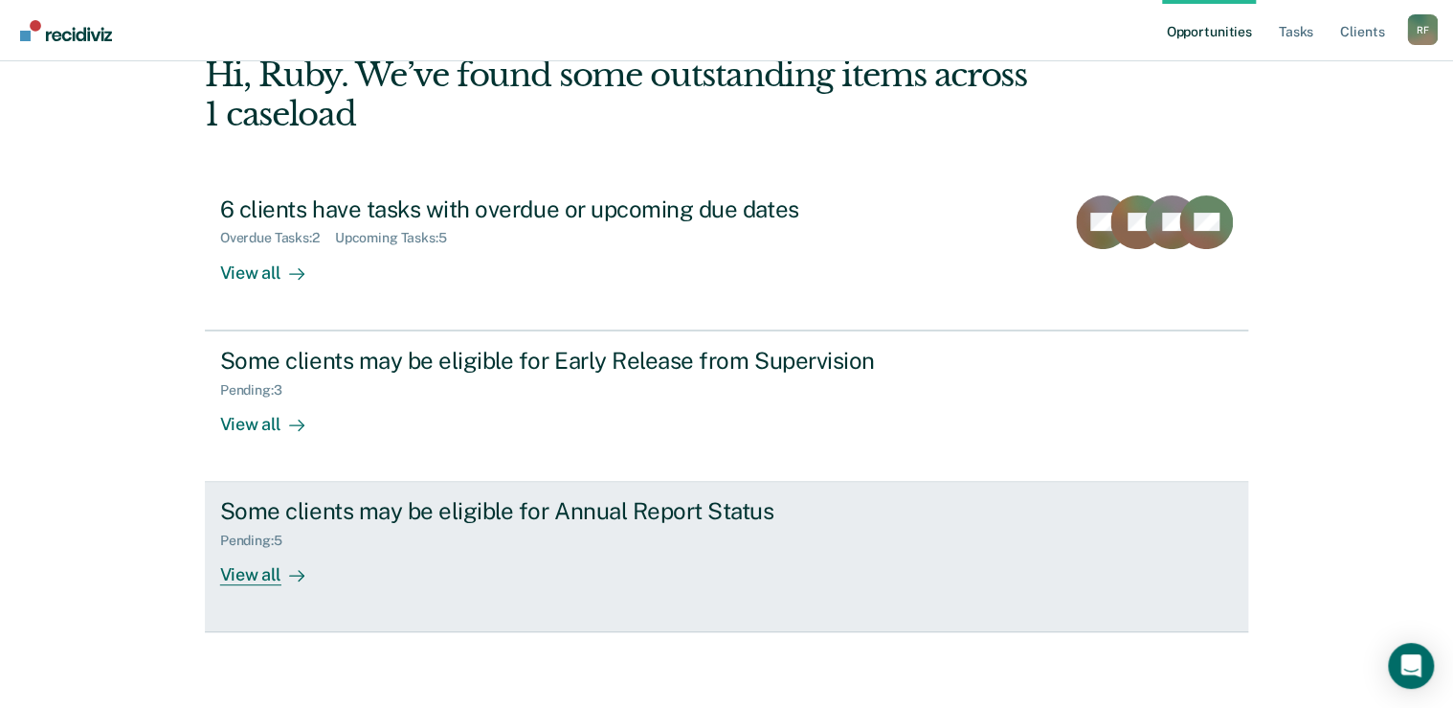
click at [238, 573] on div "View all" at bounding box center [273, 567] width 107 height 37
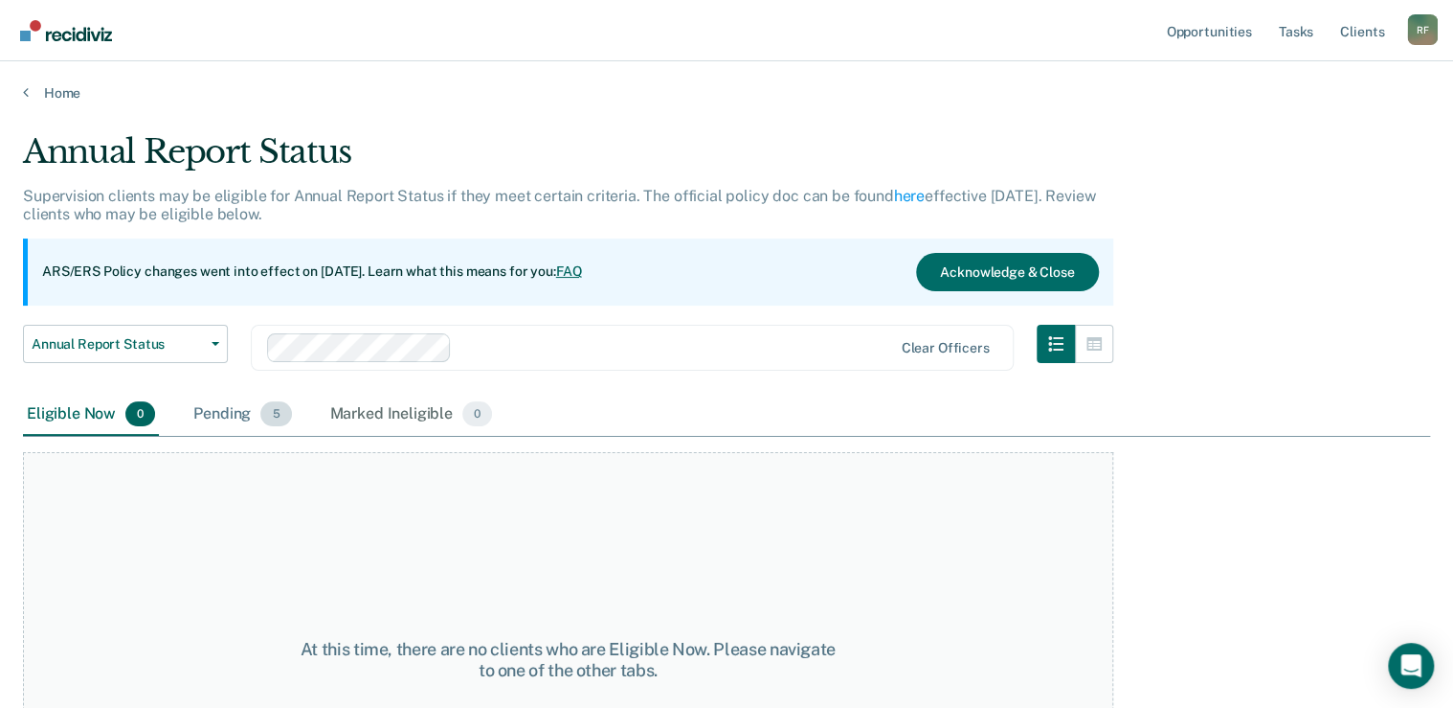
click at [237, 415] on div "Pending 5" at bounding box center [242, 414] width 105 height 42
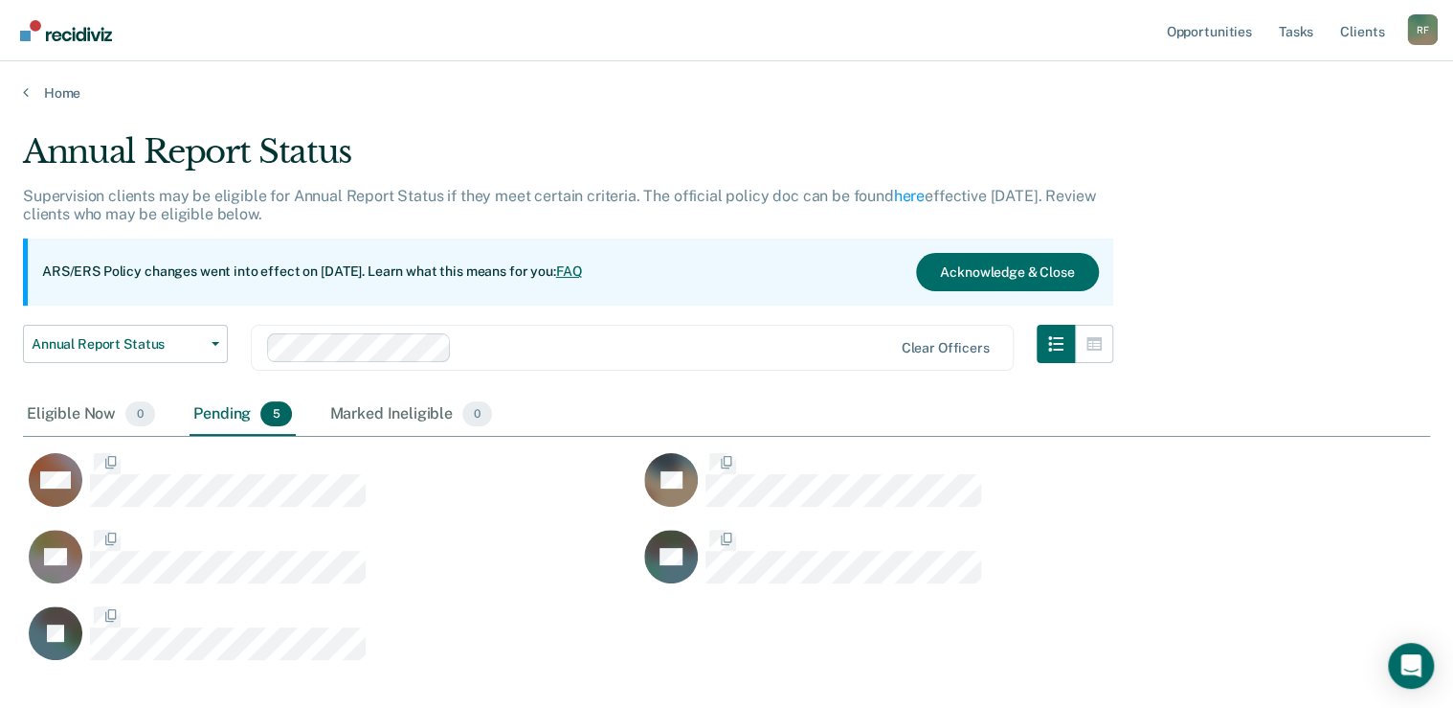
scroll to position [529, 1395]
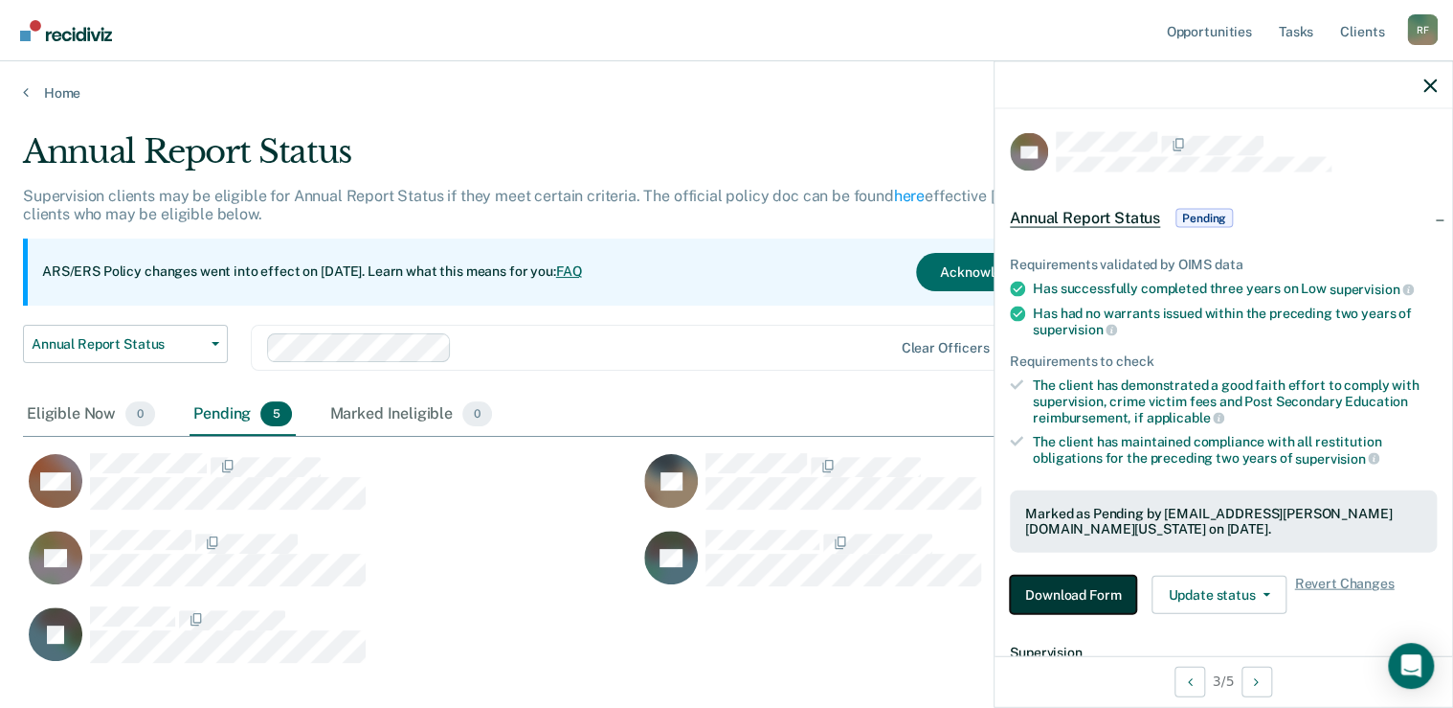
click at [1083, 582] on button "Download Form" at bounding box center [1073, 594] width 126 height 38
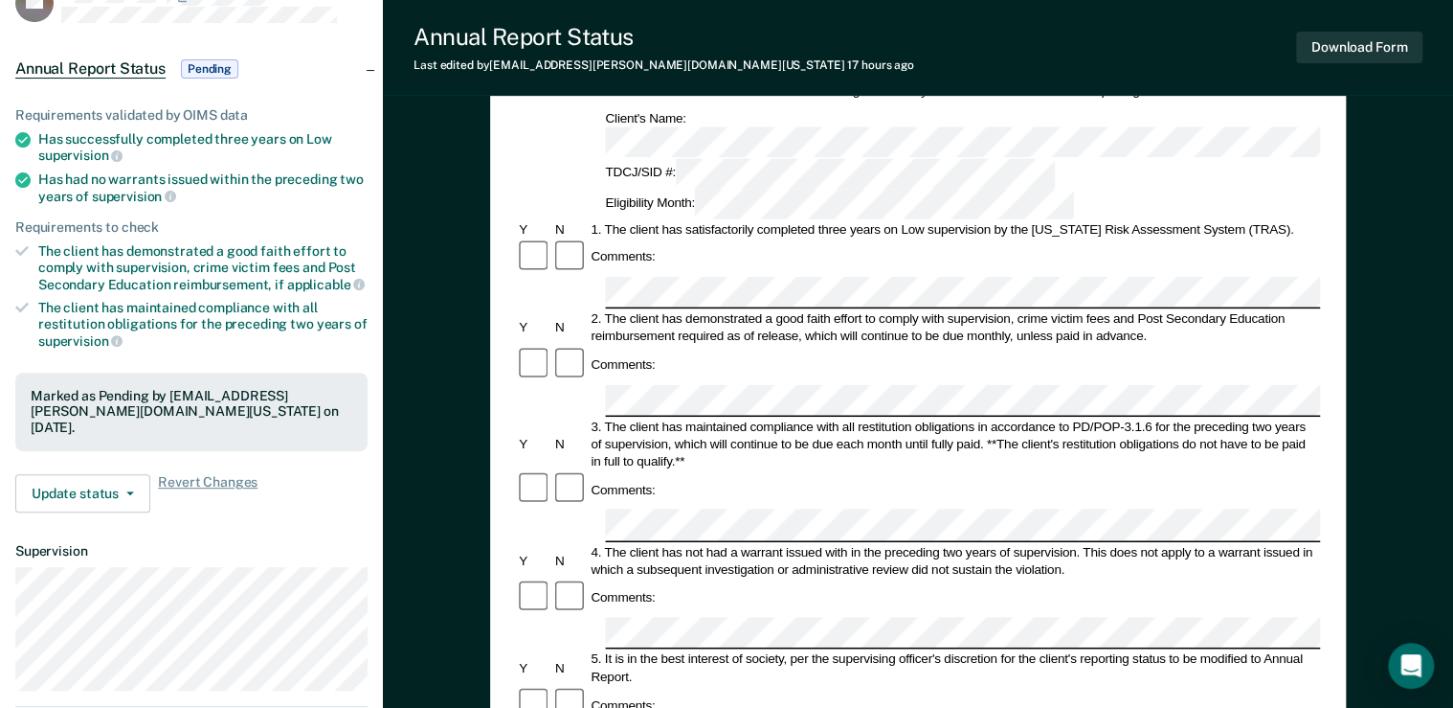
scroll to position [77, 0]
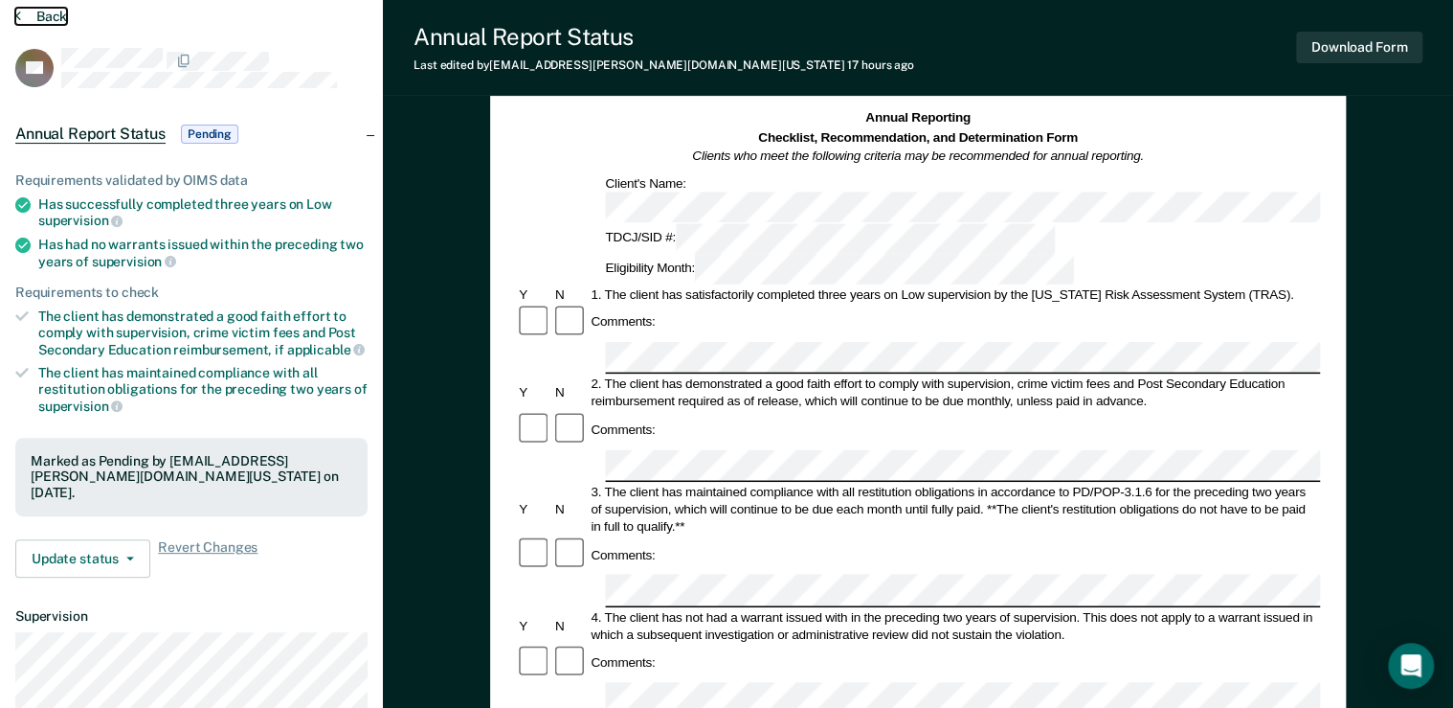
click at [25, 15] on button "Back" at bounding box center [41, 16] width 52 height 17
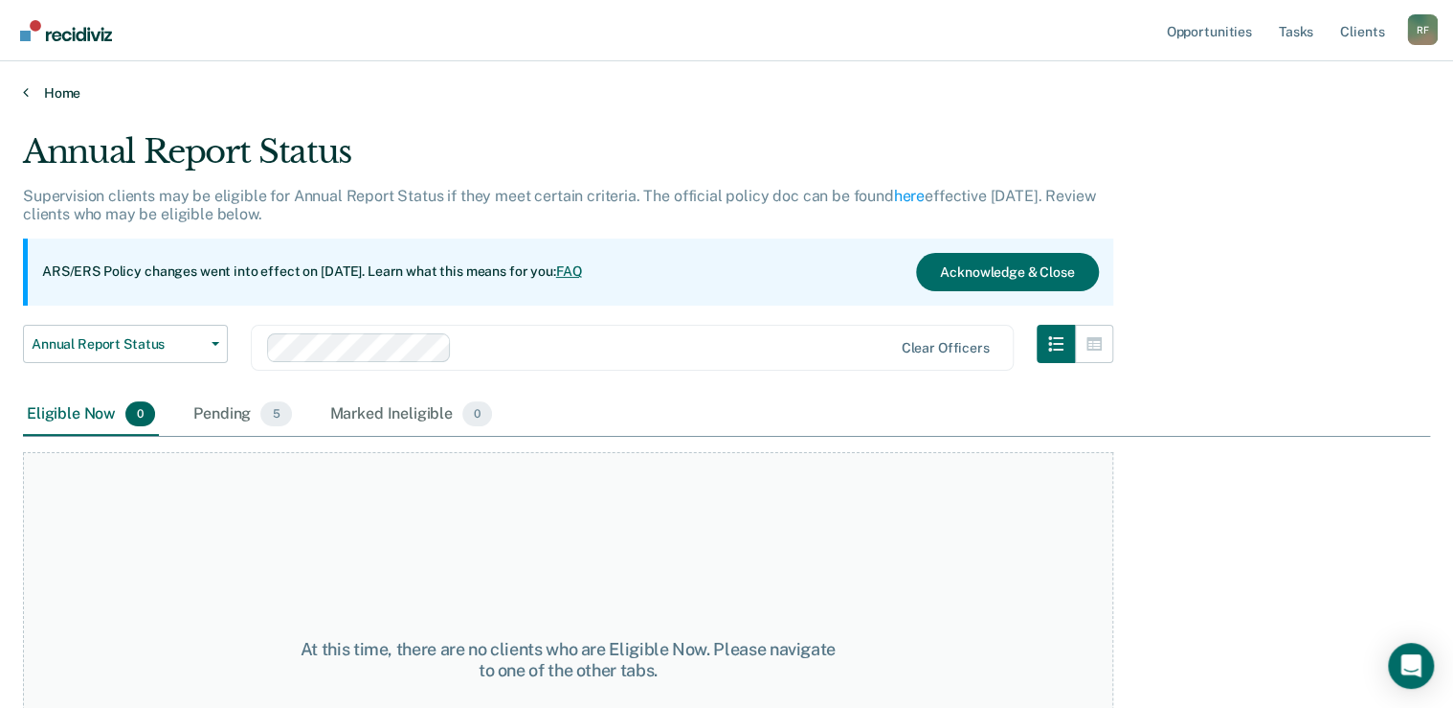
click at [31, 94] on link "Home" at bounding box center [726, 92] width 1407 height 17
